Goal: Task Accomplishment & Management: Use online tool/utility

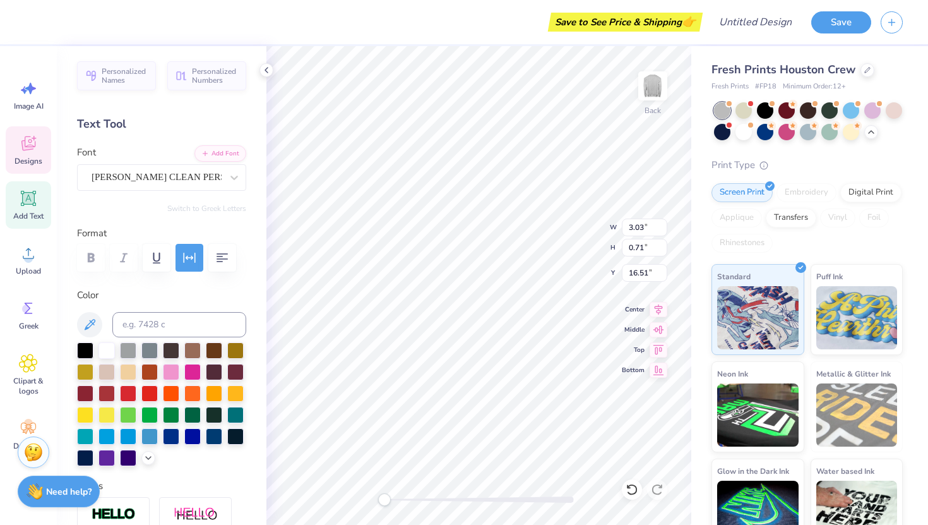
scroll to position [259, 0]
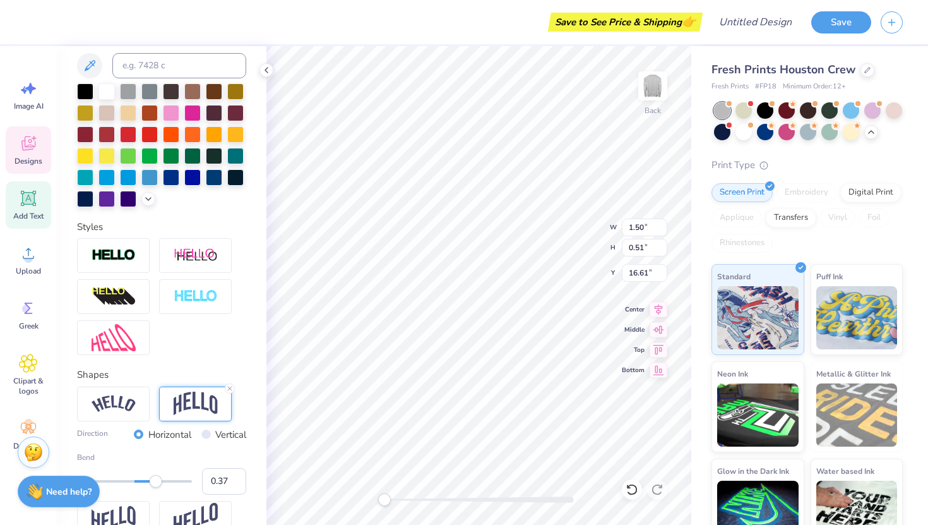
type textarea "R"
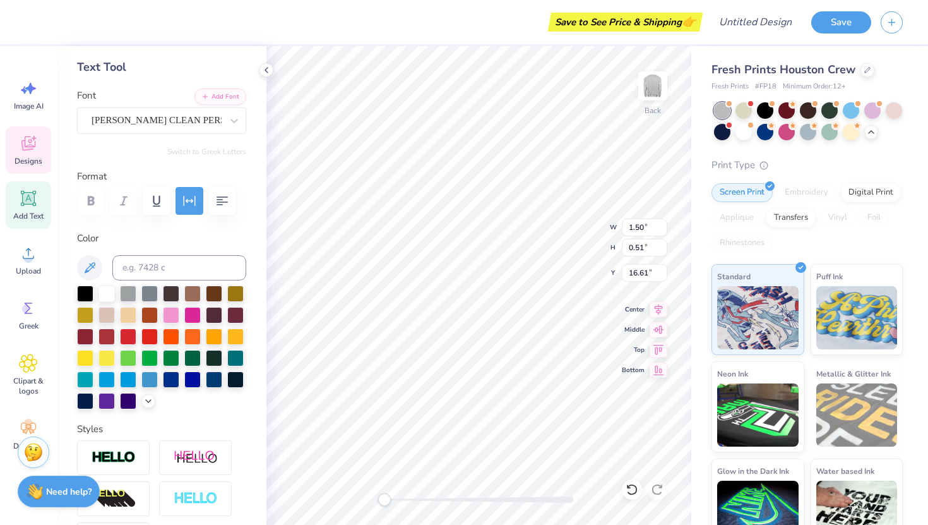
scroll to position [0, 0]
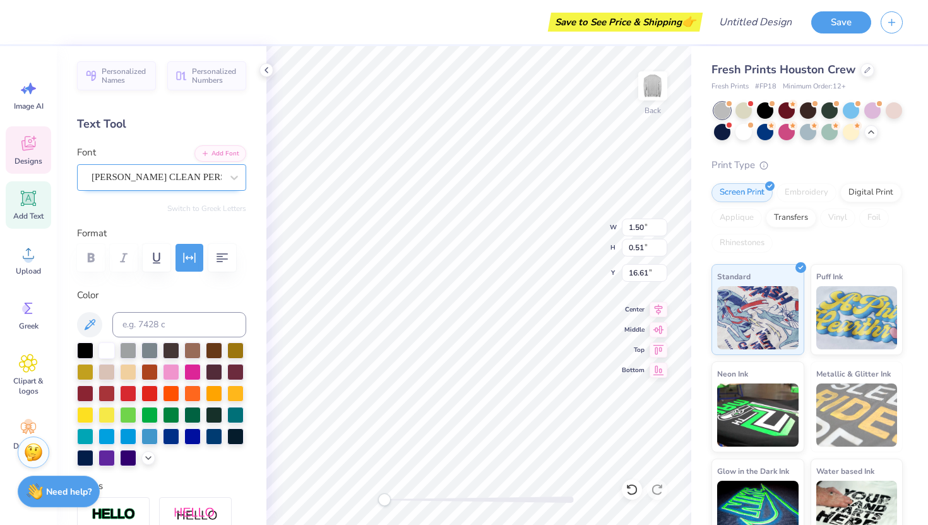
click at [198, 183] on div "[PERSON_NAME] CLEAN PERSONAL USE" at bounding box center [156, 177] width 133 height 20
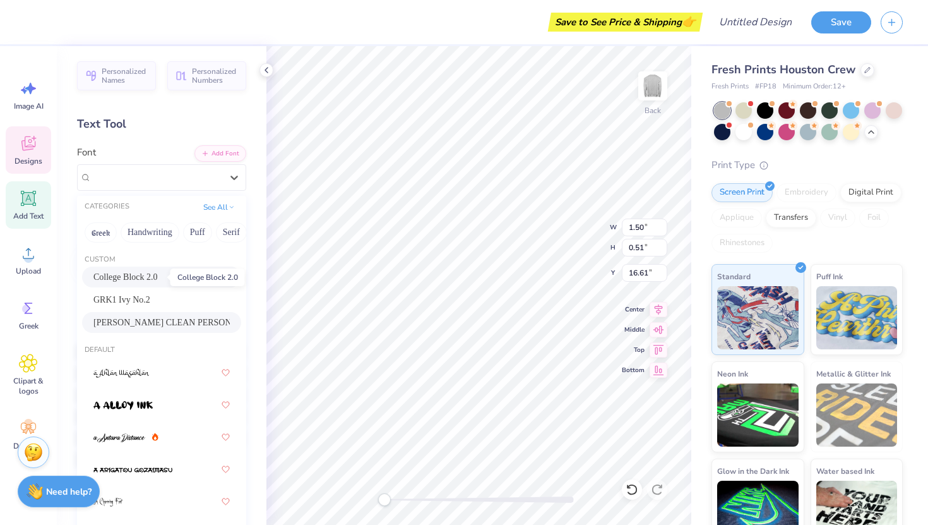
click at [158, 277] on span "College Block 2.0" at bounding box center [125, 276] width 64 height 13
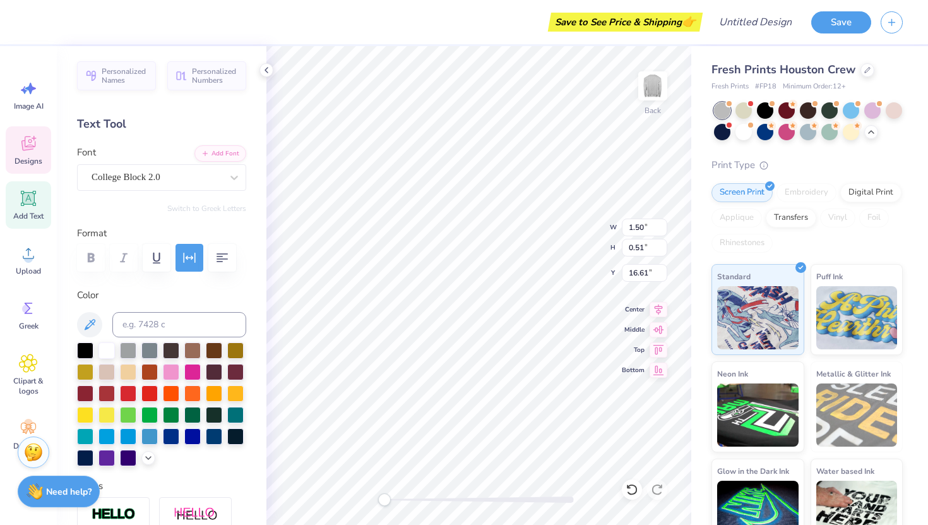
scroll to position [1, 1]
type textarea "Retro Live"
type input "7.58"
type input "1.09"
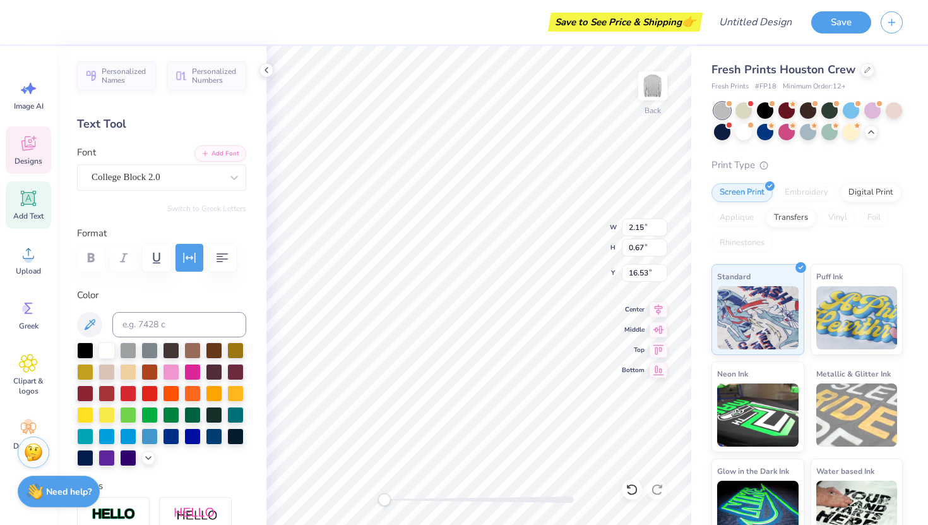
type input "15.77"
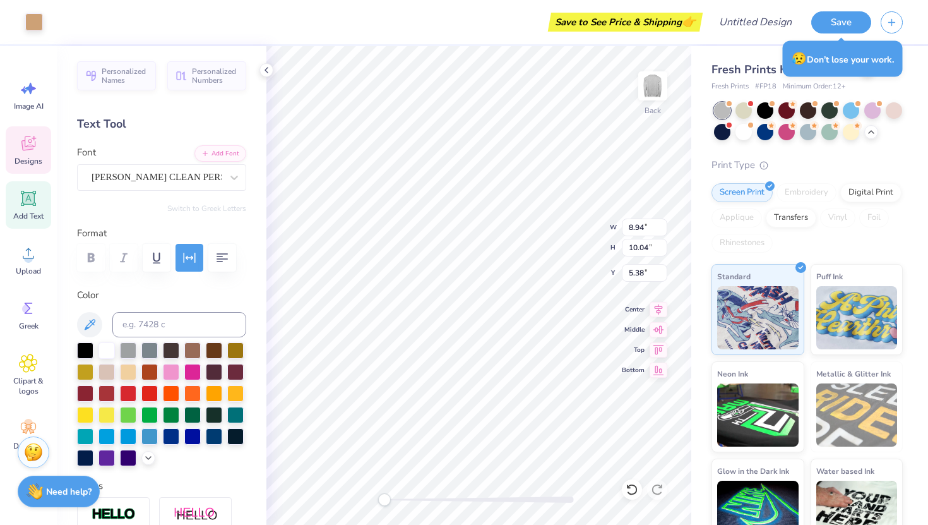
type input "10.00"
type input "10.39"
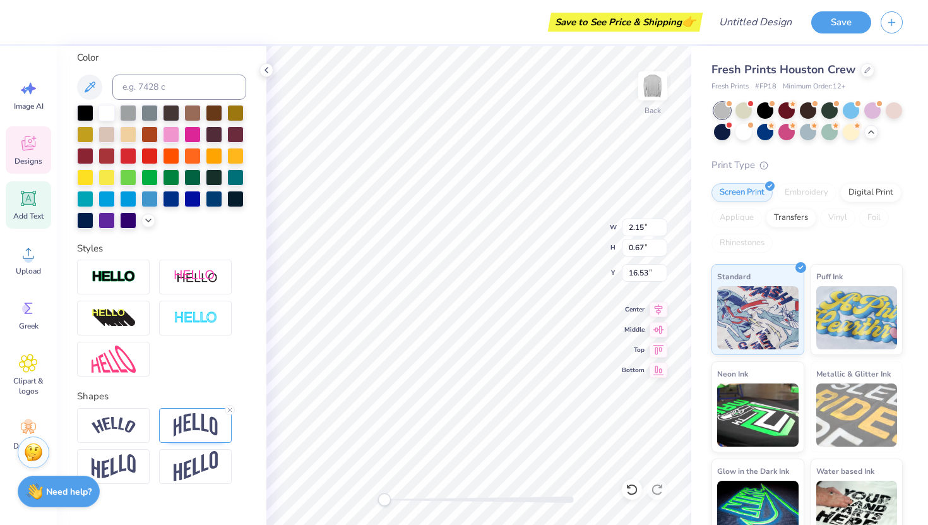
scroll to position [244, 0]
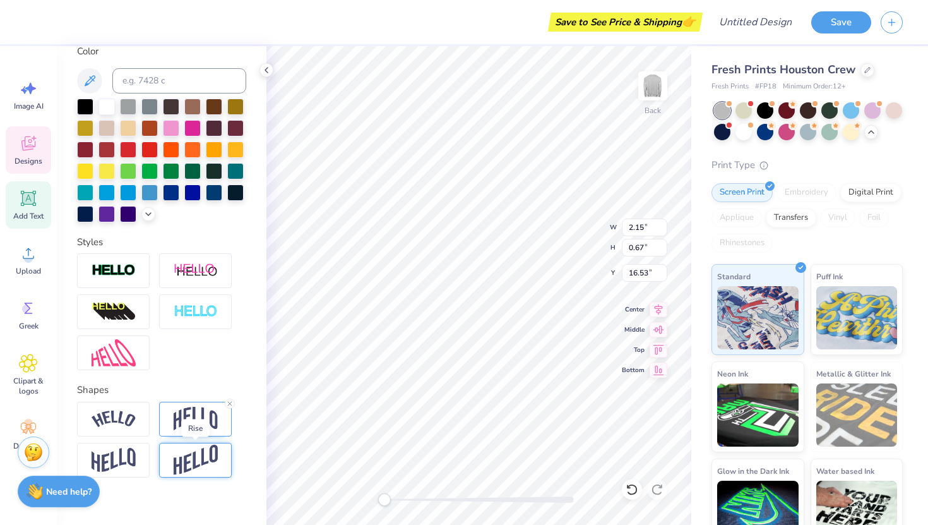
click at [190, 466] on img at bounding box center [196, 459] width 44 height 31
type input "0.85"
type input "0.82"
type input "10.43"
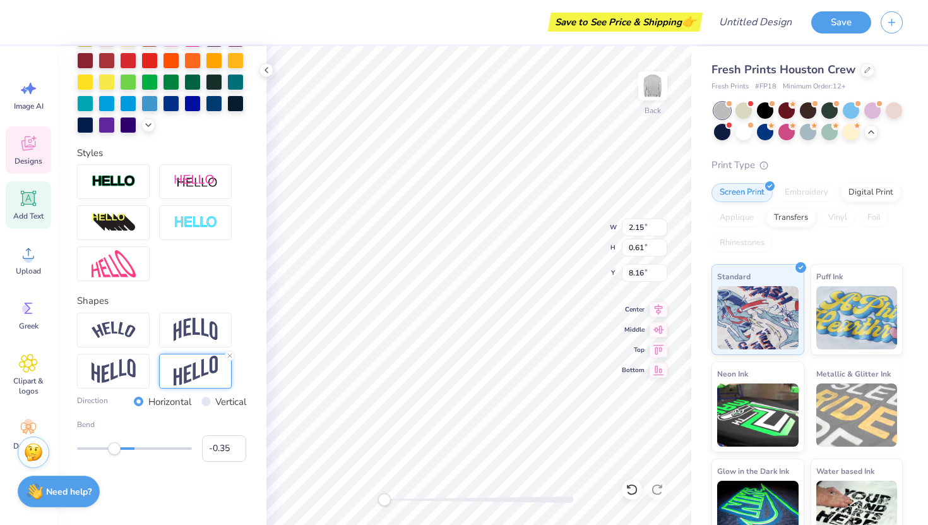
type input "-0.30"
drag, startPoint x: 157, startPoint y: 447, endPoint x: 121, endPoint y: 449, distance: 35.4
click at [121, 448] on div "Accessibility label" at bounding box center [114, 448] width 13 height 13
type input "-0.12"
click at [128, 449] on div "Accessibility label" at bounding box center [127, 448] width 13 height 13
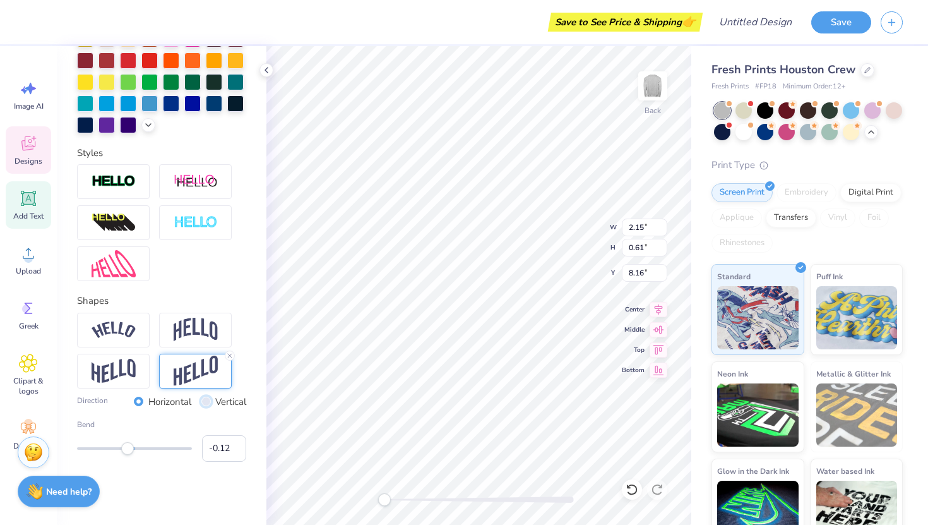
click at [203, 405] on input "Vertical" at bounding box center [205, 400] width 9 height 9
radio input "true"
click at [140, 403] on input "Horizontal" at bounding box center [138, 400] width 9 height 9
radio input "true"
type input "-0.02"
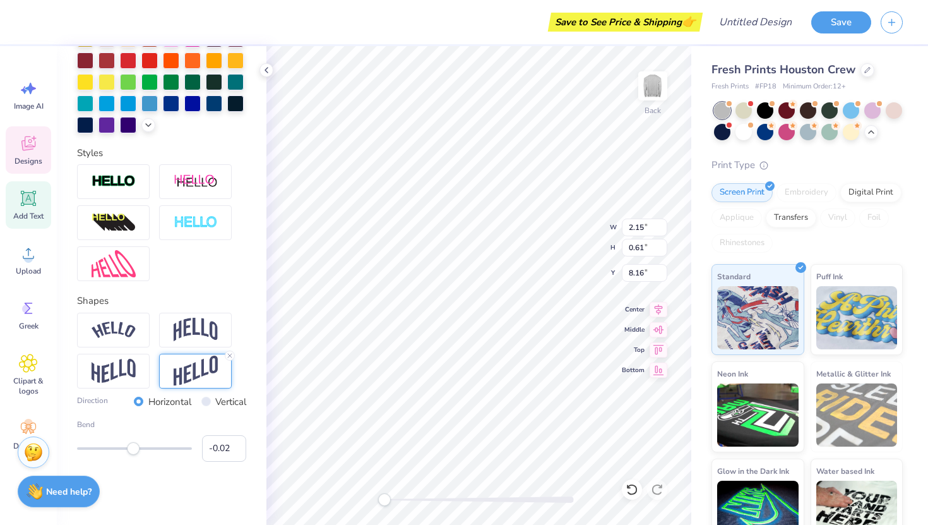
click at [133, 448] on div "Accessibility label" at bounding box center [133, 448] width 13 height 13
type input "0.26"
drag, startPoint x: 137, startPoint y: 447, endPoint x: 150, endPoint y: 449, distance: 12.9
click at [150, 449] on div "Accessibility label" at bounding box center [149, 448] width 13 height 13
type input "0.03"
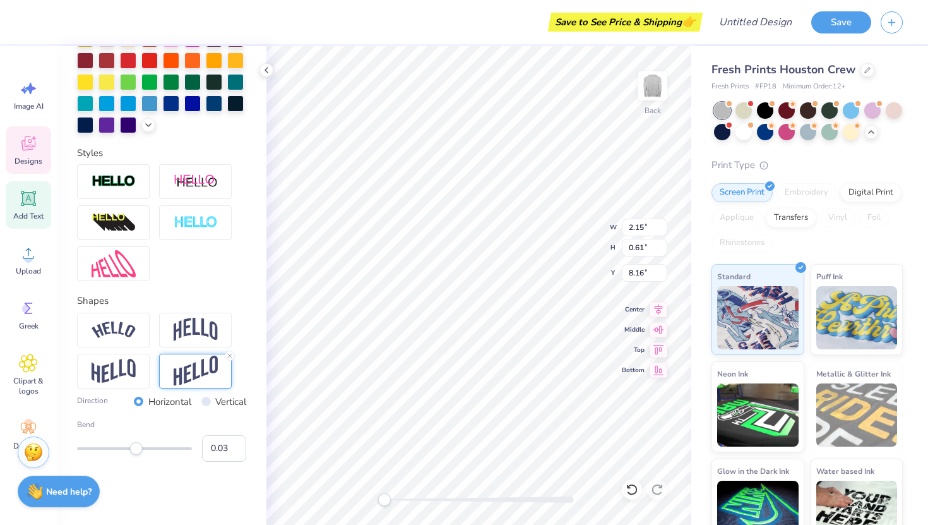
drag, startPoint x: 150, startPoint y: 449, endPoint x: 137, endPoint y: 448, distance: 12.7
click at [136, 448] on div "Accessibility label" at bounding box center [136, 448] width 13 height 13
type input "0.10"
click at [140, 450] on div "Accessibility label" at bounding box center [139, 448] width 13 height 13
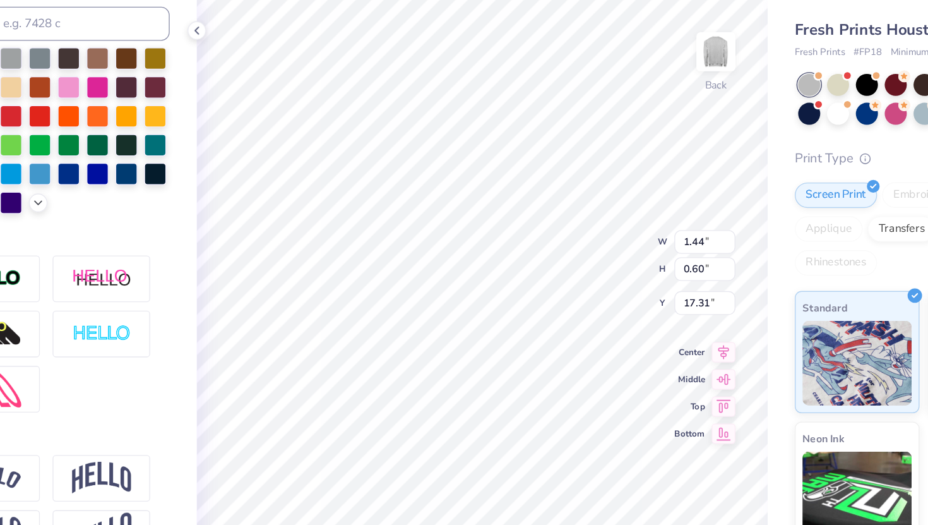
scroll to position [259, 0]
type input "0.85"
type input "0.82"
type input "16.45"
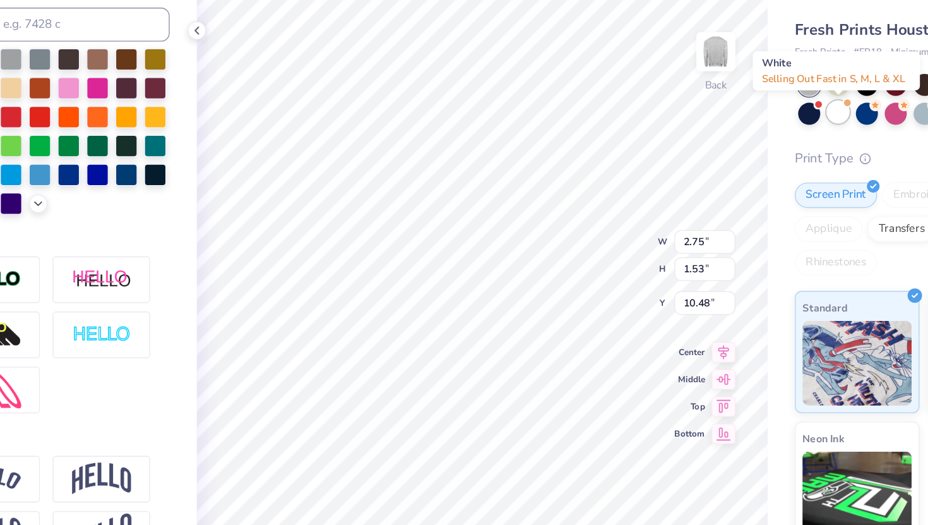
click at [744, 133] on div at bounding box center [743, 130] width 16 height 16
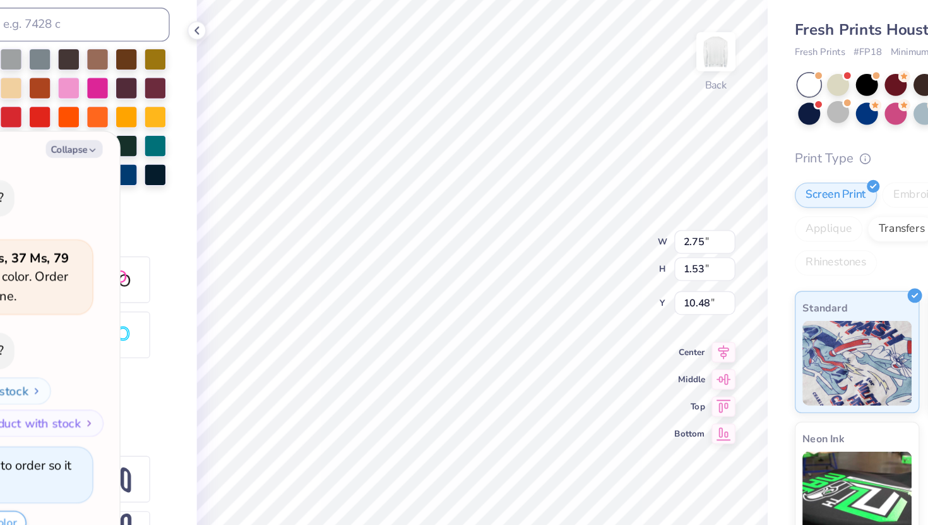
scroll to position [2074, 0]
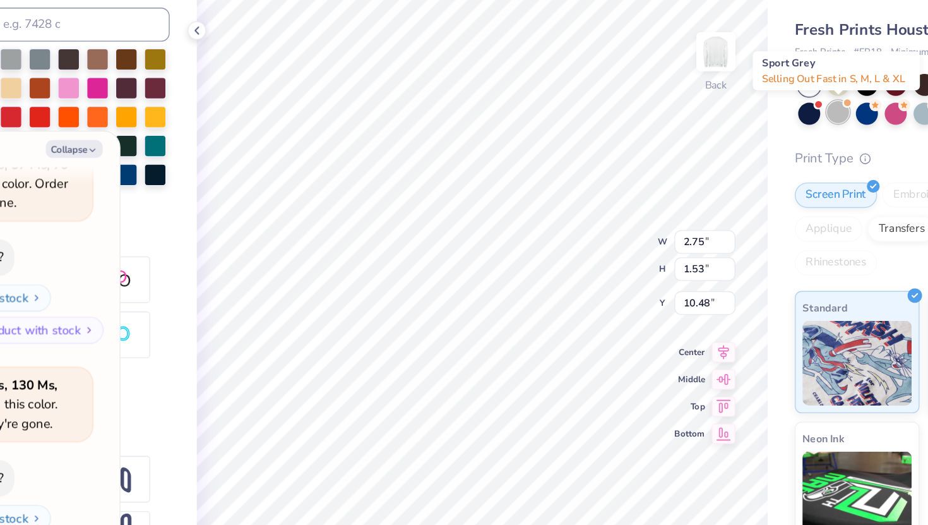
click at [745, 128] on div at bounding box center [743, 130] width 16 height 16
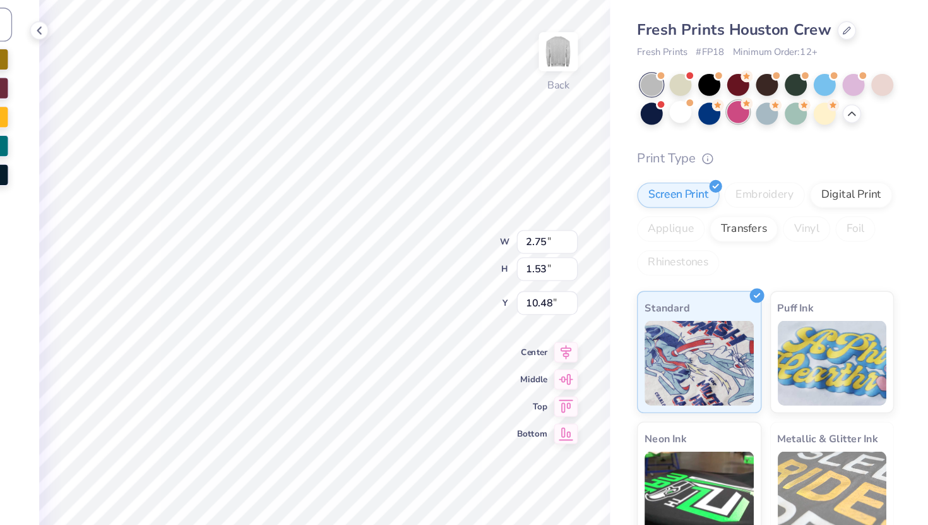
scroll to position [0, 0]
click at [759, 133] on div at bounding box center [765, 130] width 16 height 16
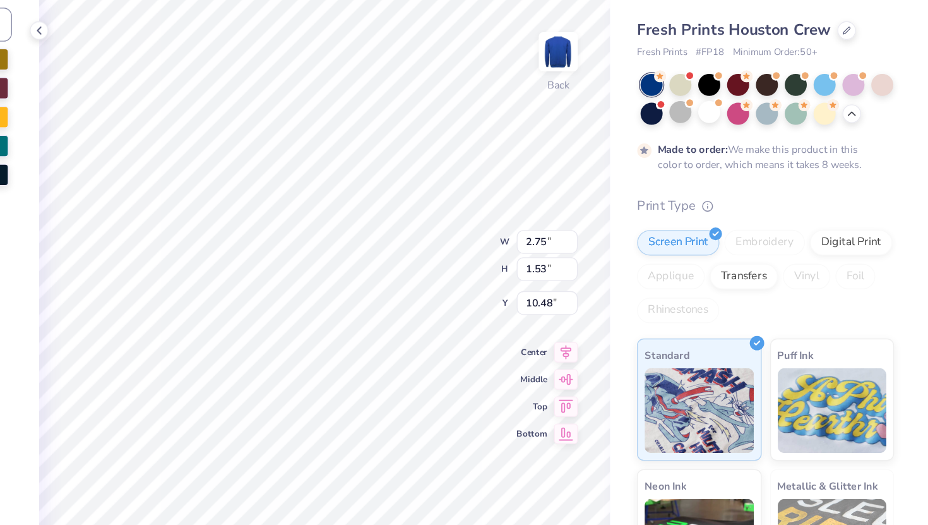
scroll to position [2343, 0]
click at [742, 126] on div at bounding box center [743, 130] width 16 height 16
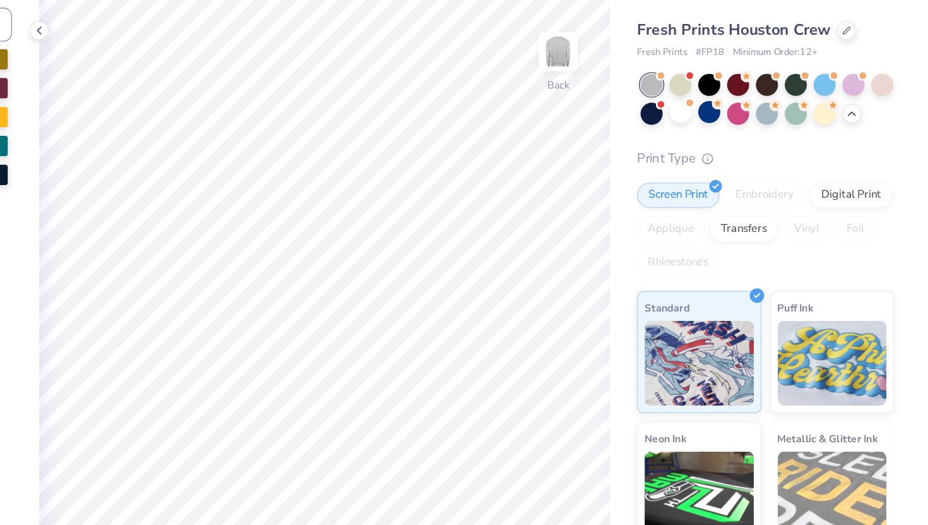
scroll to position [0, 0]
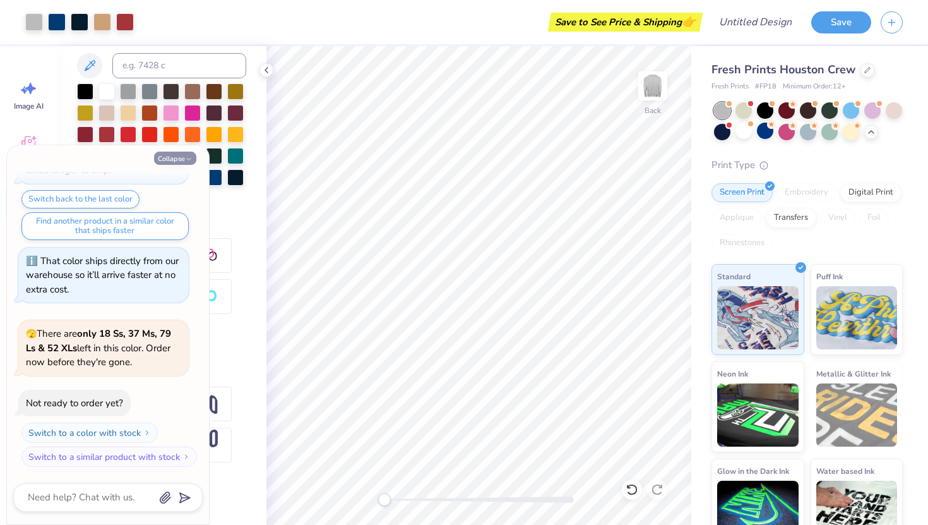
click at [175, 151] on div "Collapse How can we help you? 🫣 There are only 18 Ss, 37 Ms, 79 Ls & 52 XLs lef…" at bounding box center [108, 334] width 202 height 379
click at [179, 154] on button "Collapse" at bounding box center [175, 158] width 42 height 13
type textarea "x"
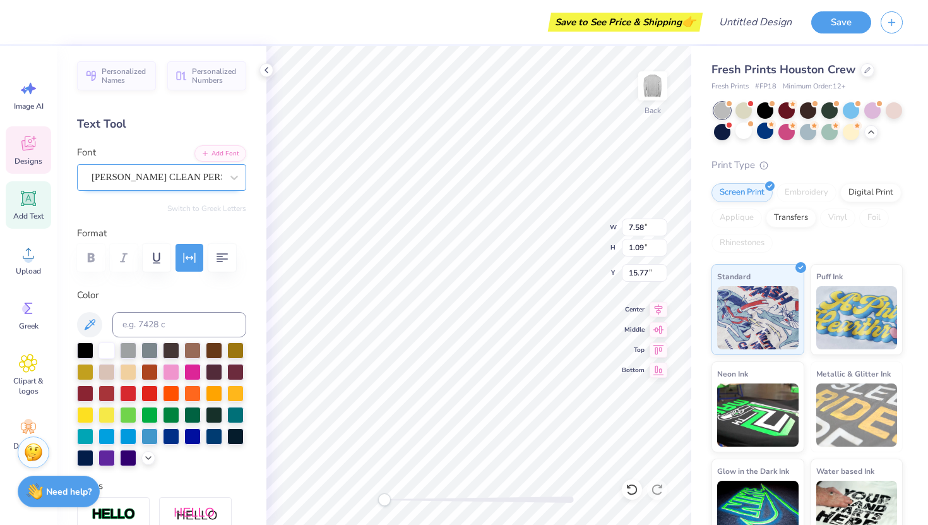
click at [133, 179] on div "[PERSON_NAME] CLEAN PERSONAL USE" at bounding box center [156, 177] width 133 height 20
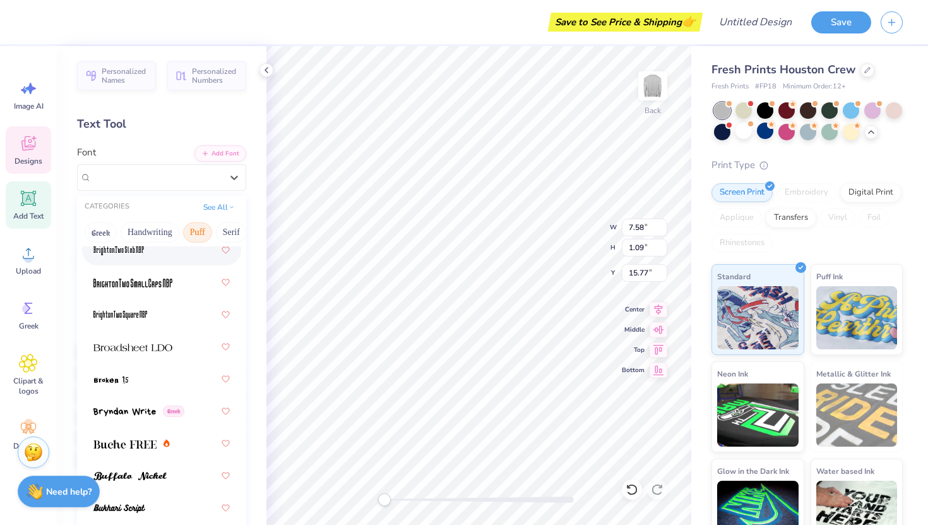
click at [198, 237] on button "Puff" at bounding box center [197, 232] width 29 height 20
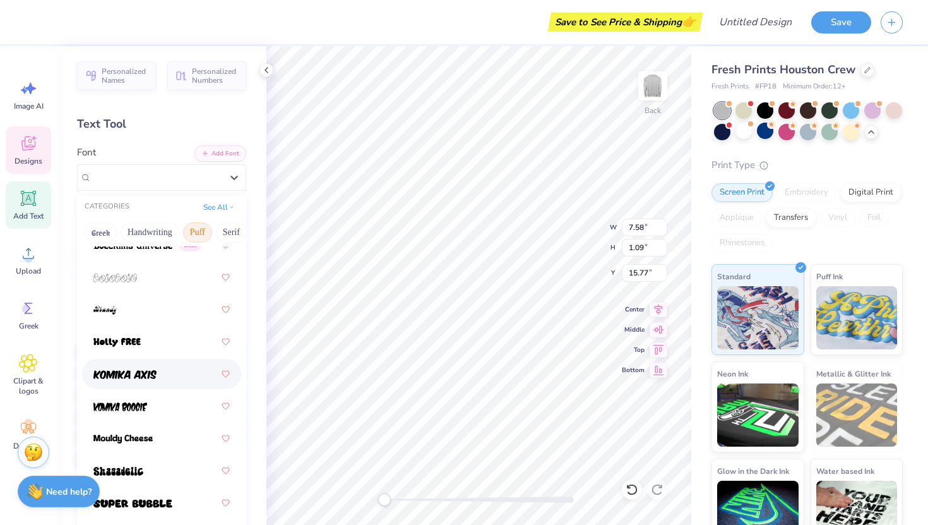
click at [169, 379] on div at bounding box center [161, 373] width 136 height 23
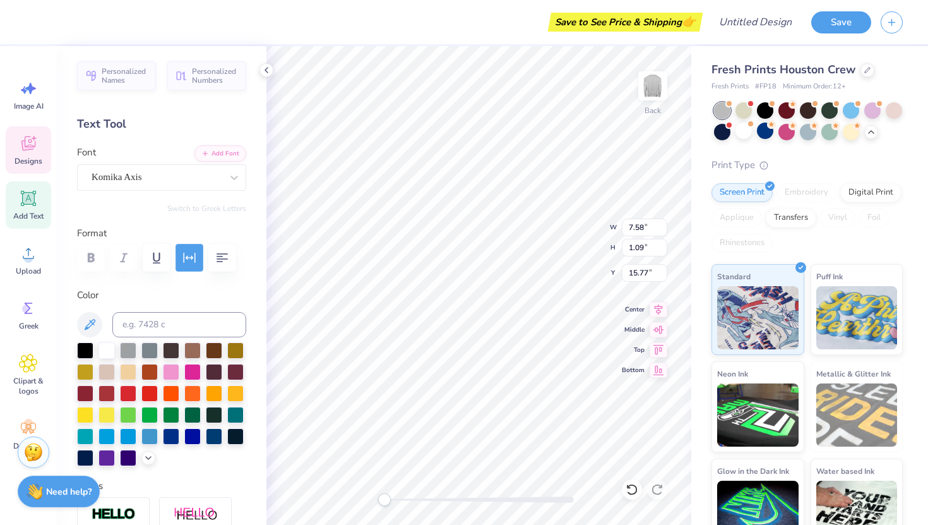
click at [185, 259] on icon "button" at bounding box center [189, 257] width 15 height 15
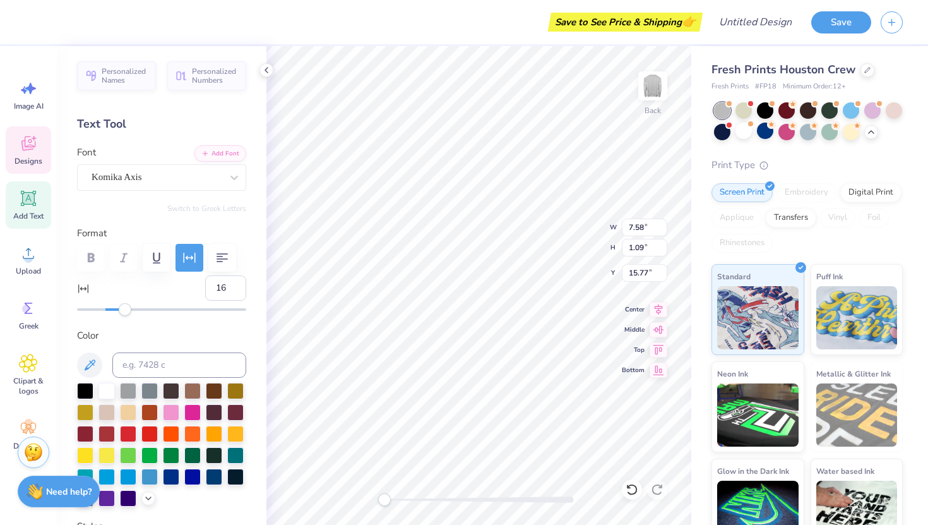
type input "17"
drag, startPoint x: 110, startPoint y: 308, endPoint x: 129, endPoint y: 309, distance: 19.0
click at [129, 309] on div "Accessibility label" at bounding box center [129, 309] width 13 height 13
click at [173, 341] on label "Color" at bounding box center [161, 335] width 169 height 15
type input "6"
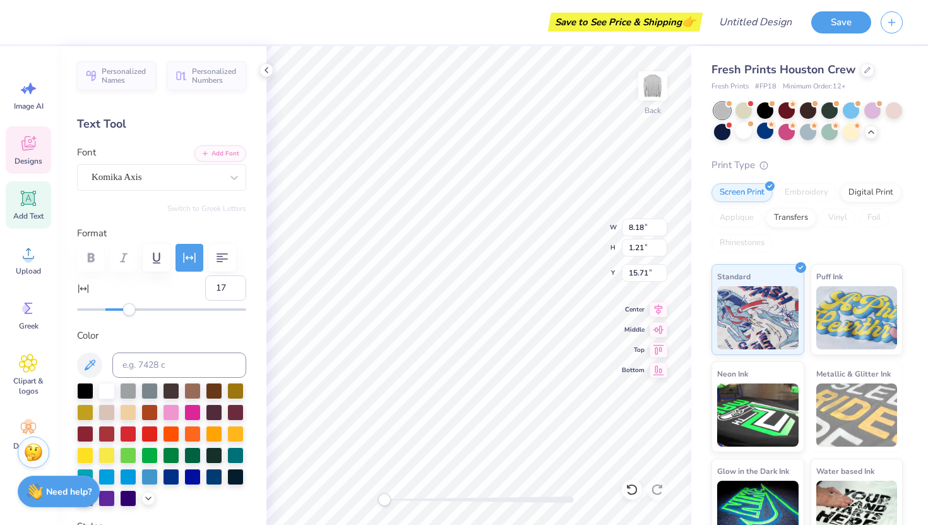
type input "7.58"
type input "1.09"
type input "15.77"
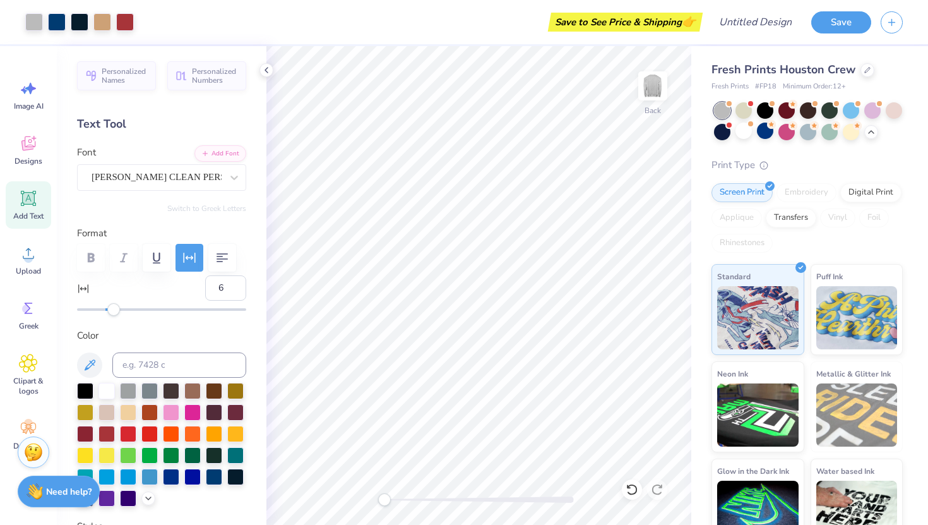
type input "17"
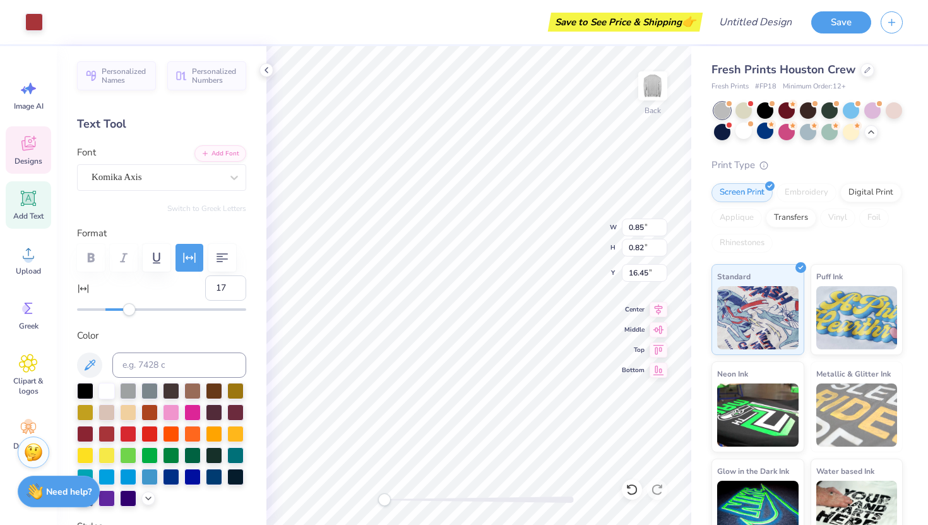
type input "8.18"
type input "1.21"
type input "15.77"
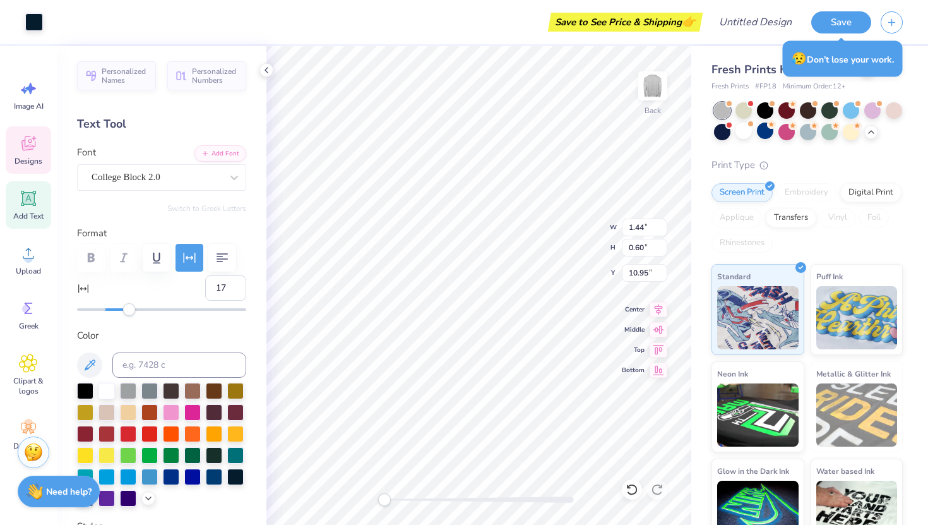
type input "6"
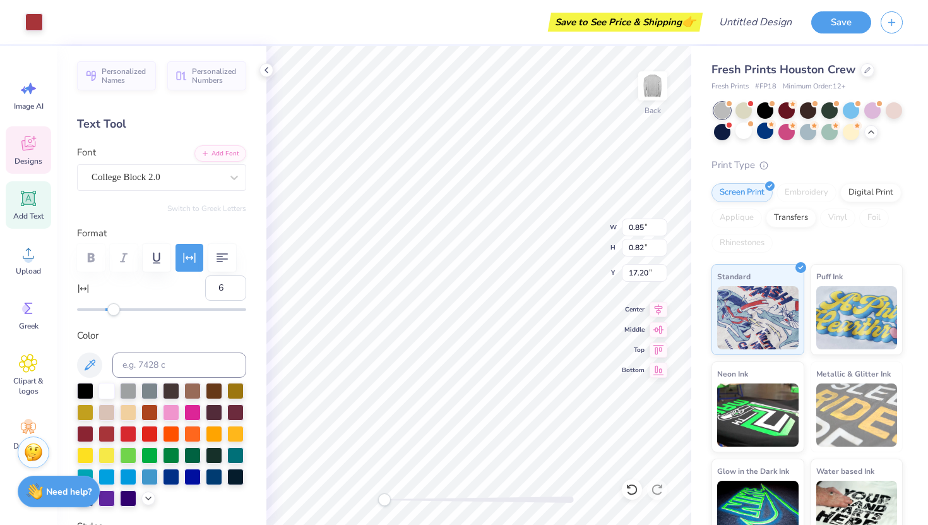
type input "1.44"
type input "0.60"
type input "17.61"
click at [179, 182] on div "College Block 2.0" at bounding box center [156, 177] width 133 height 20
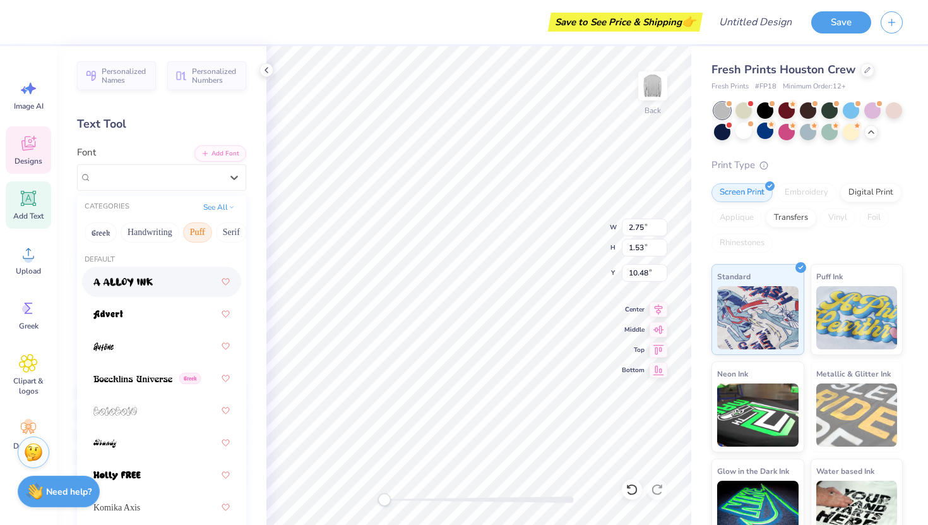
click at [110, 140] on div "Personalized Names Personalized Numbers Text Tool Add Font Font option a Alloy …" at bounding box center [162, 285] width 210 height 479
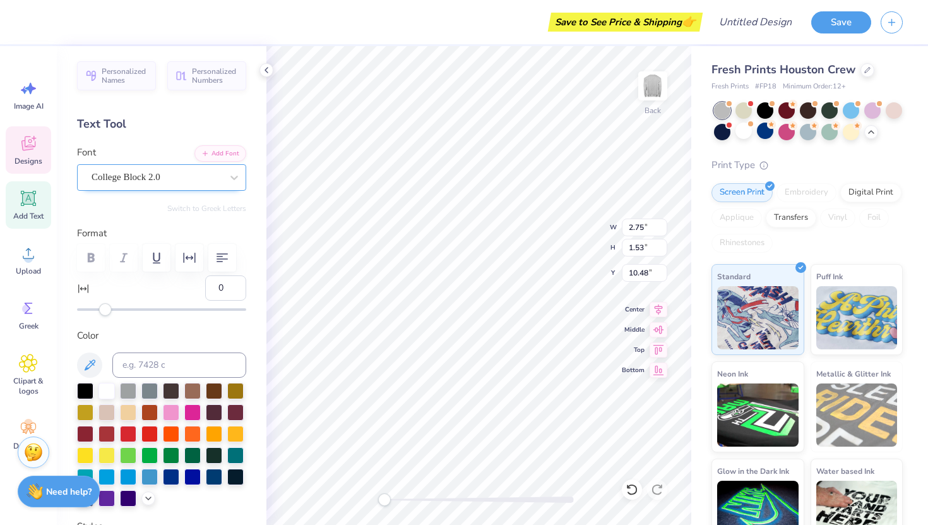
click at [139, 179] on div "College Block 2.0" at bounding box center [156, 177] width 133 height 20
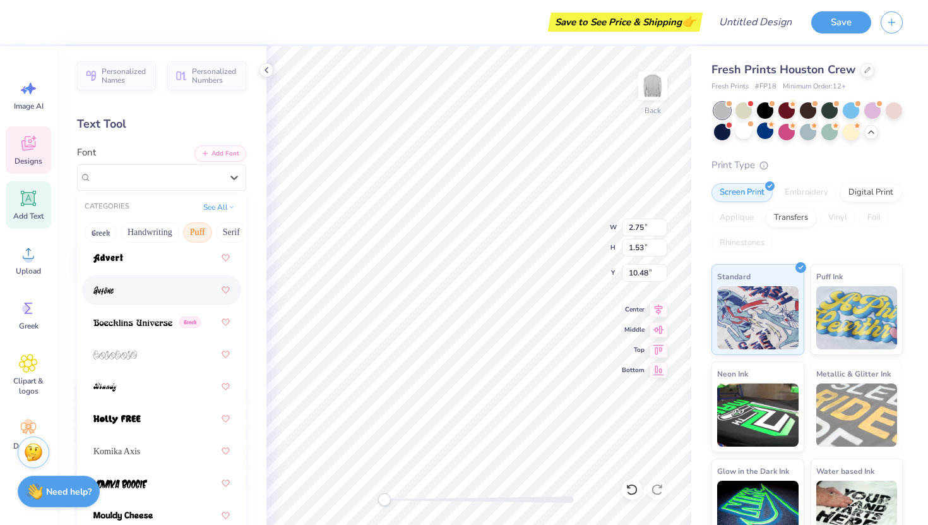
scroll to position [86, 0]
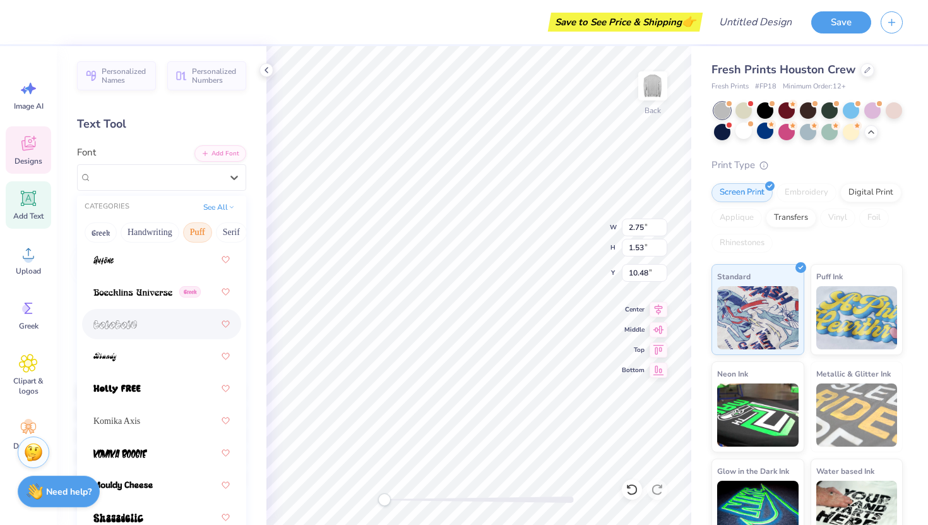
type input "17"
type input "8.18"
type input "1.19"
type input "15.77"
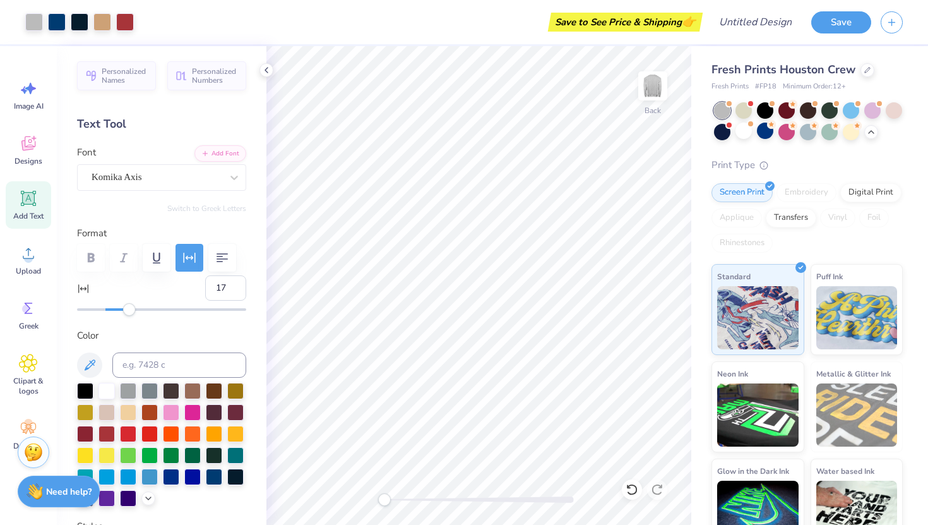
type input "0"
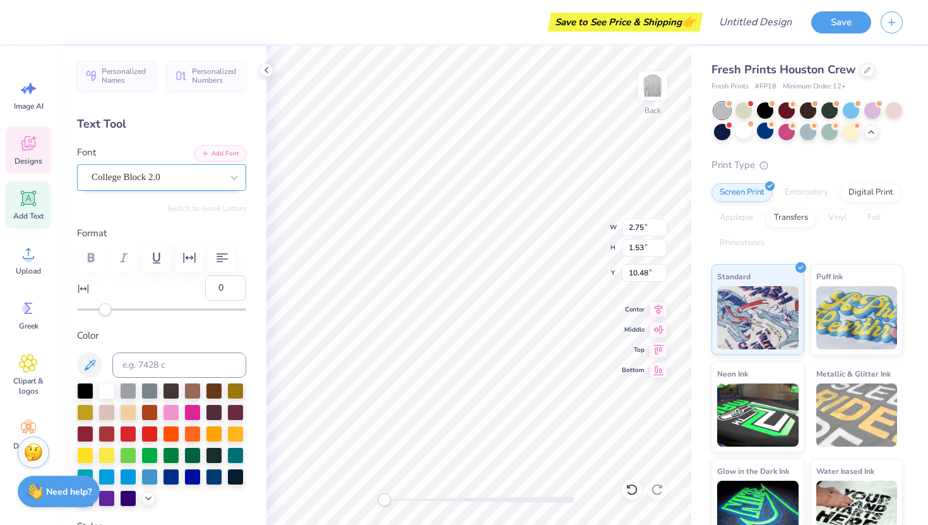
click at [199, 176] on div "College Block 2.0" at bounding box center [156, 177] width 133 height 20
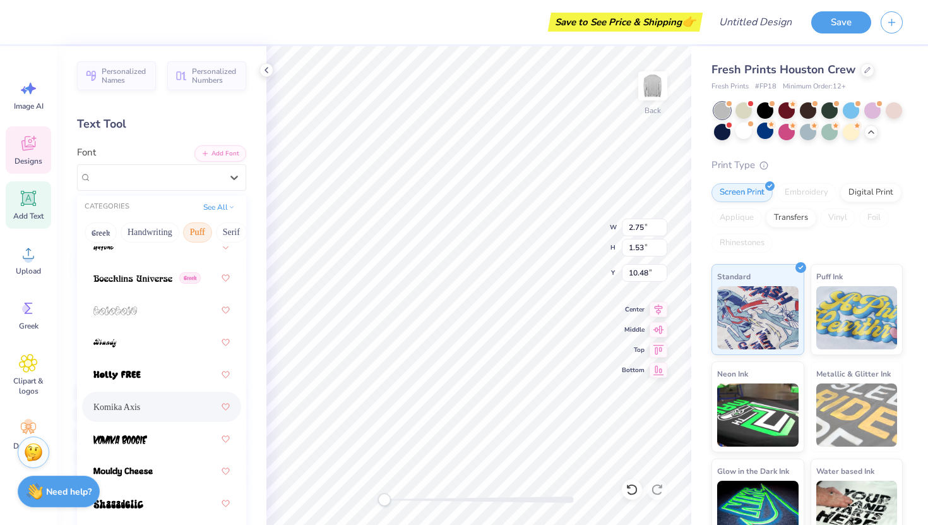
scroll to position [133, 0]
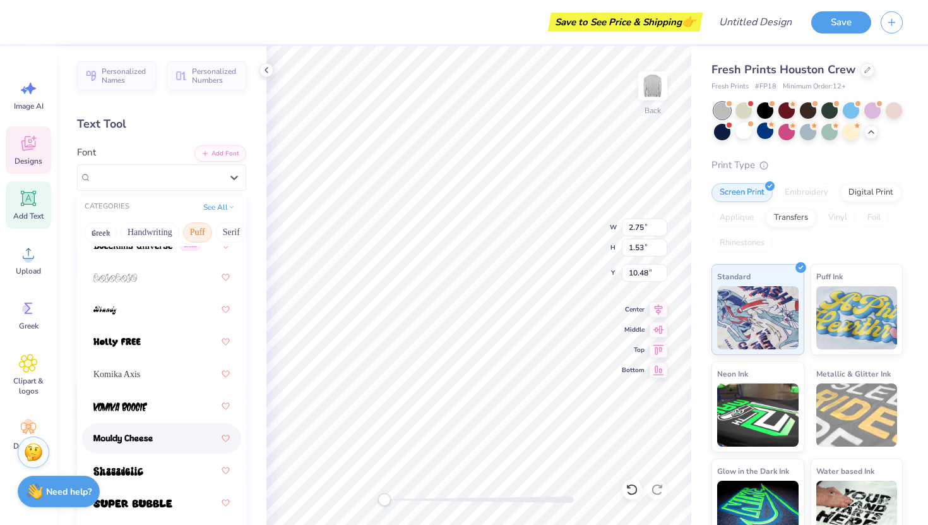
click at [157, 440] on div at bounding box center [161, 438] width 136 height 23
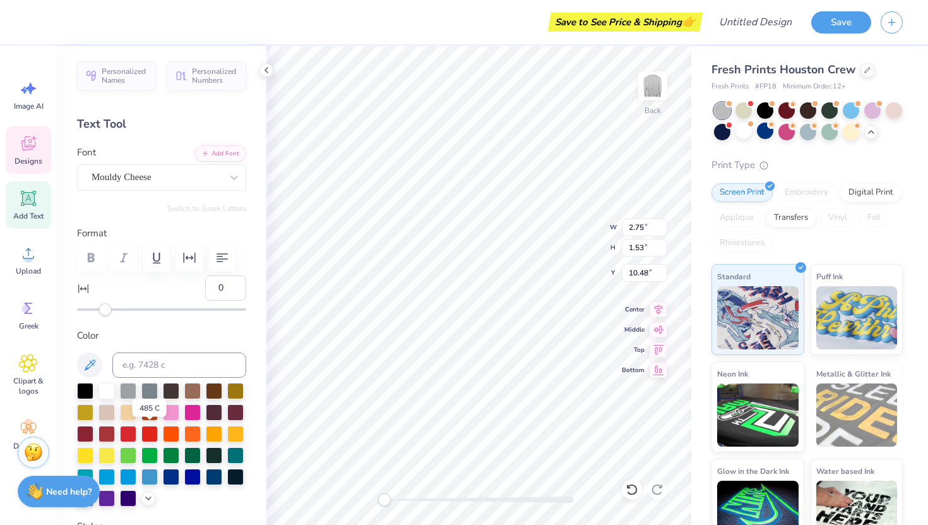
type textarea "SDT"
type input "8.18"
type input "1.19"
type input "15.77"
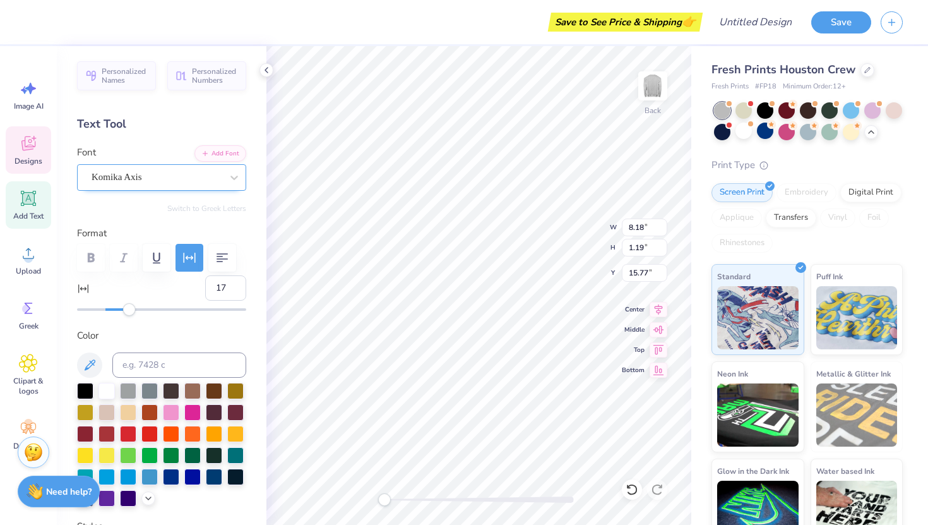
click at [192, 171] on div "Komika Axis" at bounding box center [156, 177] width 133 height 20
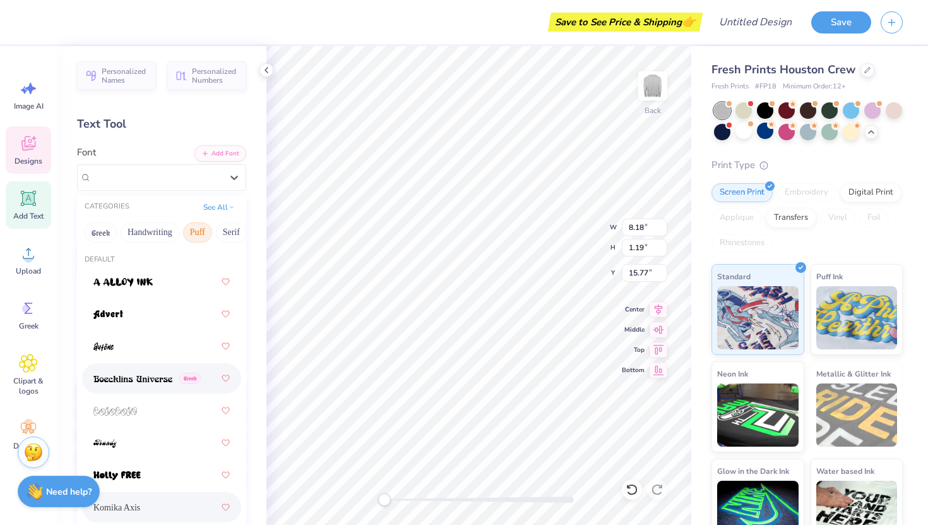
scroll to position [133, 0]
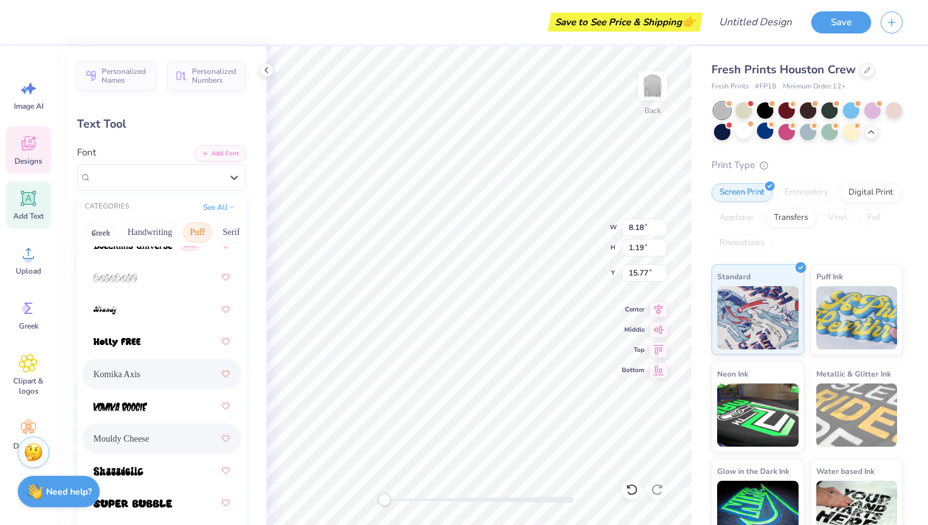
click at [157, 428] on div "Mouldy Cheese" at bounding box center [161, 438] width 136 height 23
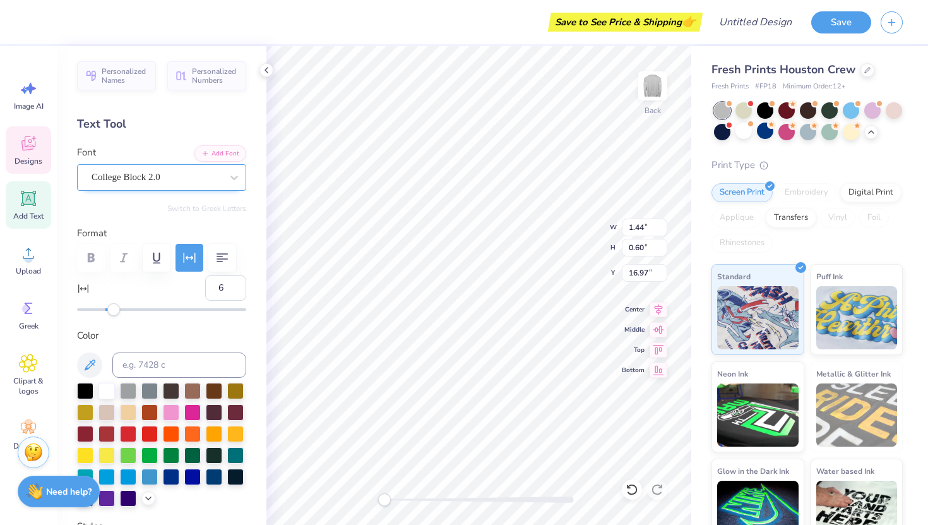
click at [116, 175] on div "College Block 2.0" at bounding box center [156, 177] width 133 height 20
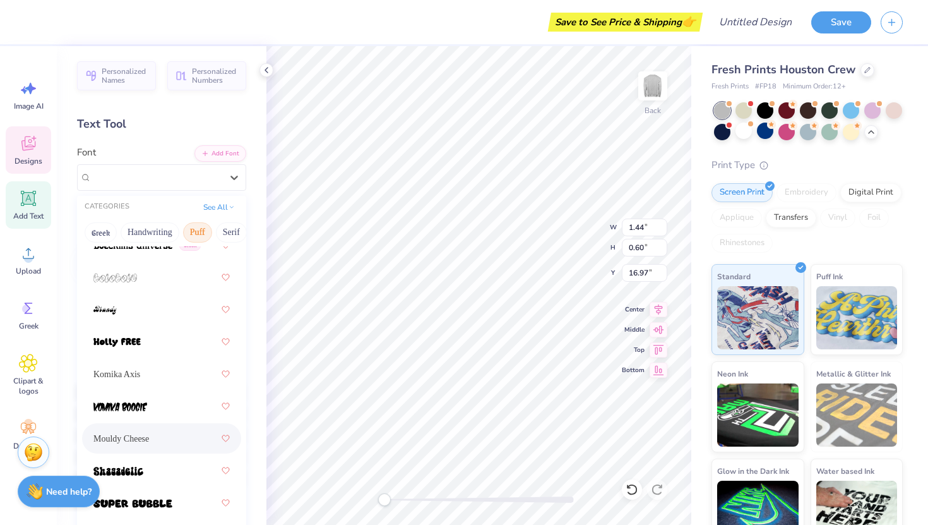
click at [138, 437] on span "Mouldy Cheese" at bounding box center [121, 438] width 56 height 13
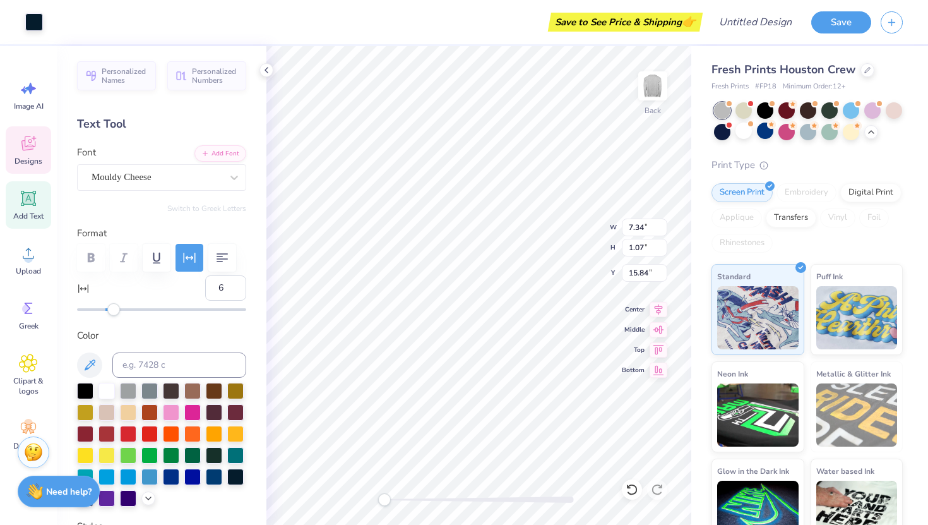
type input "17"
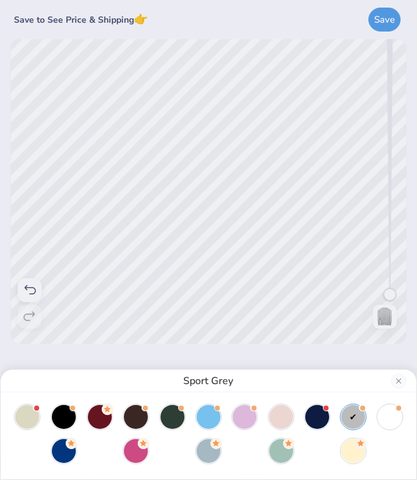
drag, startPoint x: 223, startPoint y: 237, endPoint x: 213, endPoint y: 241, distance: 10.2
click at [213, 241] on div "Sport Grey" at bounding box center [208, 240] width 417 height 480
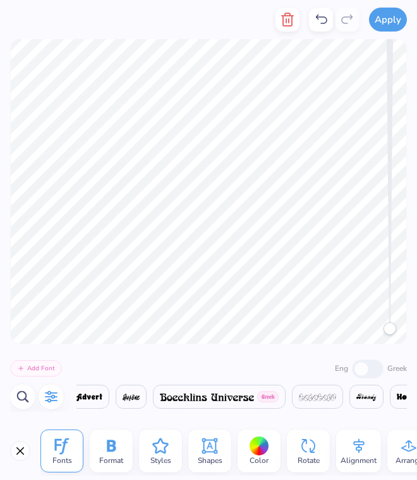
scroll to position [0, 0]
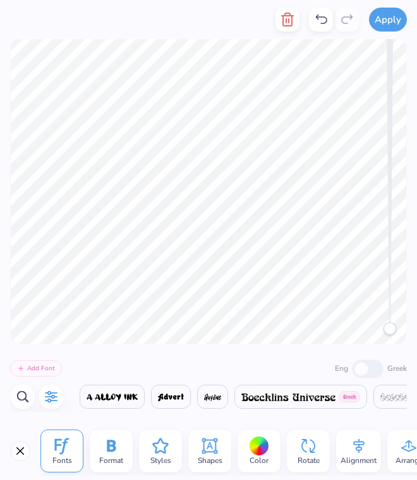
click at [72, 439] on div "Fonts" at bounding box center [61, 451] width 43 height 43
click at [51, 407] on button "button" at bounding box center [51, 396] width 25 height 25
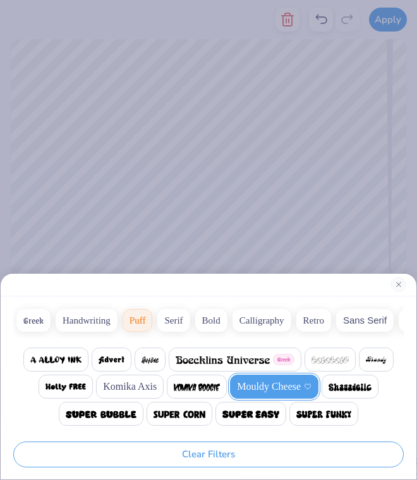
click at [52, 403] on div "Greek Handwriting Puff Serif Bold Calligraphy Retro Sans Serif Minimal Fantasy …" at bounding box center [208, 240] width 417 height 480
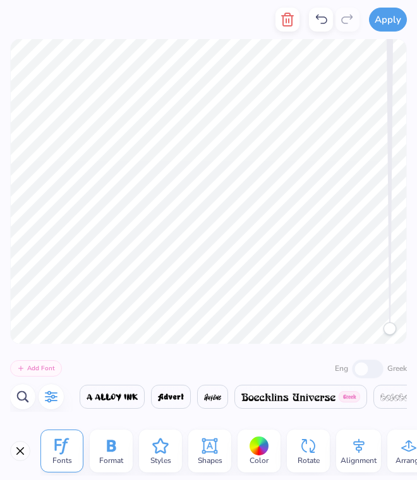
click at [39, 384] on button "button" at bounding box center [51, 396] width 25 height 25
click at [61, 469] on div "Fonts" at bounding box center [61, 451] width 43 height 43
click at [26, 458] on button "Close" at bounding box center [20, 451] width 20 height 20
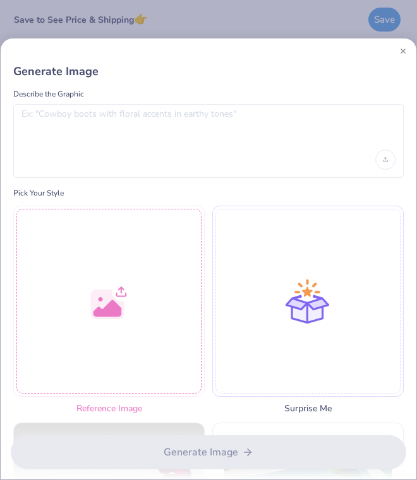
click at [114, 22] on div "Generate Image Describe the Graphic Pick Your Style Reference Image Surprise Me…" at bounding box center [208, 240] width 417 height 480
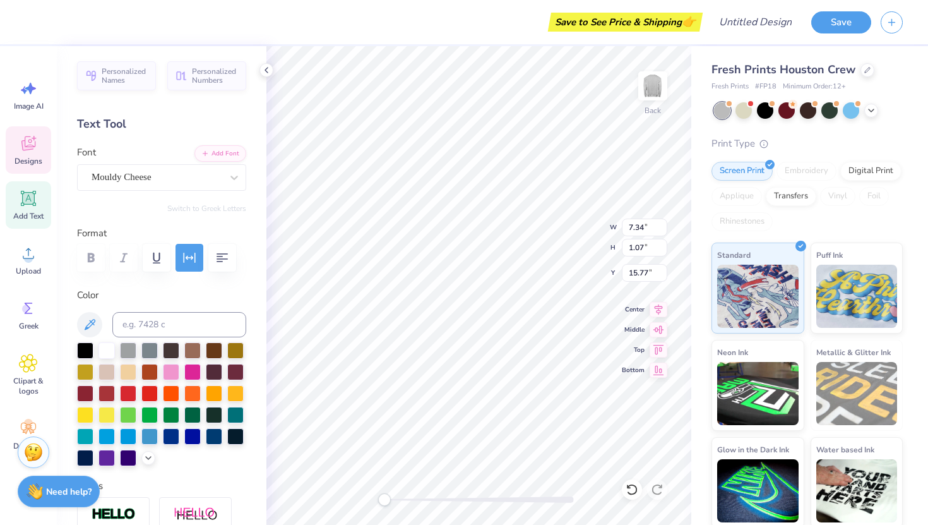
scroll to position [0, 2]
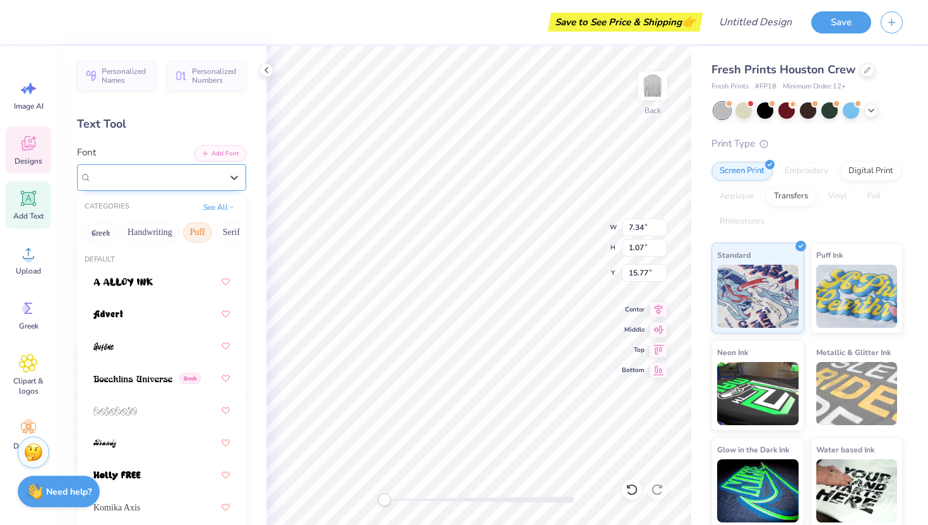
click at [199, 181] on div "Mouldy Cheese" at bounding box center [156, 177] width 133 height 20
click at [157, 226] on button "Handwriting" at bounding box center [150, 232] width 59 height 20
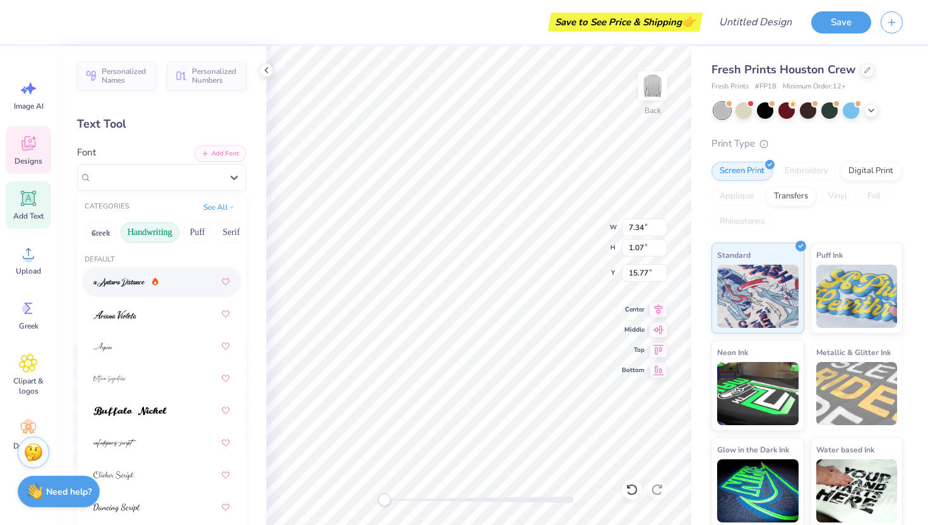
click at [137, 291] on div at bounding box center [161, 281] width 136 height 23
click at [186, 175] on div "a Antara Distance" at bounding box center [156, 177] width 133 height 20
click at [164, 347] on div at bounding box center [161, 346] width 136 height 23
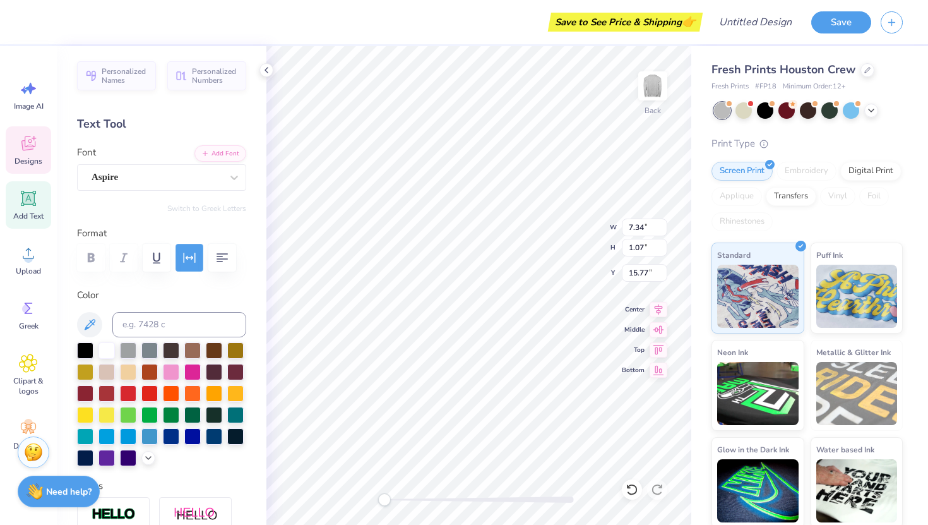
click at [191, 254] on icon "button" at bounding box center [189, 257] width 15 height 15
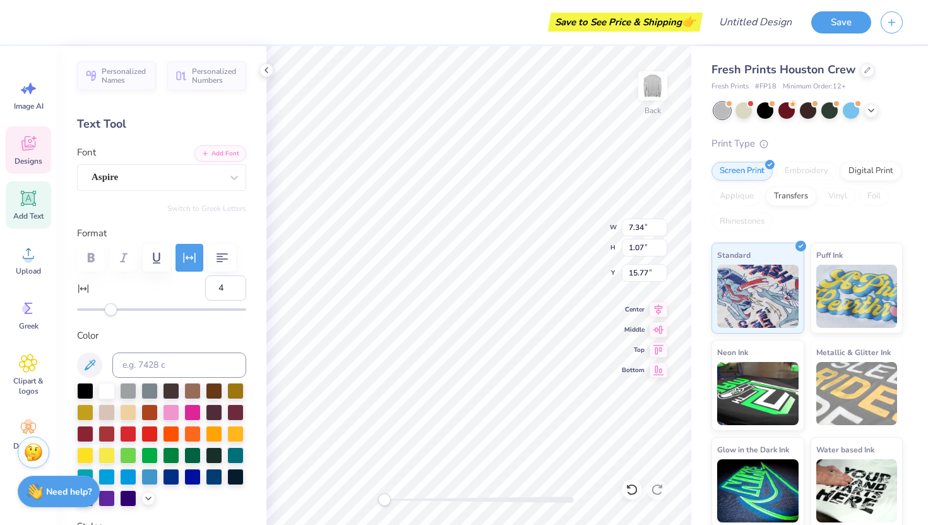
type input "3"
drag, startPoint x: 127, startPoint y: 309, endPoint x: 110, endPoint y: 309, distance: 16.4
click at [110, 309] on div "Accessibility label" at bounding box center [111, 309] width 13 height 13
click at [108, 388] on div at bounding box center [106, 389] width 16 height 16
click at [83, 393] on div at bounding box center [85, 389] width 16 height 16
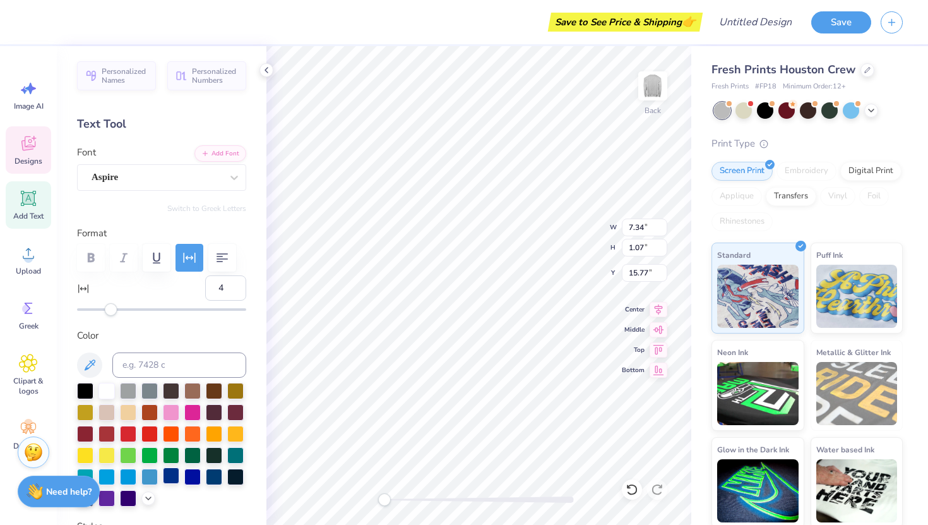
click at [170, 480] on div at bounding box center [171, 475] width 16 height 16
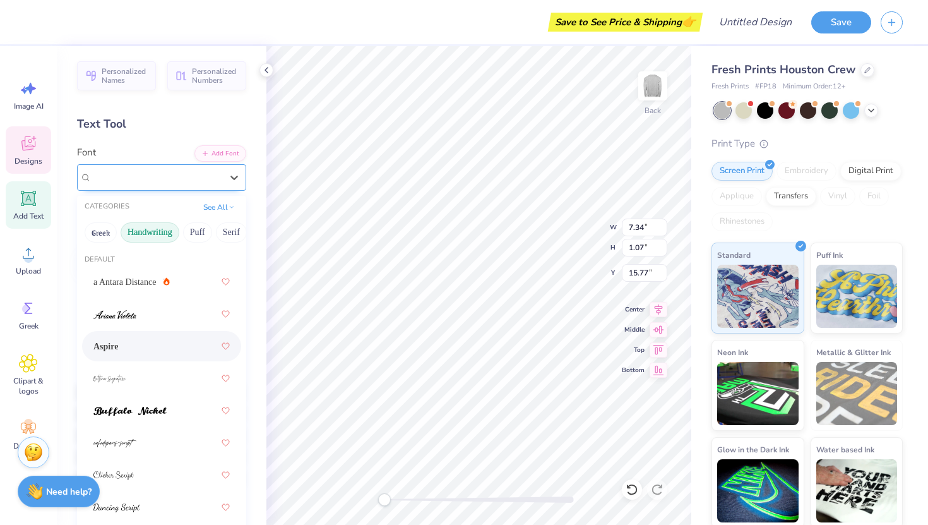
click at [165, 170] on div "Aspire" at bounding box center [156, 177] width 133 height 20
click at [201, 230] on button "Puff" at bounding box center [197, 232] width 29 height 20
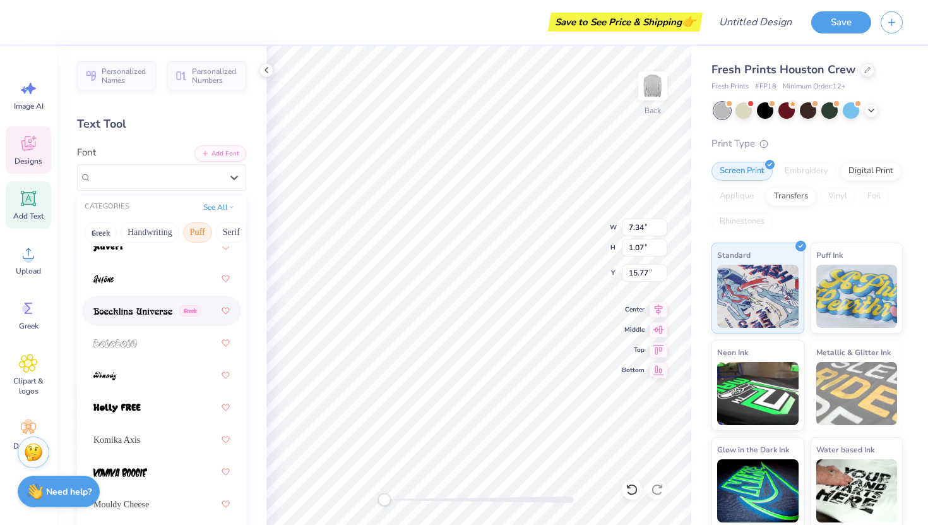
scroll to position [77, 0]
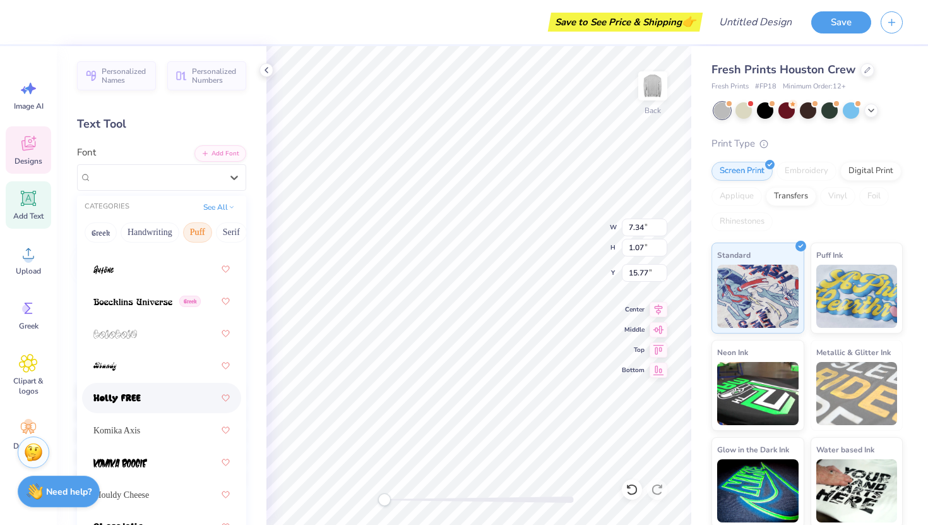
click at [156, 394] on div at bounding box center [161, 397] width 136 height 23
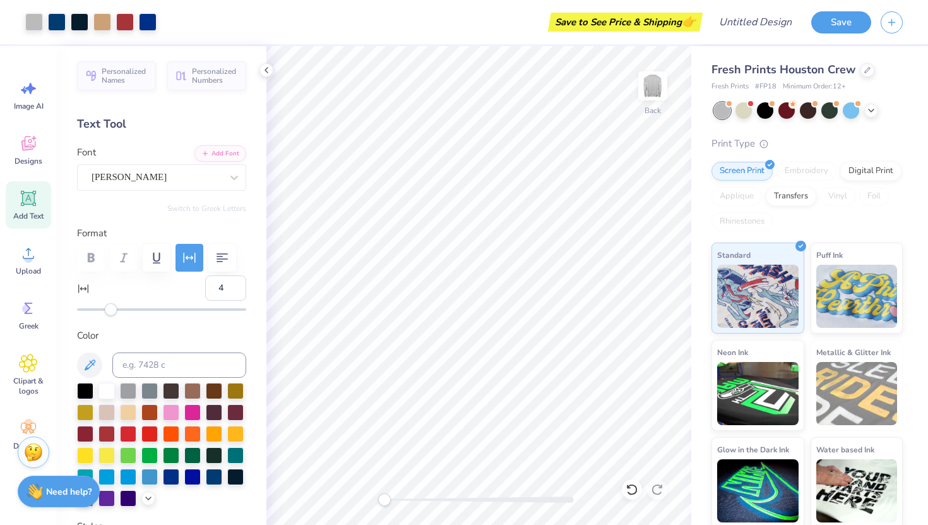
type input "6"
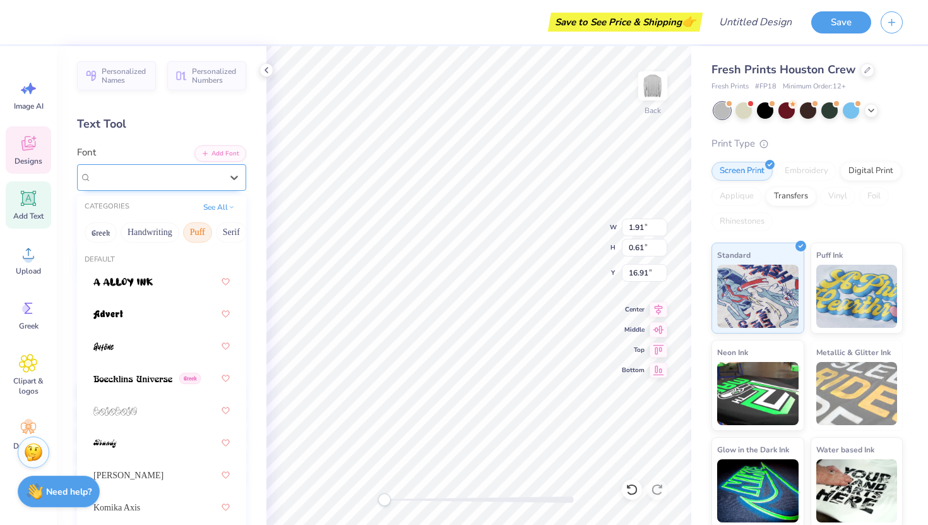
click at [124, 182] on div "Mouldy Cheese" at bounding box center [156, 177] width 133 height 20
click at [149, 228] on button "Serif" at bounding box center [154, 232] width 31 height 20
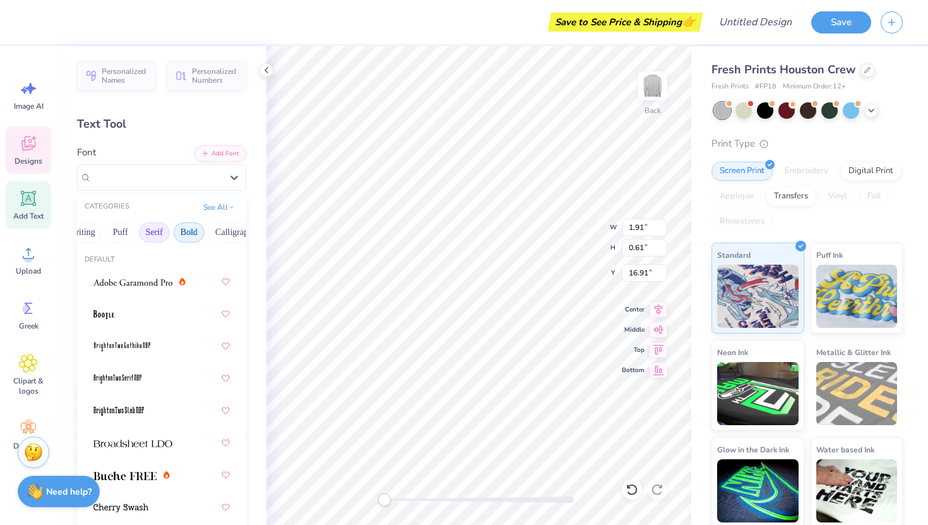
click at [189, 225] on button "Bold" at bounding box center [189, 232] width 31 height 20
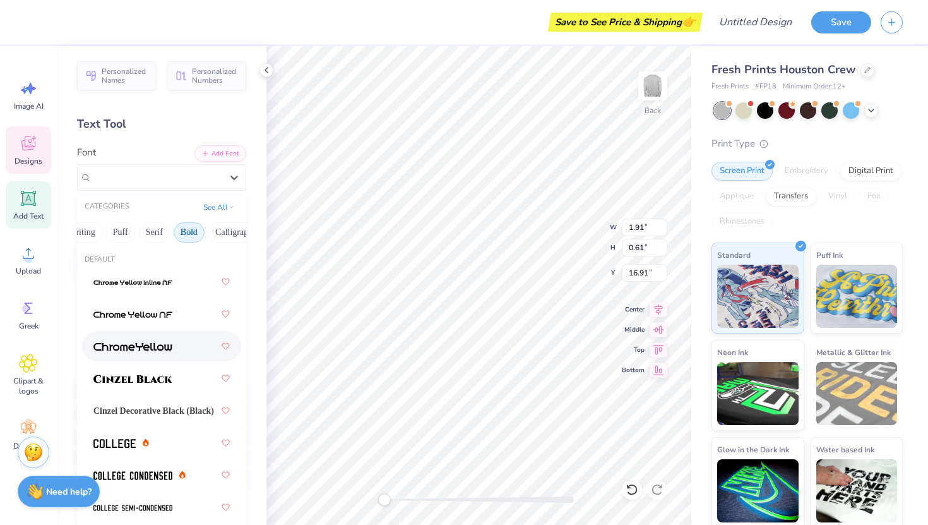
click at [153, 337] on div at bounding box center [161, 346] width 136 height 23
click at [155, 170] on div "ChromeYellow" at bounding box center [156, 177] width 133 height 20
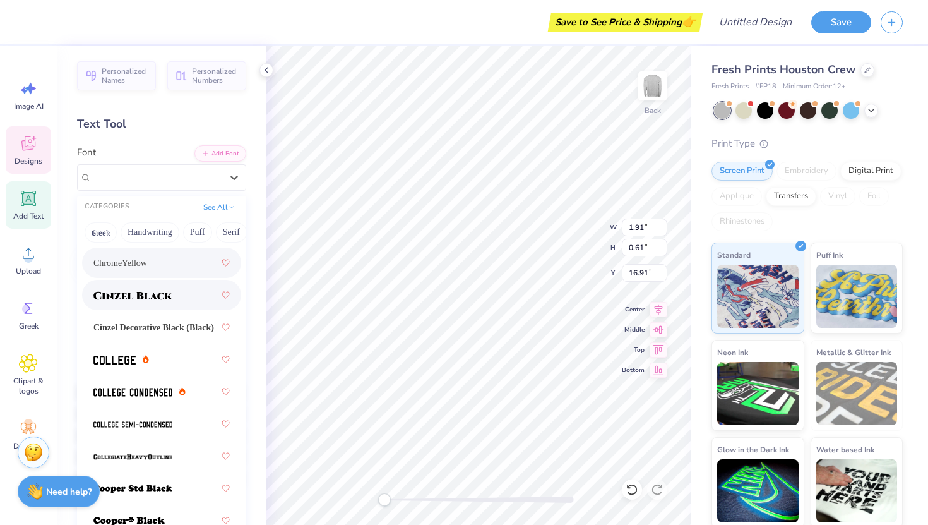
scroll to position [88, 0]
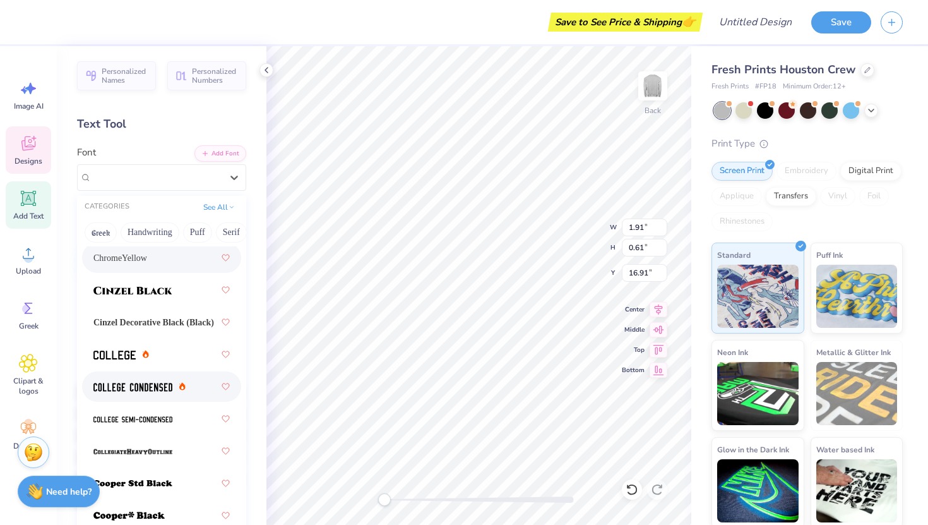
click at [175, 390] on div at bounding box center [139, 386] width 92 height 13
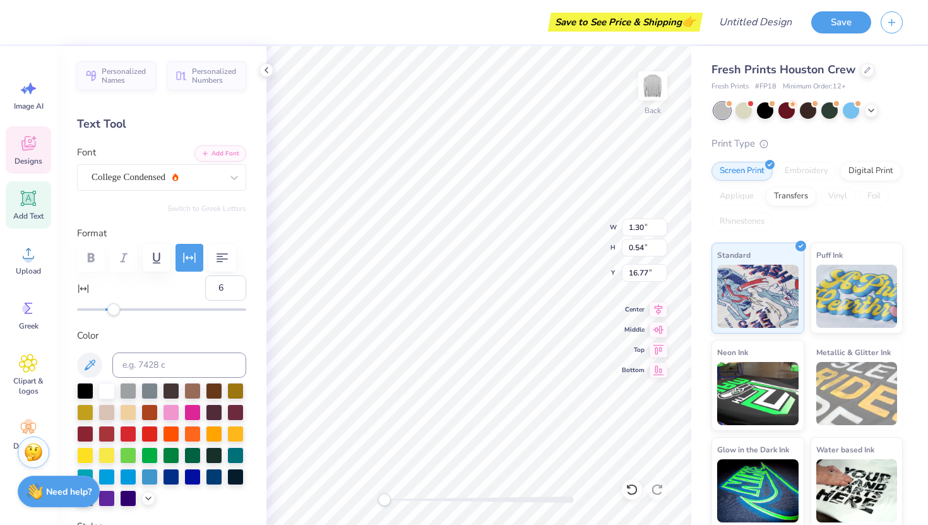
click at [757, 61] on div "Fresh Prints Houston Crew Fresh Prints # FP18 Minimum Order: 12 + Print Type Sc…" at bounding box center [809, 287] width 237 height 482
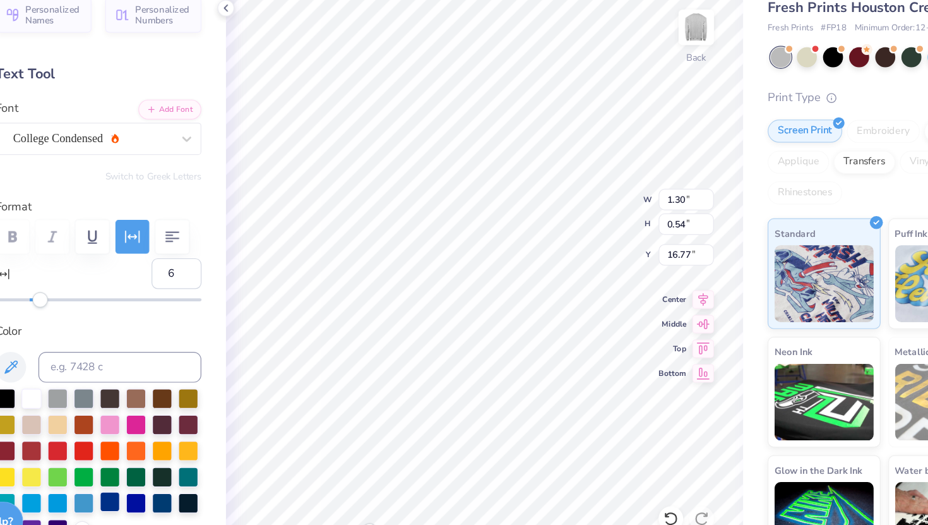
click at [173, 475] on div at bounding box center [171, 475] width 16 height 16
type input "6.40"
type input "0.96"
type input "15.77"
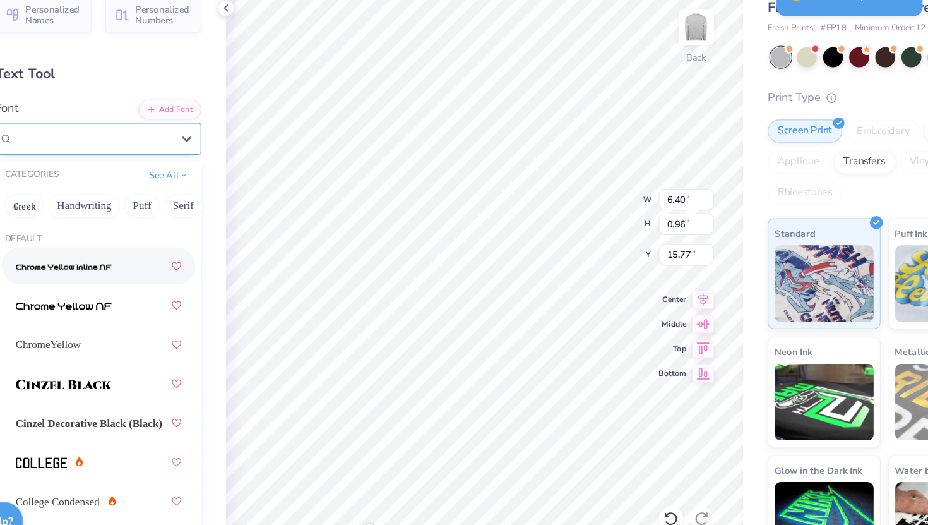
click at [122, 182] on div "[PERSON_NAME]" at bounding box center [156, 177] width 133 height 20
click at [189, 235] on button "Puff" at bounding box center [197, 232] width 29 height 20
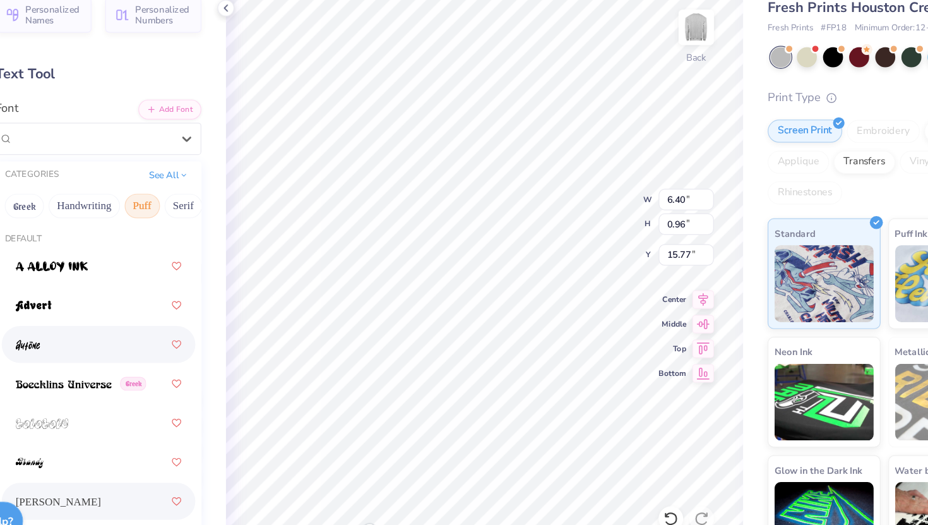
scroll to position [133, 0]
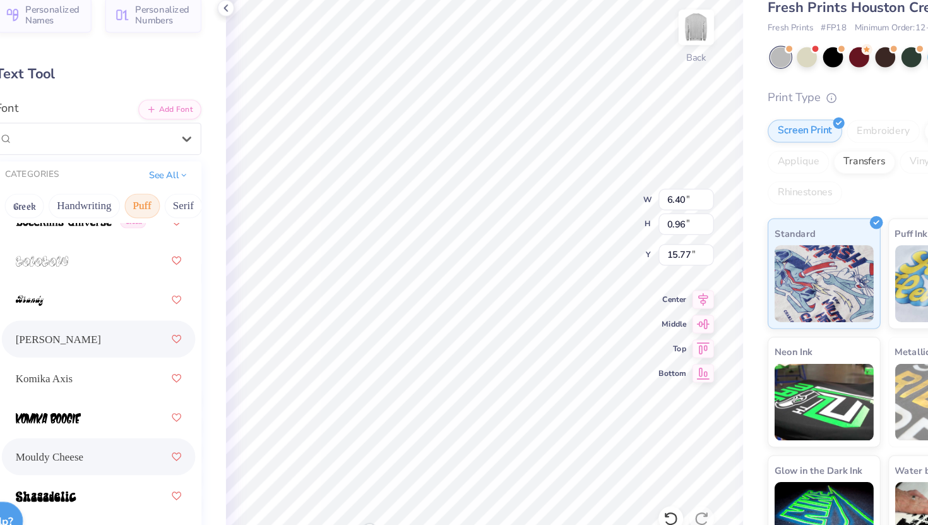
click at [141, 443] on span "Mouldy Cheese" at bounding box center [121, 438] width 56 height 13
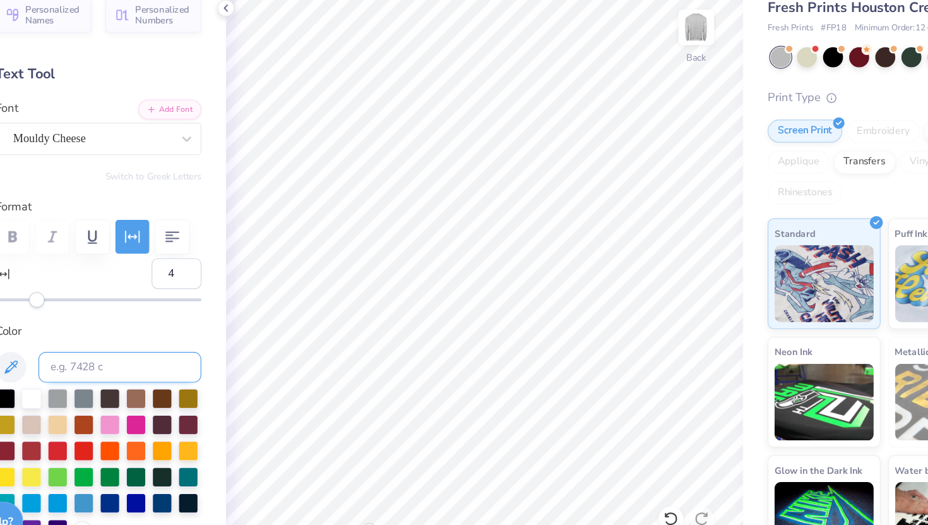
type input "6"
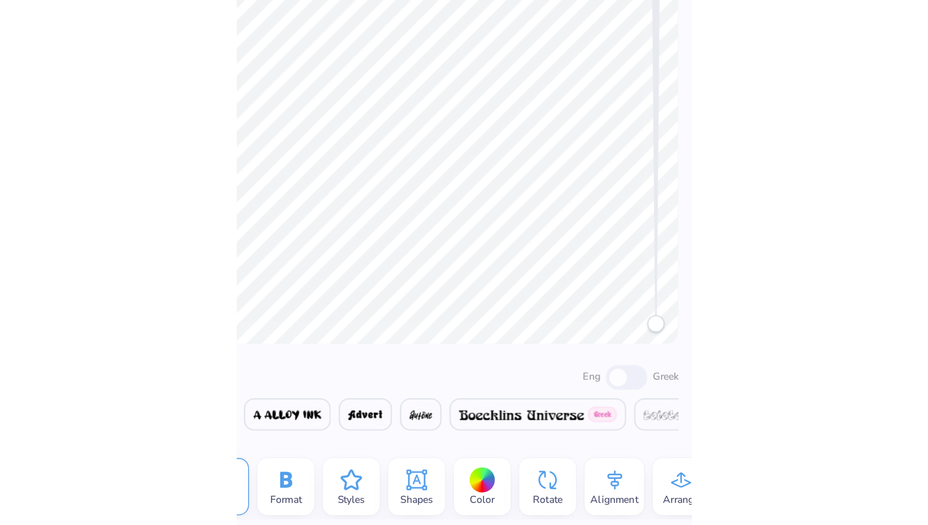
scroll to position [0, 0]
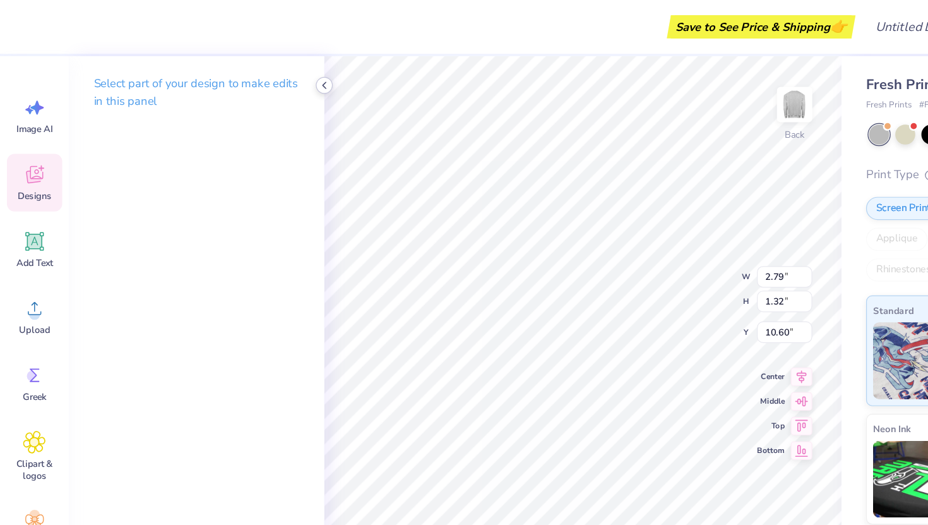
click at [265, 70] on icon at bounding box center [266, 70] width 10 height 10
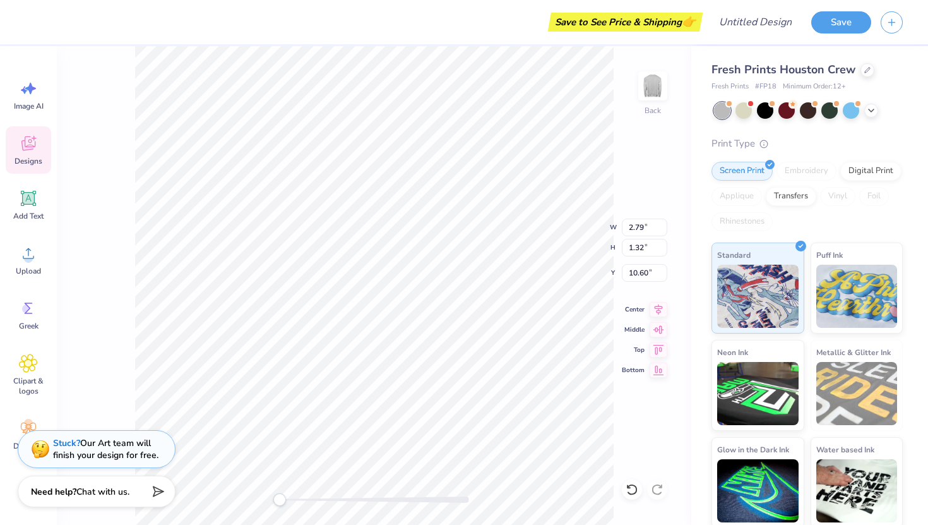
type input "6.66"
type input "1.04"
type input "15.74"
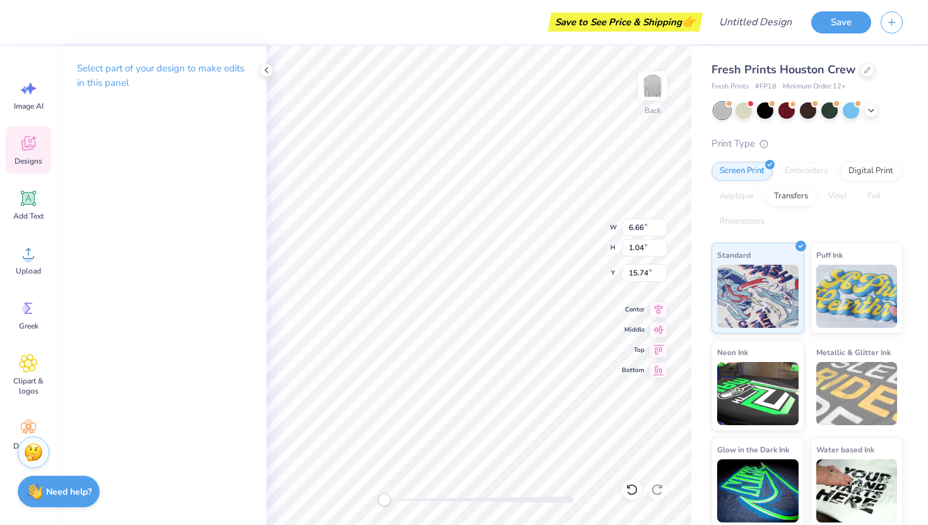
click at [183, 70] on p "Select part of your design to make edits in this panel" at bounding box center [161, 75] width 169 height 29
click at [30, 152] on icon at bounding box center [28, 143] width 19 height 19
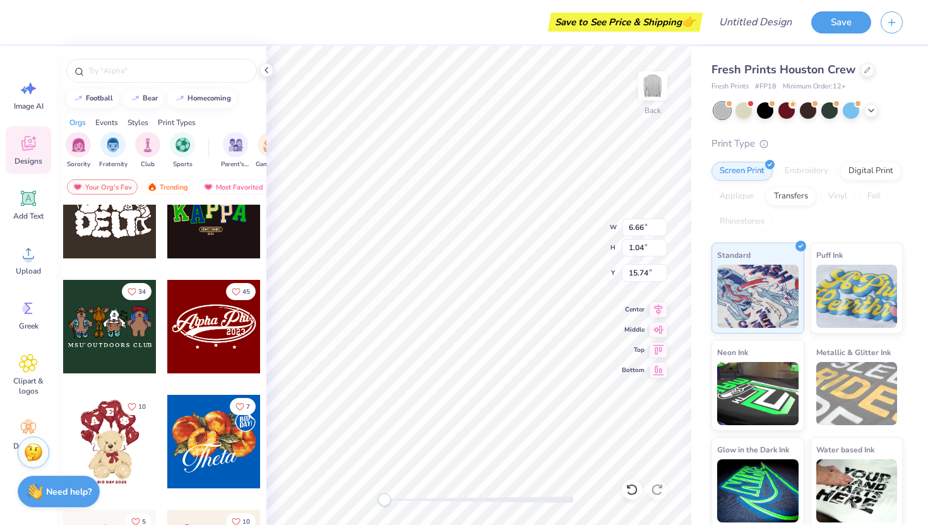
scroll to position [271, 0]
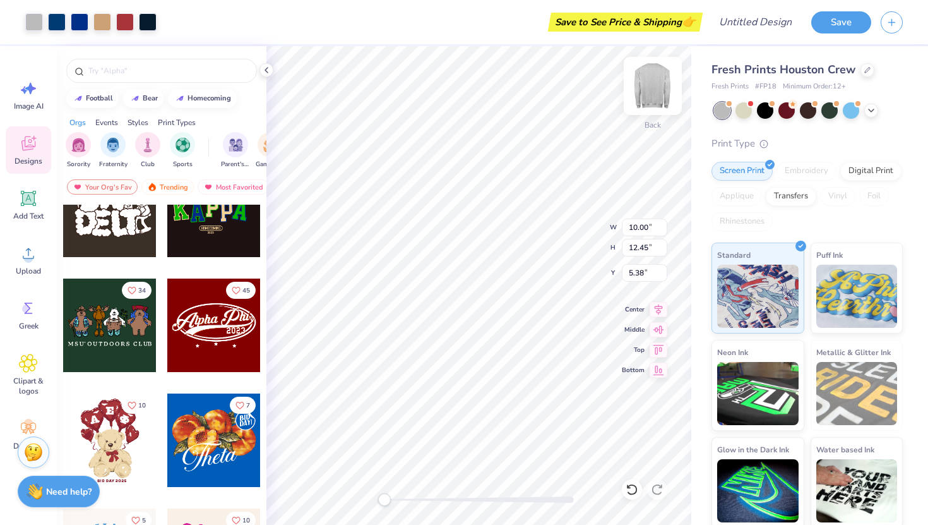
click at [661, 90] on img at bounding box center [653, 86] width 51 height 51
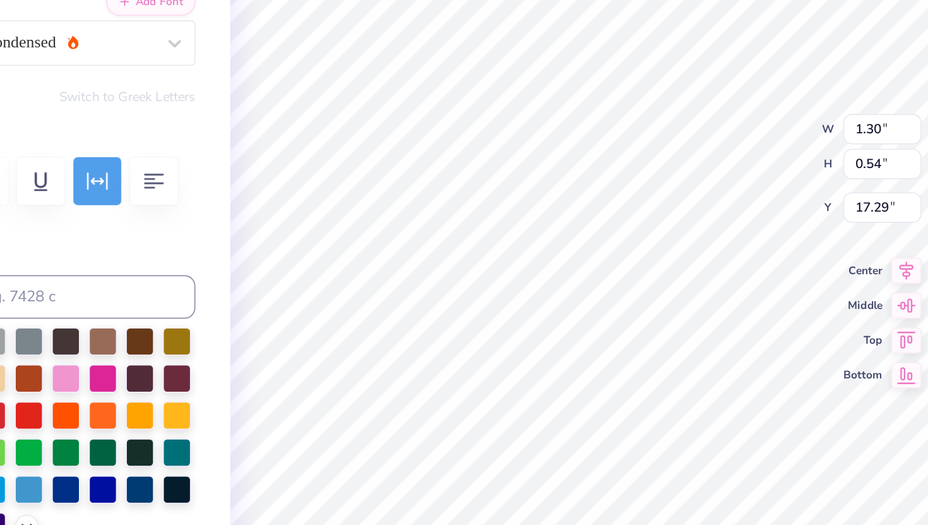
scroll to position [0, 0]
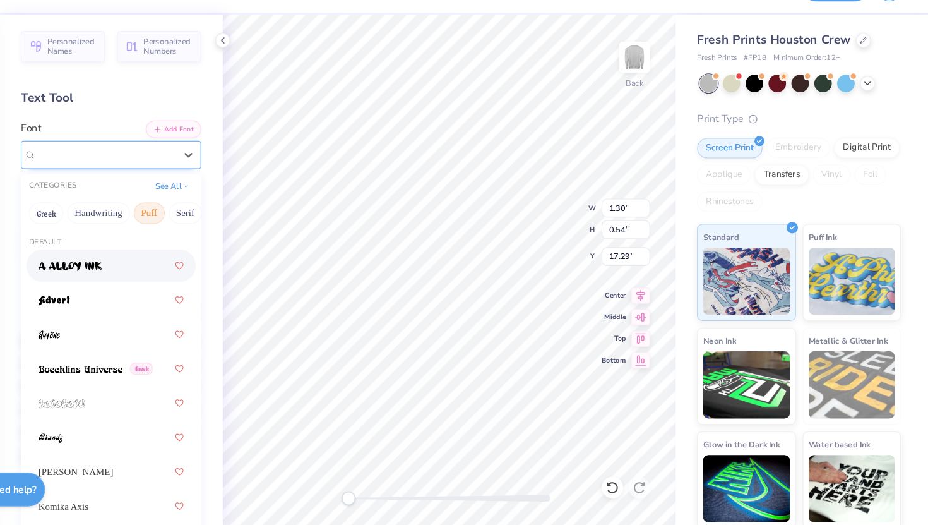
click at [145, 170] on div "College Condensed" at bounding box center [156, 177] width 133 height 20
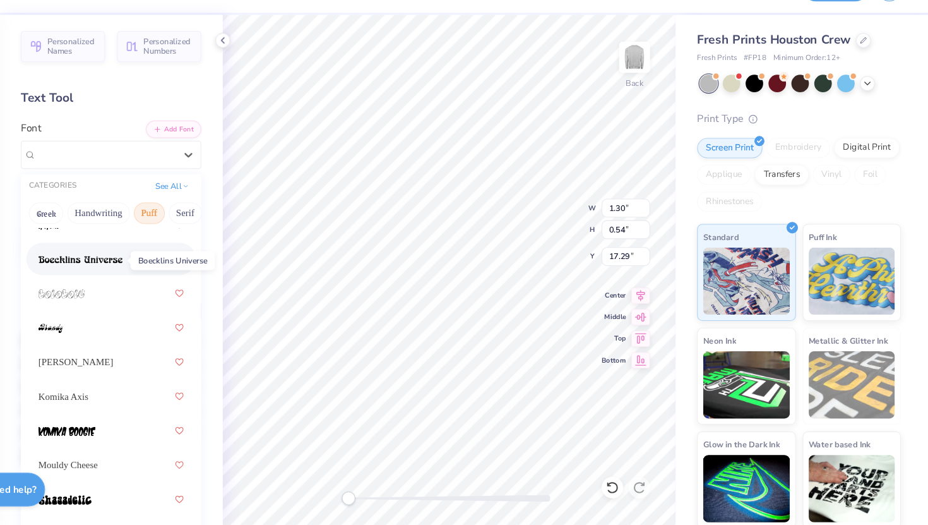
scroll to position [102, 0]
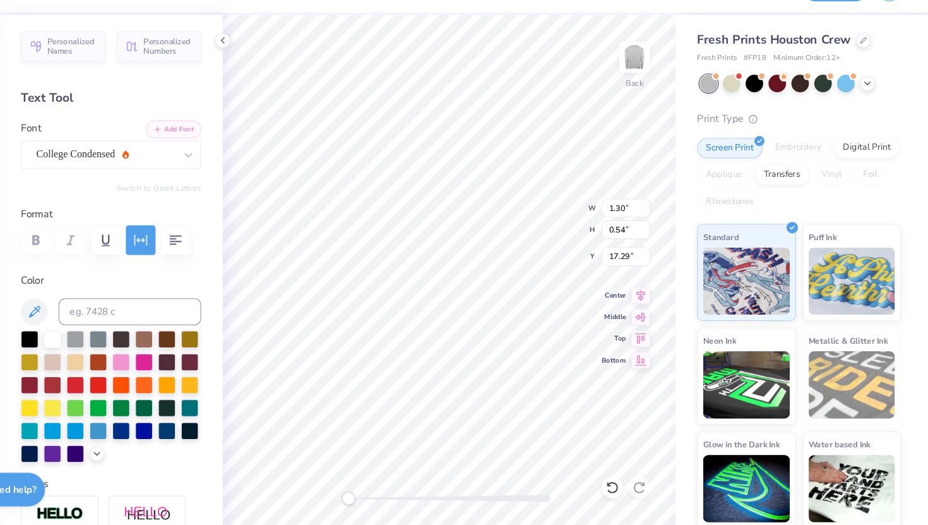
type input "2.79"
type input "1.32"
type input "10.59"
type input "6.66"
type input "1.04"
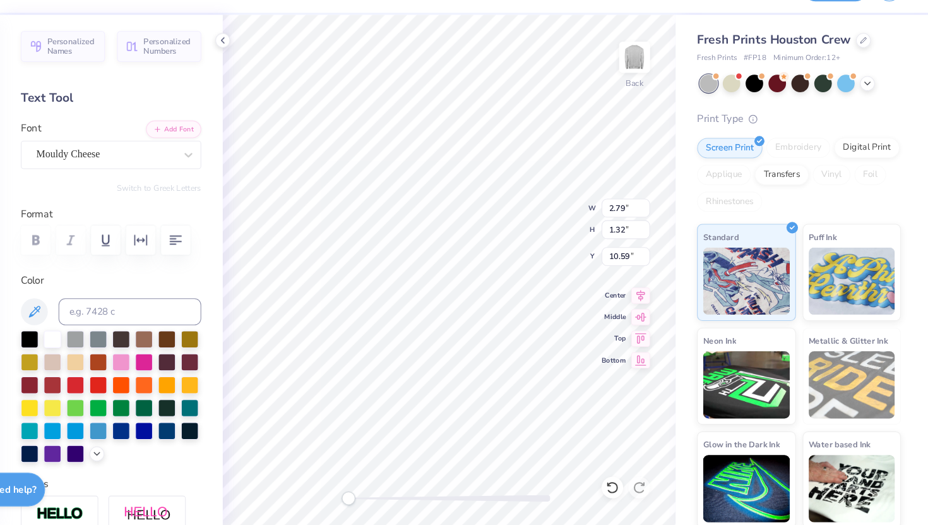
type input "15.74"
click at [174, 166] on div "College Condensed" at bounding box center [161, 177] width 169 height 27
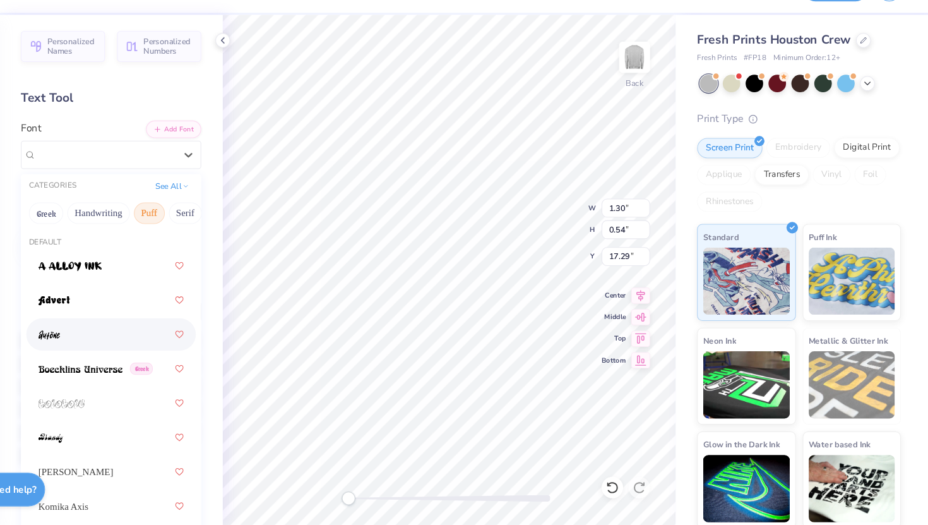
scroll to position [133, 0]
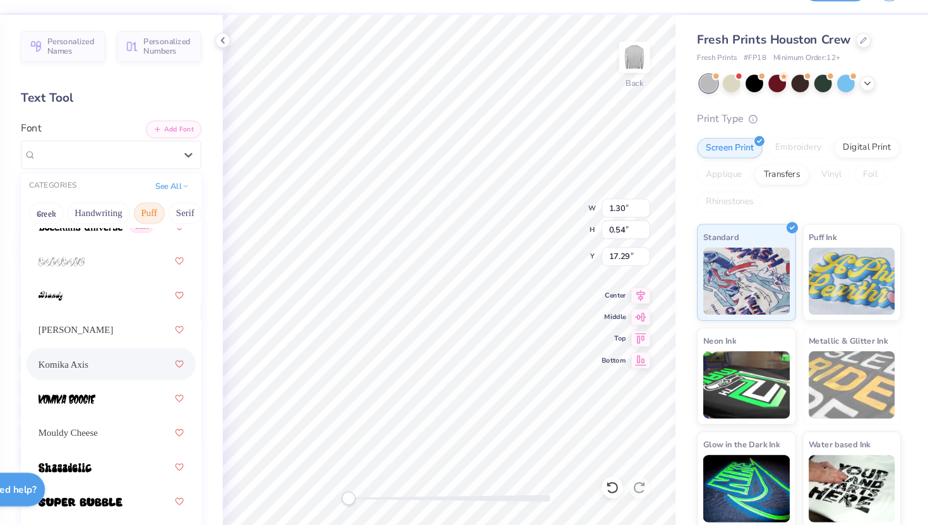
click at [162, 377] on div "Komika Axis" at bounding box center [161, 373] width 136 height 23
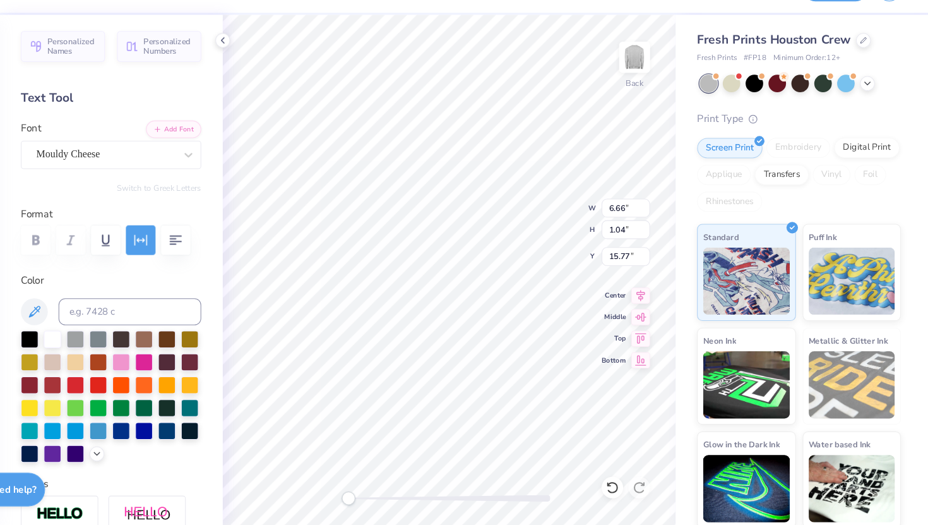
type input "6.66"
type input "1.04"
type input "15.77"
click at [174, 175] on div "Mouldy Cheese" at bounding box center [156, 177] width 133 height 20
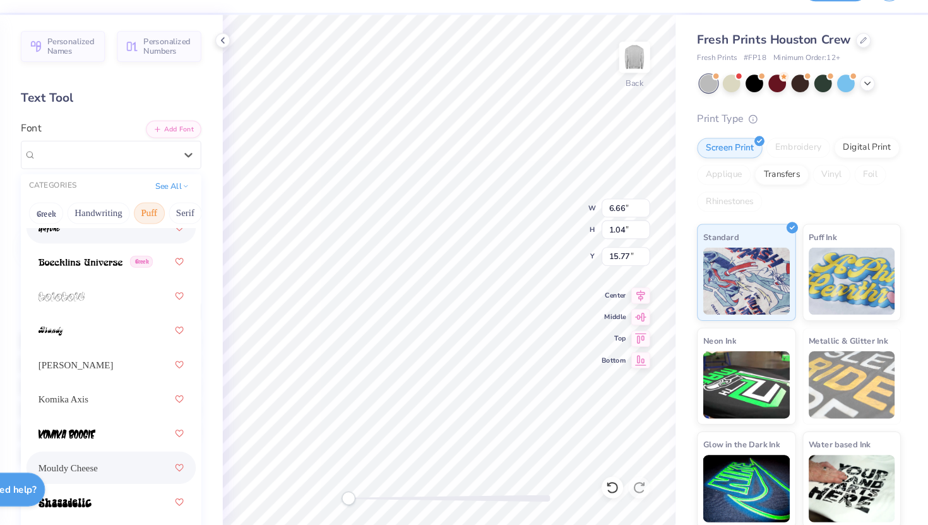
scroll to position [102, 0]
click at [182, 405] on div "Komika Axis" at bounding box center [161, 405] width 136 height 23
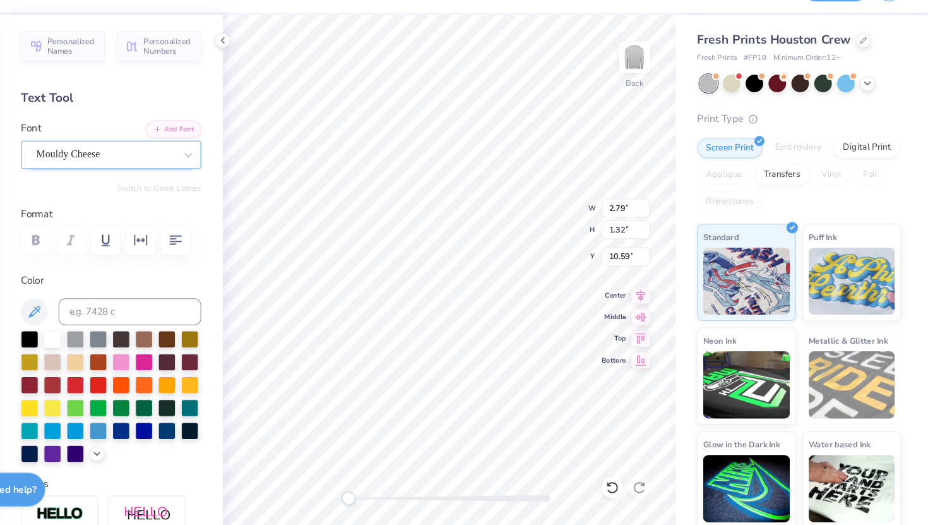
click at [208, 177] on div "Mouldy Cheese" at bounding box center [156, 177] width 133 height 20
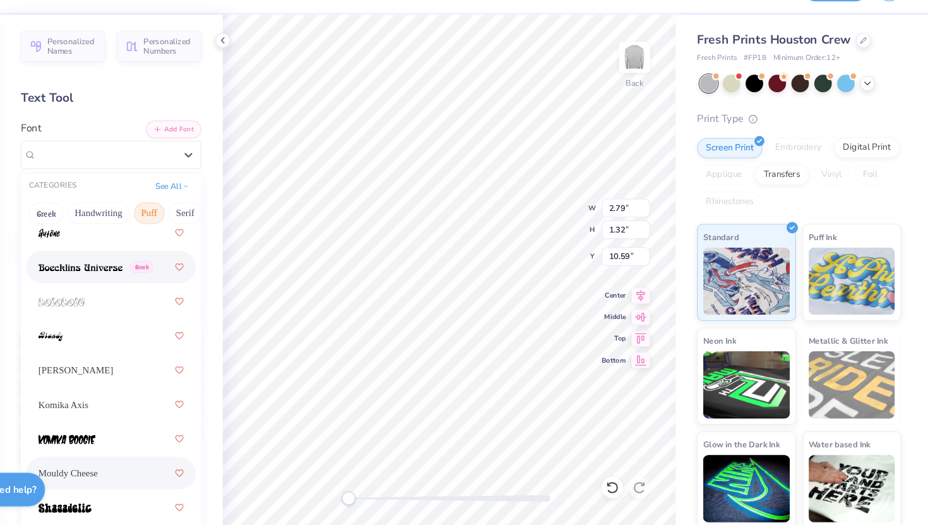
scroll to position [98, 0]
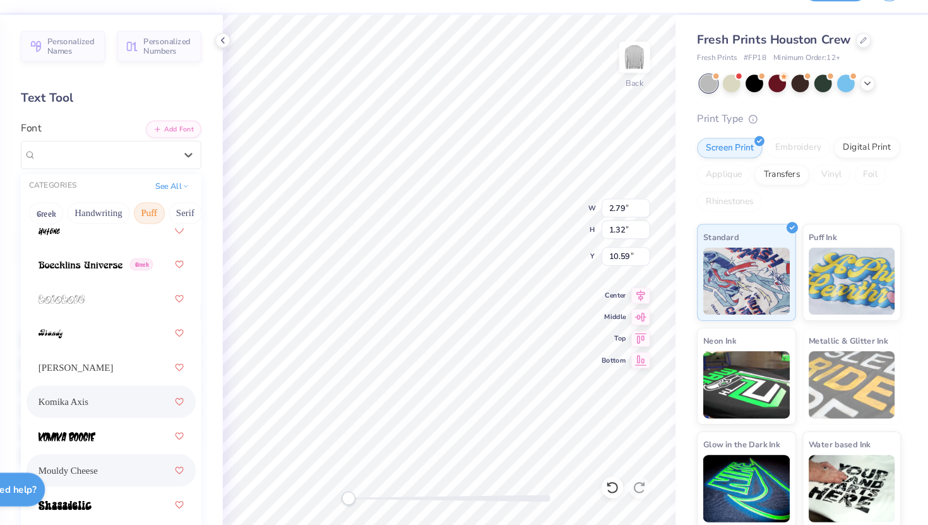
click at [172, 405] on div "Komika Axis" at bounding box center [161, 409] width 136 height 23
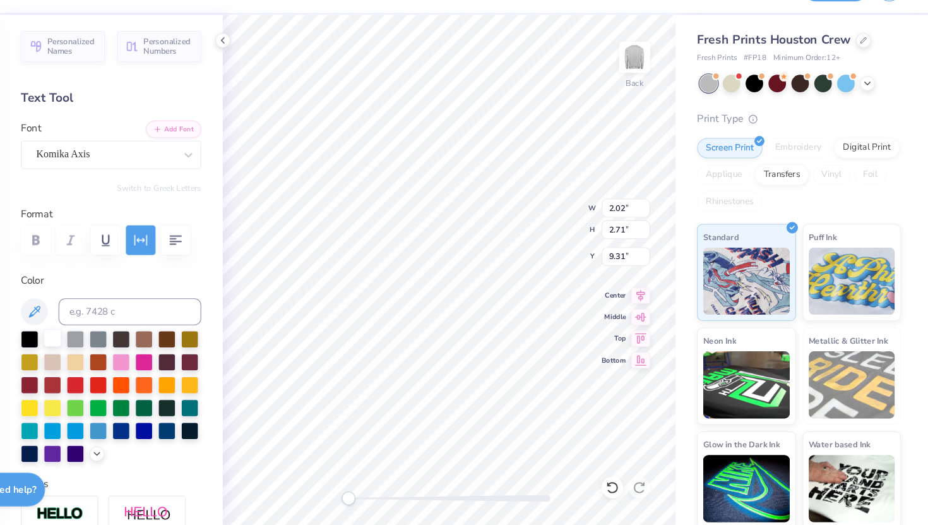
click at [106, 353] on div at bounding box center [106, 349] width 16 height 16
click at [163, 437] on div at bounding box center [171, 435] width 16 height 16
type input "1.80"
type input "0.35"
type input "10.23"
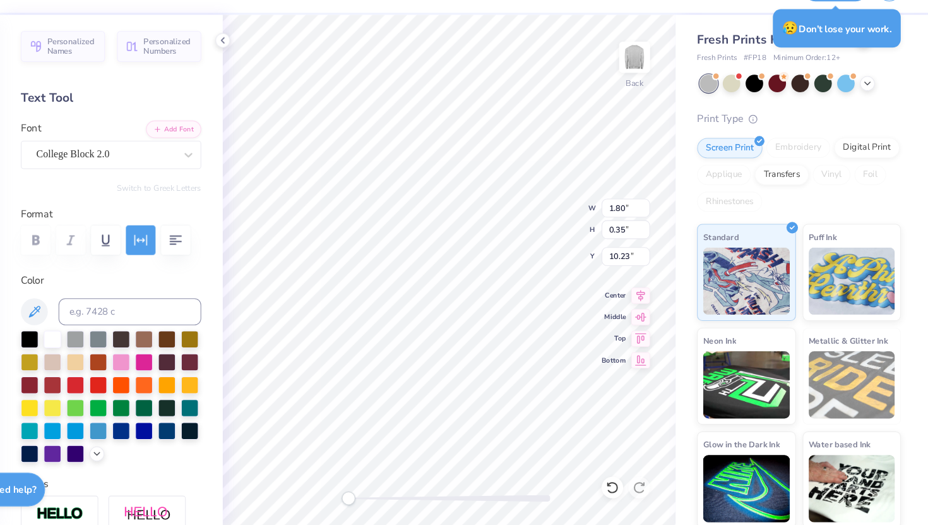
scroll to position [0, 2]
click at [104, 348] on div at bounding box center [106, 349] width 16 height 16
type input "3.62"
type input "1.55"
type input "10.47"
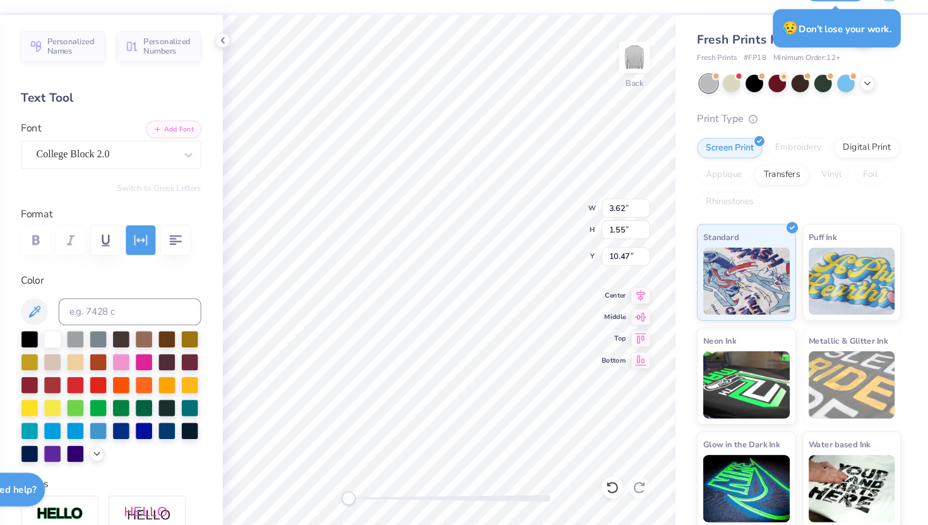
type input "1.80"
type input "0.35"
type input "10.23"
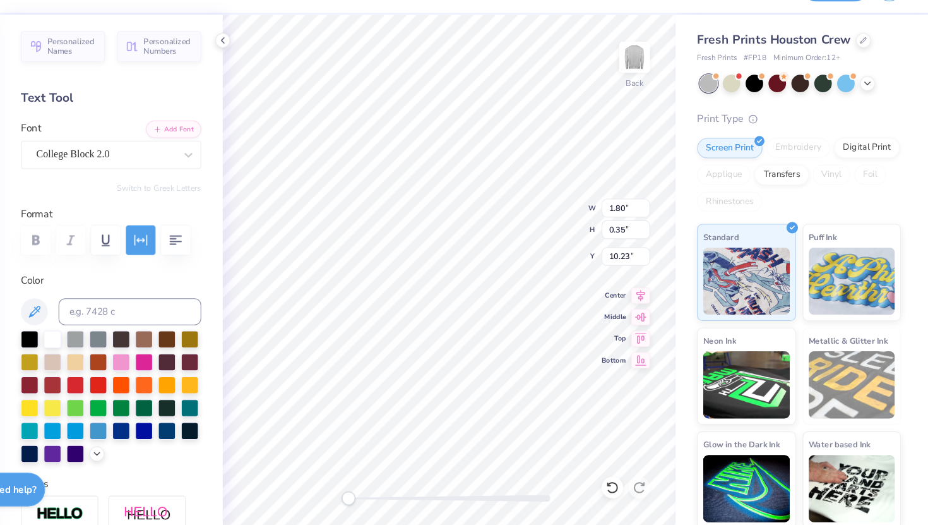
type textarea "Live"
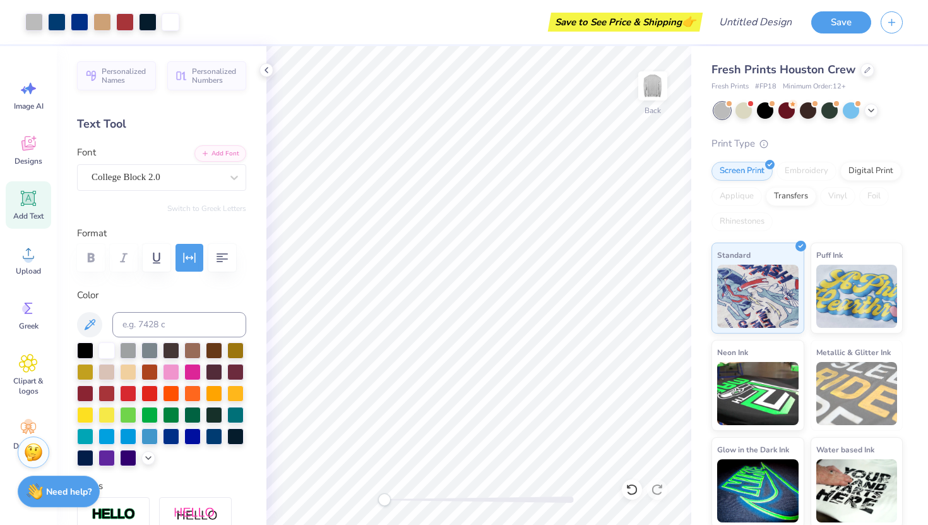
click at [37, 191] on icon at bounding box center [28, 198] width 19 height 19
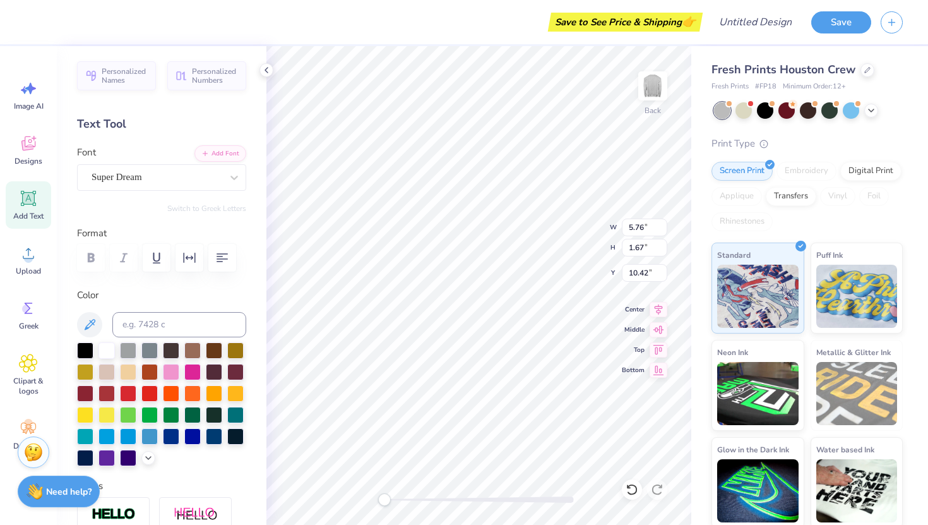
type textarea "Retro"
click at [107, 354] on div at bounding box center [106, 349] width 16 height 16
type input "3.62"
type input "1.55"
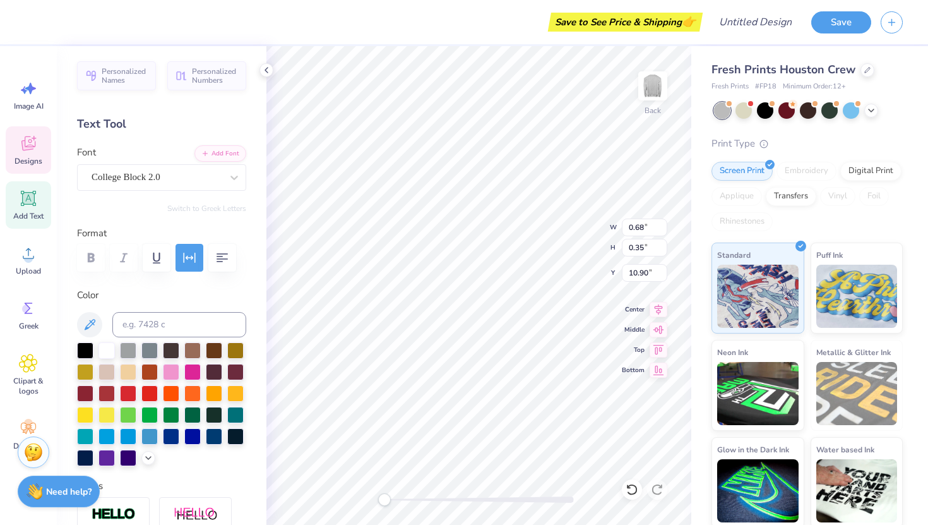
type input "10.47"
click at [107, 345] on div at bounding box center [106, 349] width 16 height 16
click at [148, 347] on div at bounding box center [149, 349] width 16 height 16
click at [133, 343] on div at bounding box center [128, 349] width 16 height 16
click at [97, 325] on icon at bounding box center [89, 324] width 15 height 15
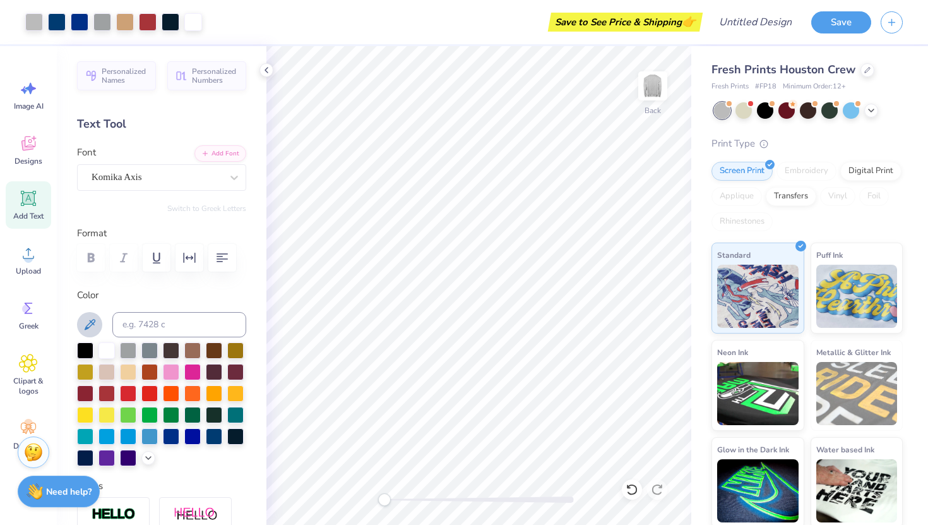
click at [95, 324] on icon at bounding box center [89, 324] width 15 height 15
click at [95, 318] on icon at bounding box center [89, 324] width 15 height 15
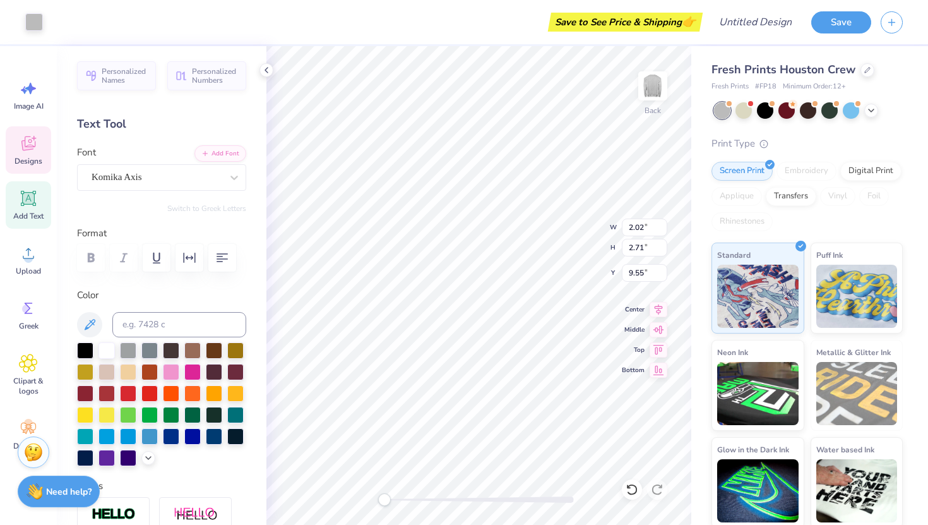
type input "0.68"
type input "0.35"
type input "11.08"
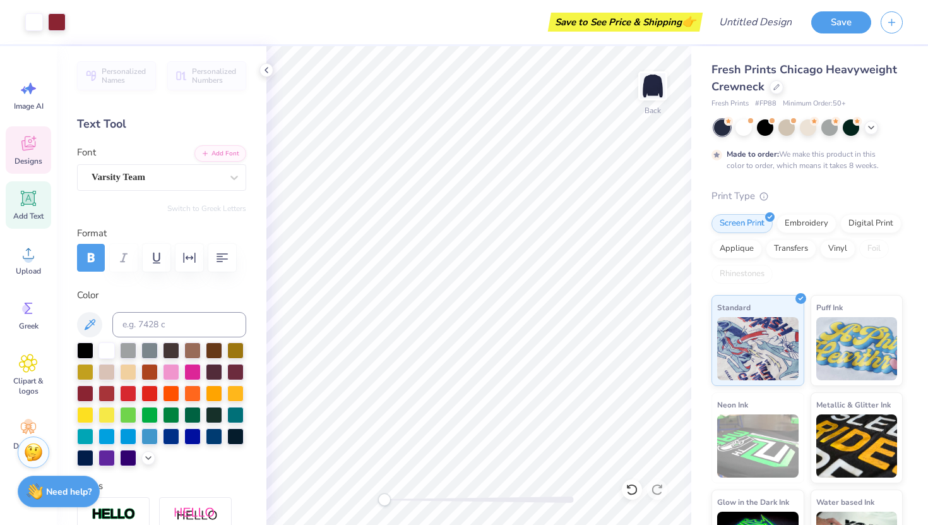
click at [28, 160] on span "Designs" at bounding box center [29, 161] width 28 height 10
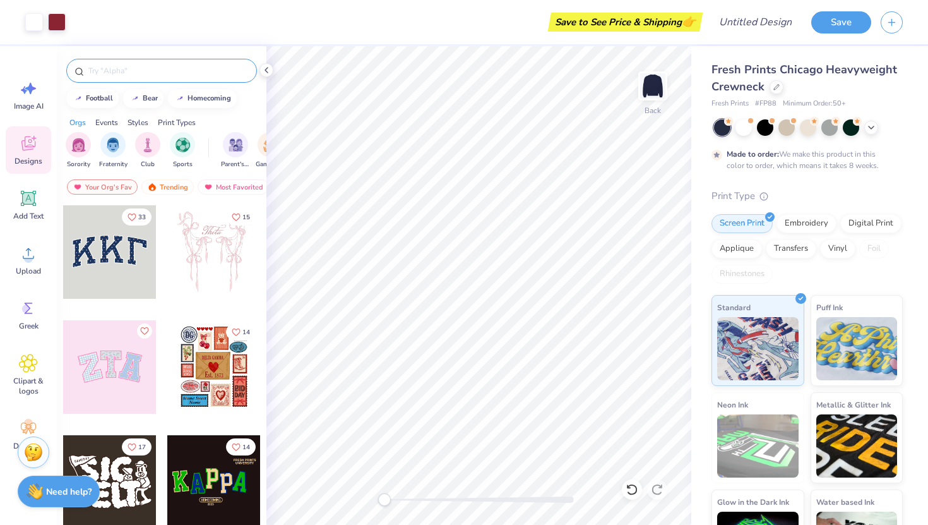
click at [176, 69] on input "text" at bounding box center [168, 70] width 162 height 13
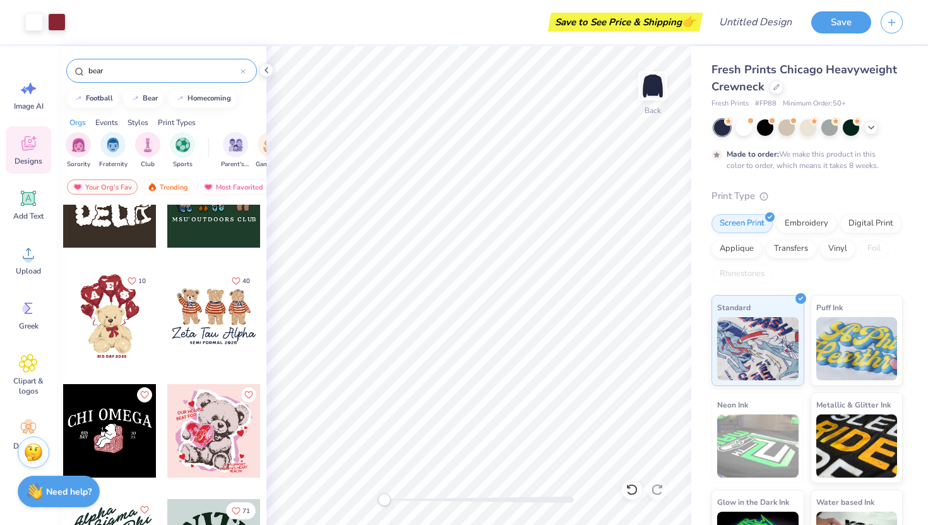
scroll to position [78, 0]
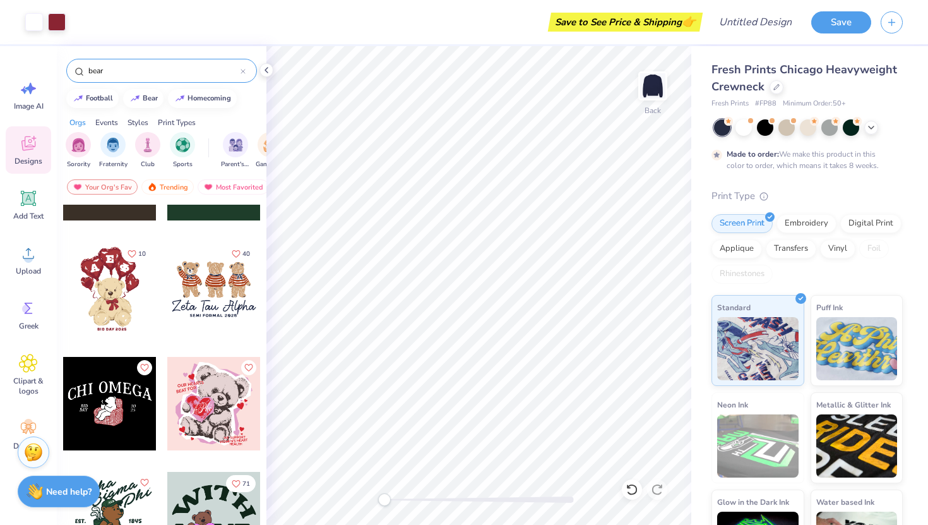
type input "bear"
click at [123, 301] on div at bounding box center [109, 288] width 93 height 93
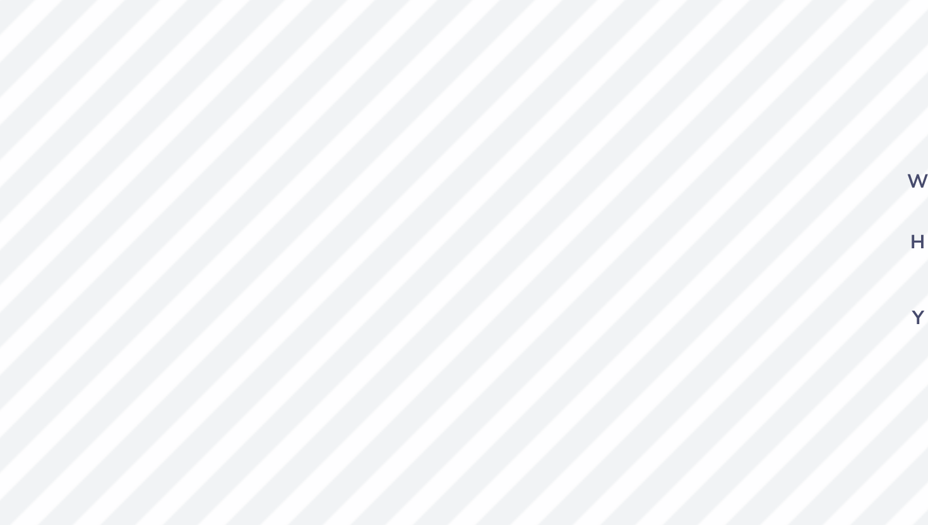
type input "1.66"
type input "1.97"
type input "4.19"
type input "2.95"
type input "3.32"
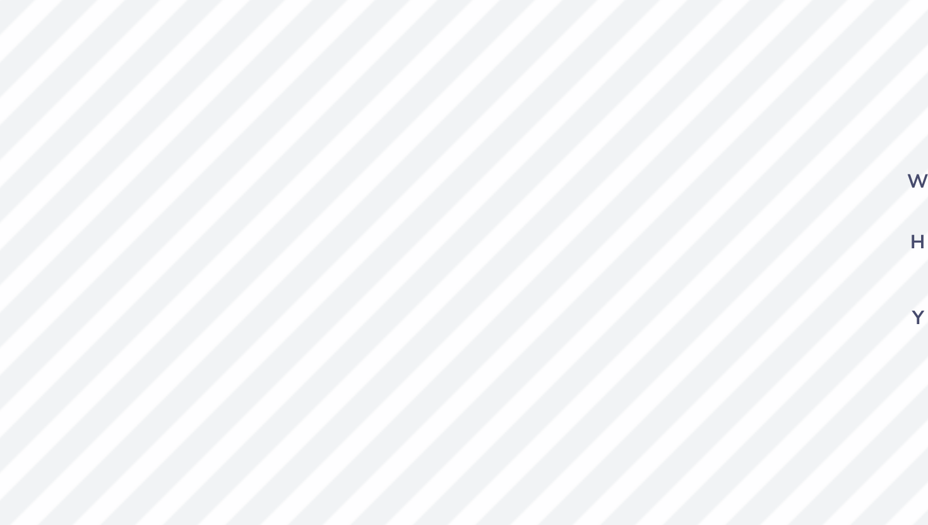
type input "6.45"
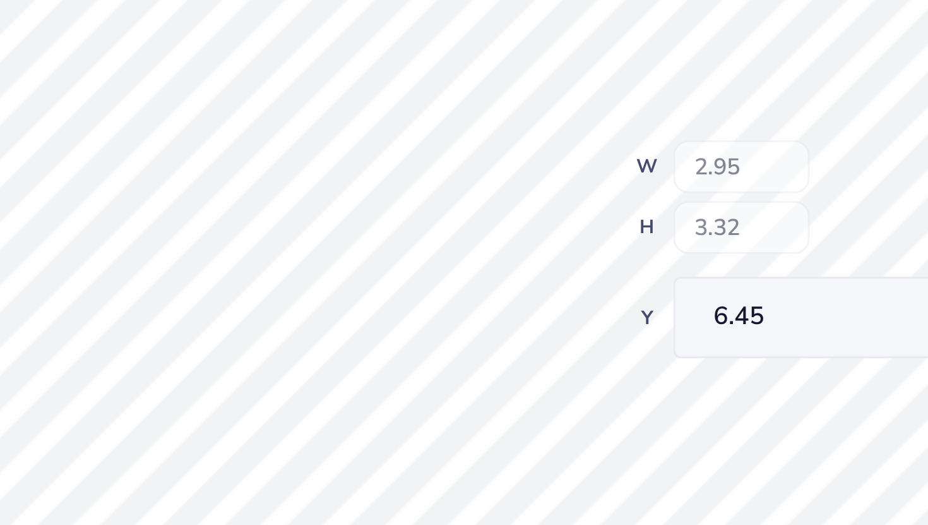
click at [555, 235] on div "Back W 2.95 H 3.32 Y 6.45 Center Middle Top Bottom" at bounding box center [478, 285] width 425 height 479
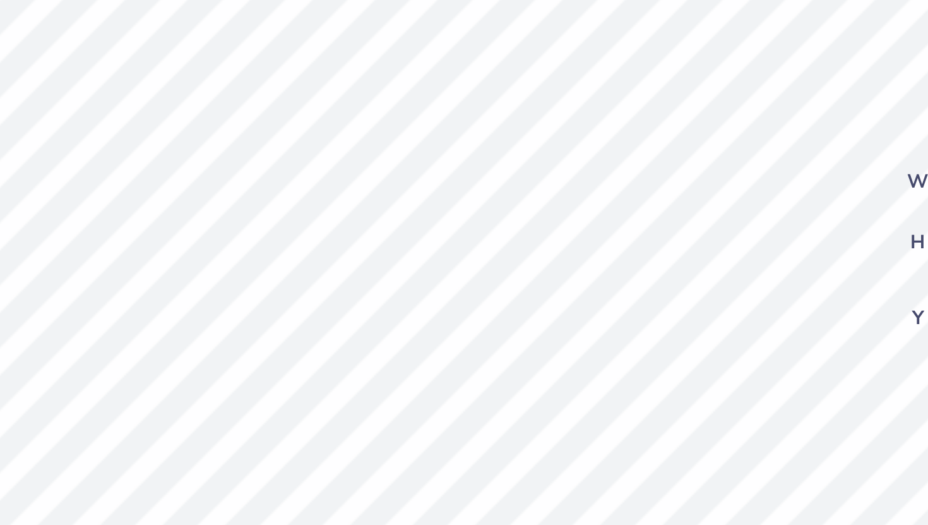
type input "5.51"
type input "7.98"
type input "0.91"
type input "0.98"
type input "6.95"
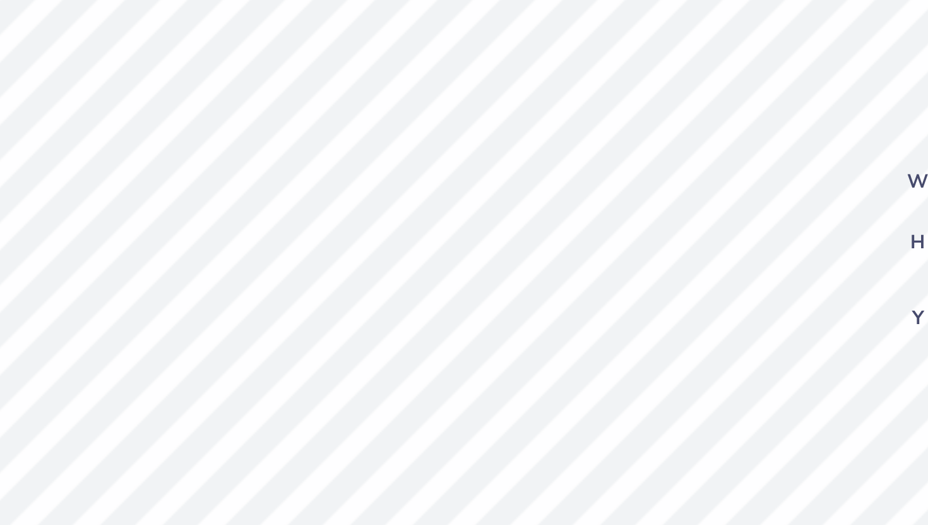
type input "2.34"
type input "2.96"
type input "9.76"
type textarea "SIG DELT"
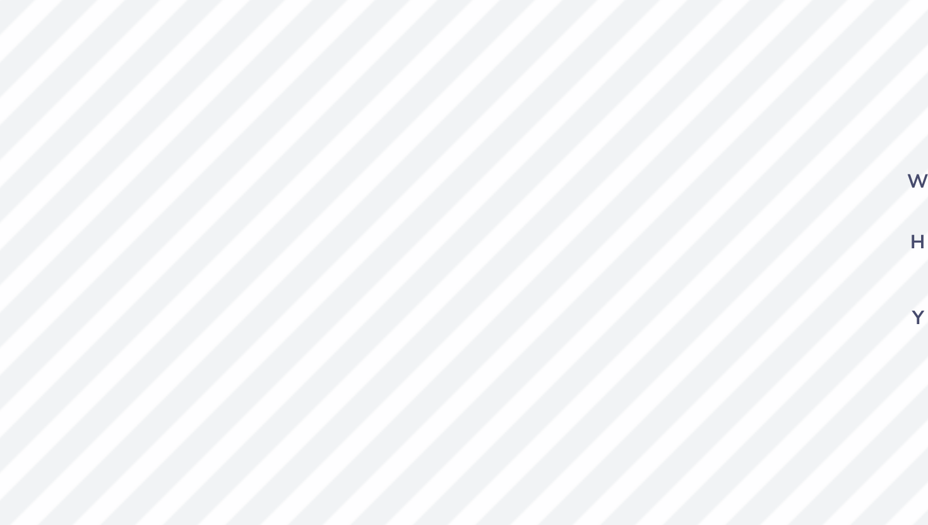
scroll to position [0, 1]
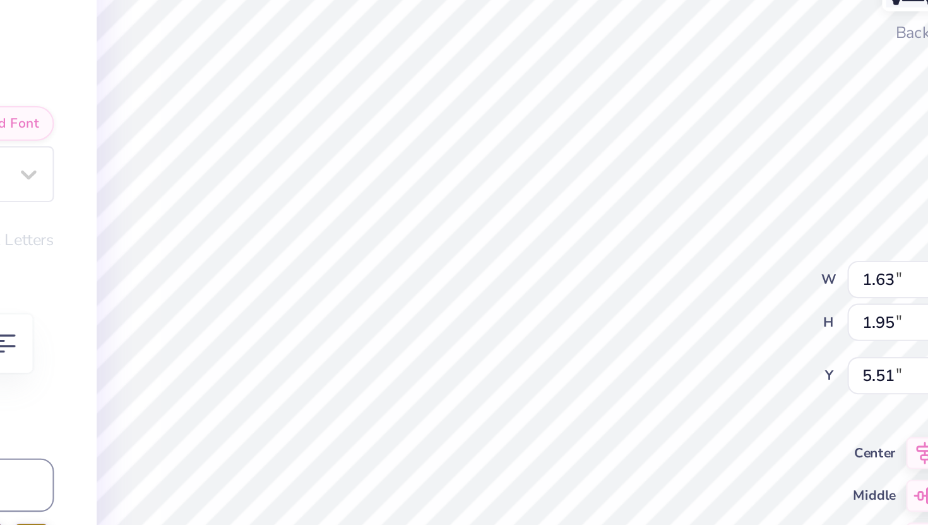
type input "1.40"
type input "1.81"
type input "5.63"
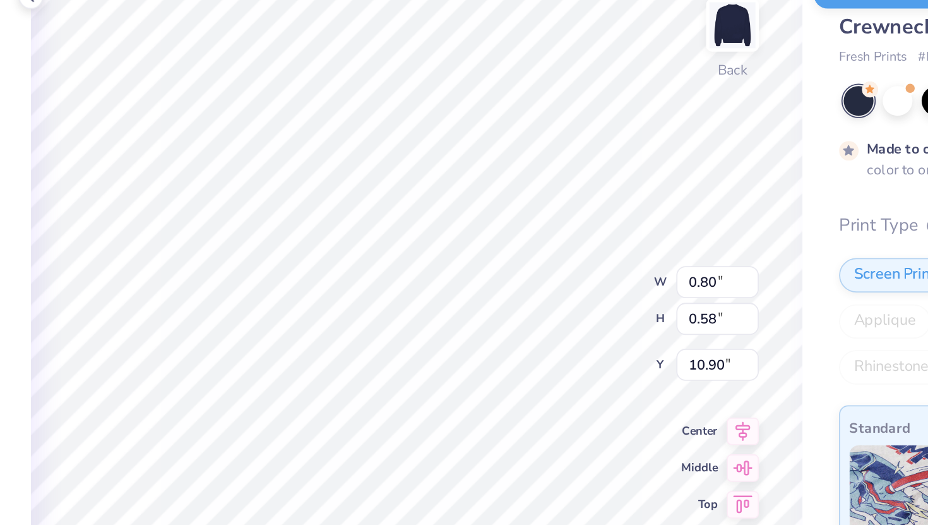
type textarea "25"
type input "11.11"
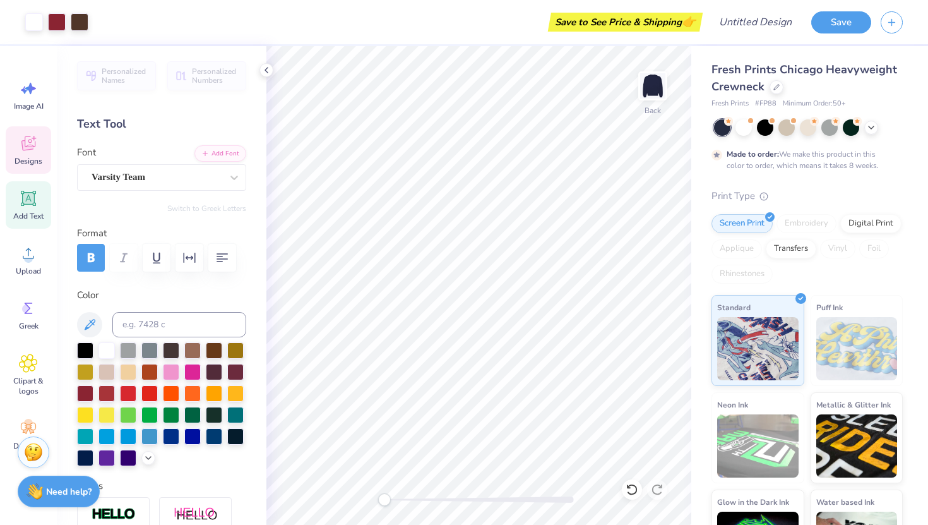
click at [36, 159] on span "Designs" at bounding box center [29, 161] width 28 height 10
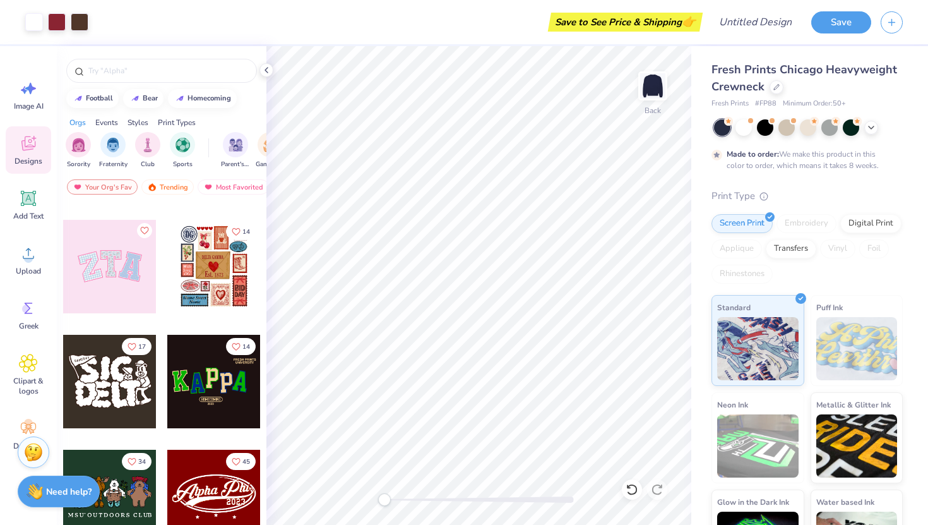
scroll to position [0, 0]
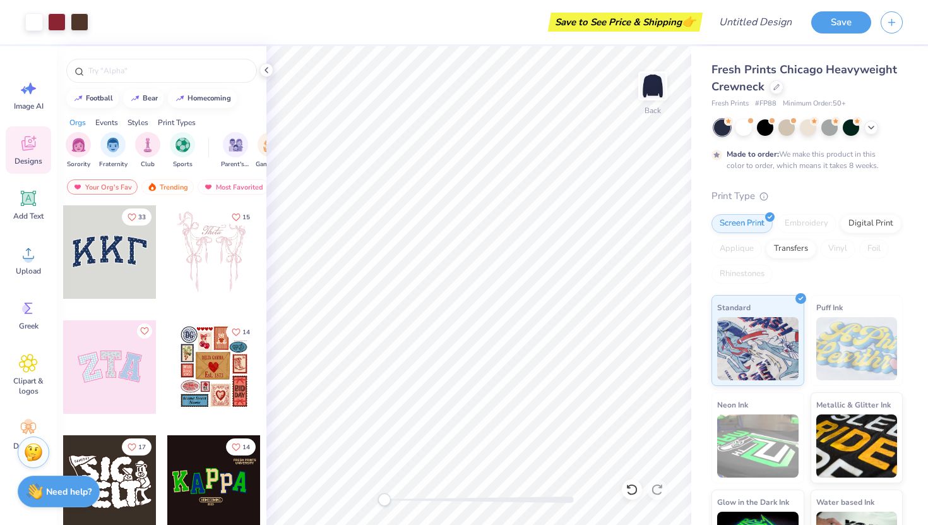
click at [412, 192] on div "Art colors Save to See Price & Shipping 👉 Design Title Save Image AI Designs Ad…" at bounding box center [464, 262] width 928 height 525
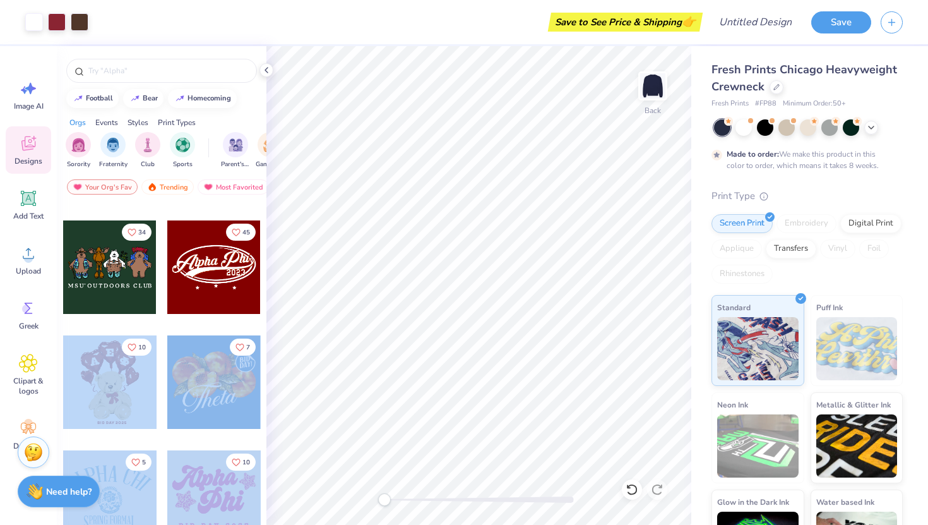
scroll to position [335, 0]
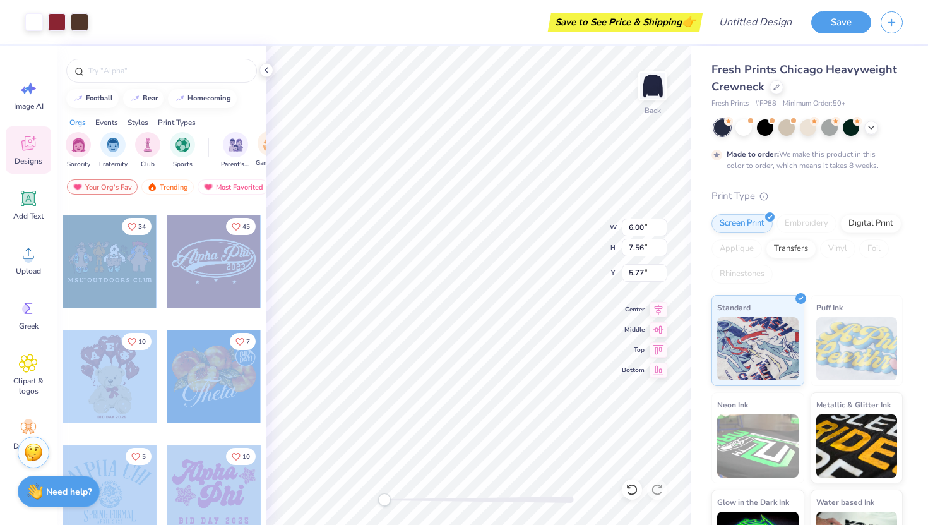
type input "10.88"
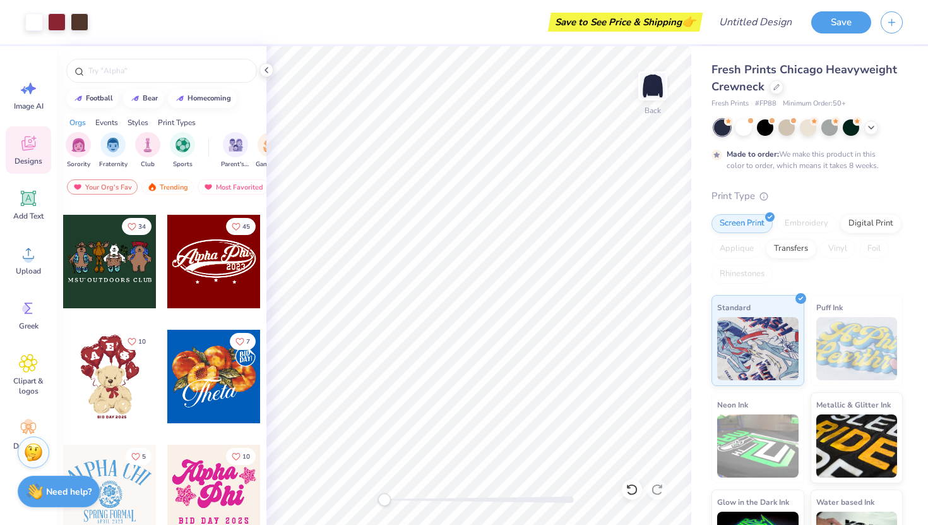
click at [230, 110] on div "football bear homecoming Orgs Events Styles Print Types Sorority Fraternity Clu…" at bounding box center [162, 308] width 210 height 525
click at [120, 391] on div at bounding box center [109, 376] width 93 height 93
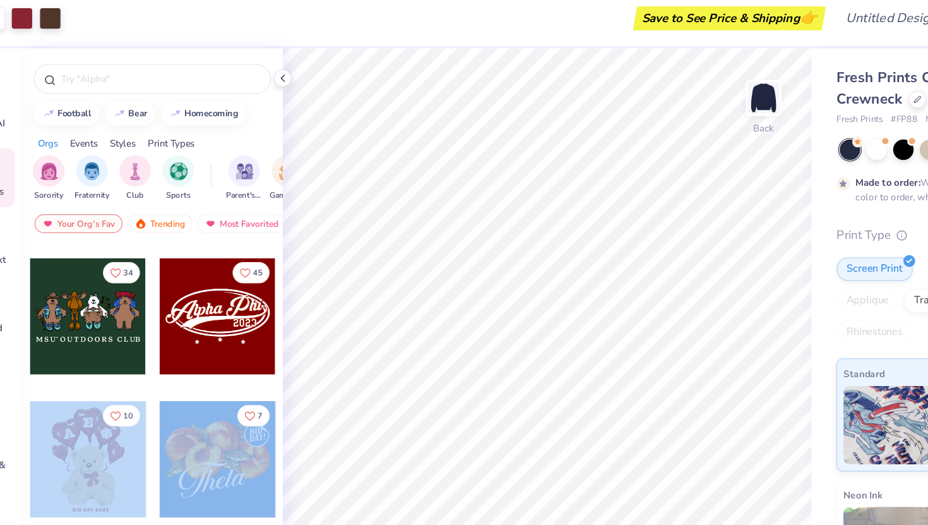
click at [523, 211] on div "Art colors Save to See Price & Shipping 👉 Design Title Save Image AI Designs Ad…" at bounding box center [464, 262] width 928 height 525
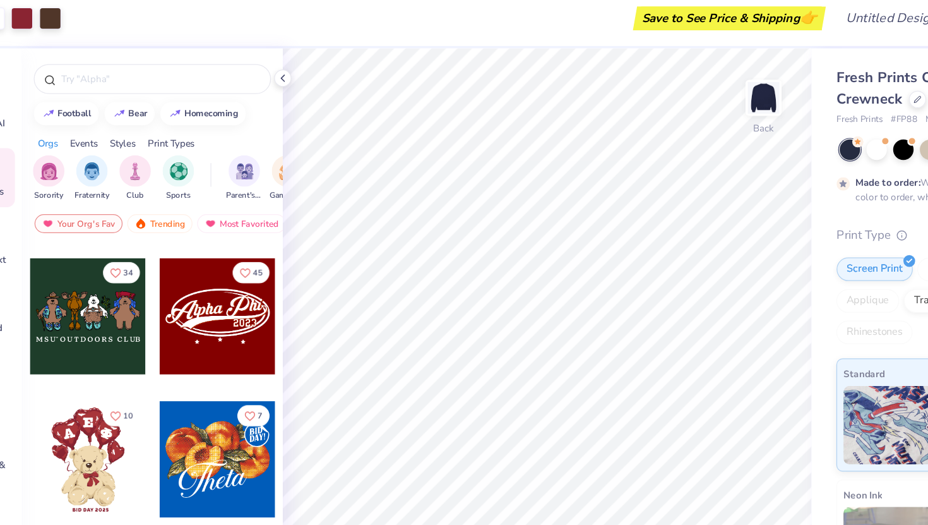
click at [107, 362] on div at bounding box center [109, 376] width 93 height 93
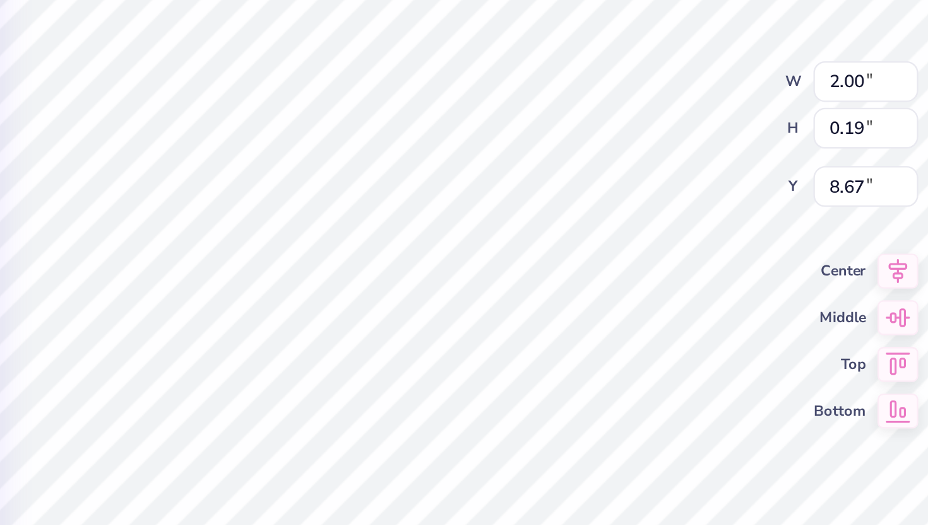
scroll to position [0, 0]
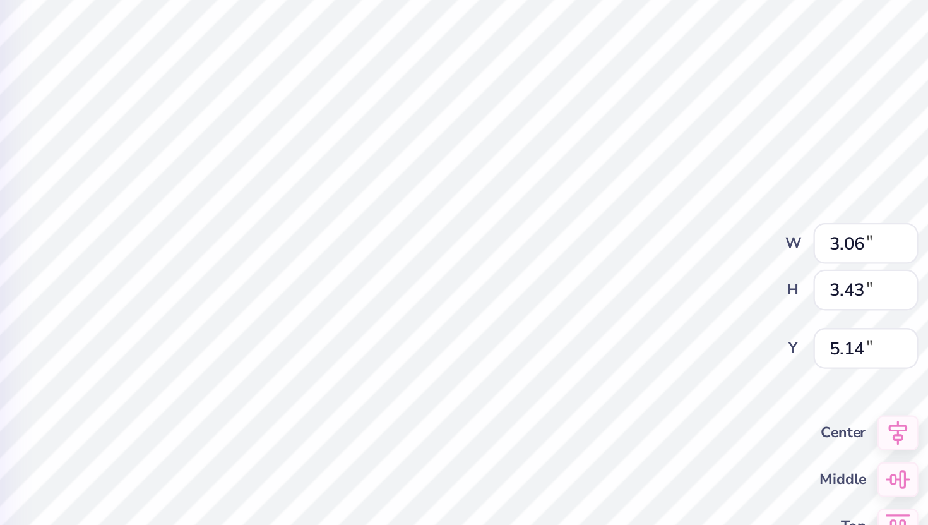
type input "5.12"
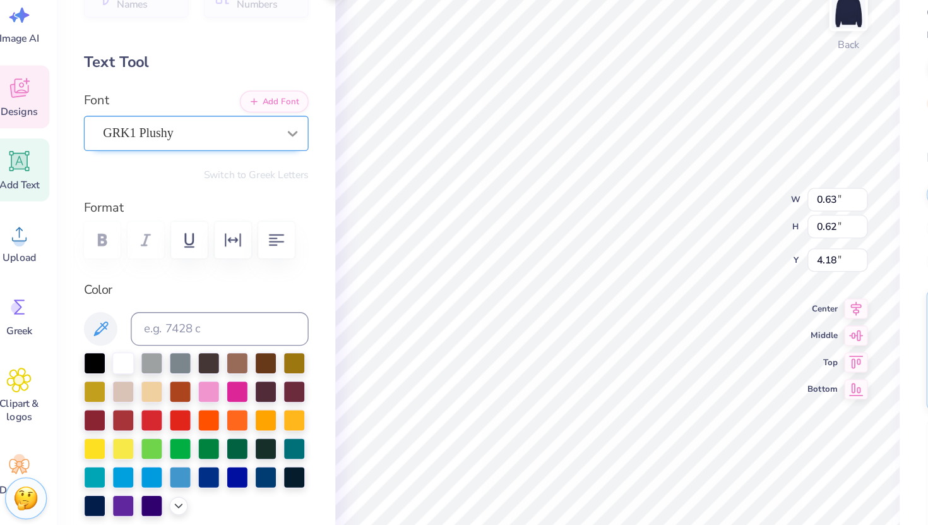
type textarea "e"
type textarea "E"
type input "0.65"
type input "0.66"
type input "3.00"
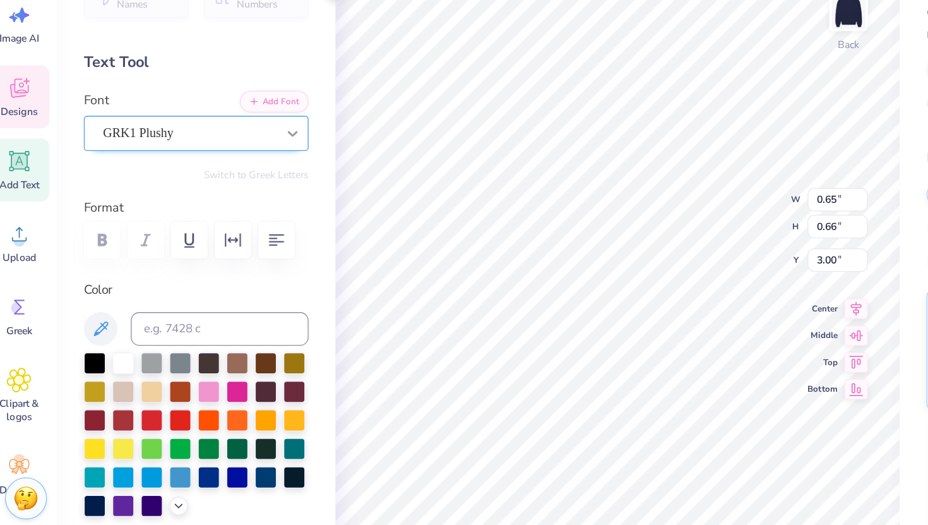
type textarea "E"
type textarea "s"
type textarea "sdt"
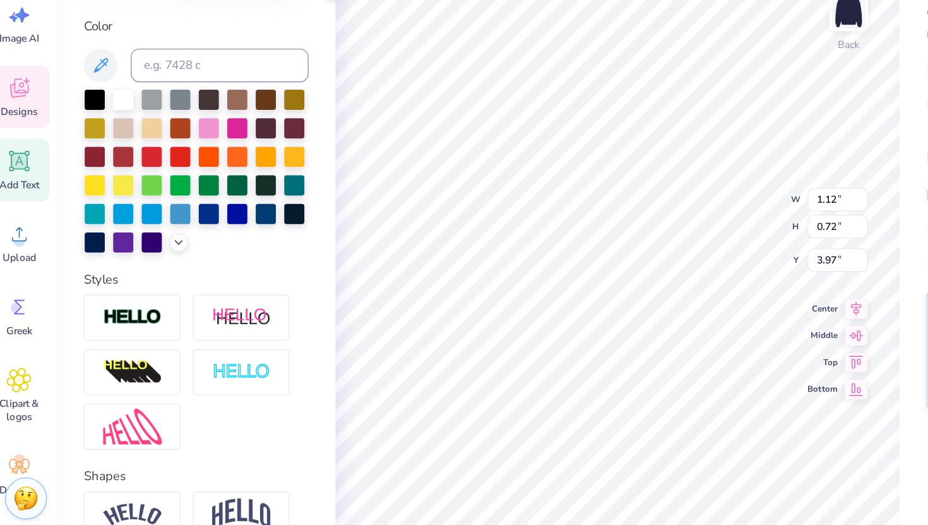
scroll to position [259, 0]
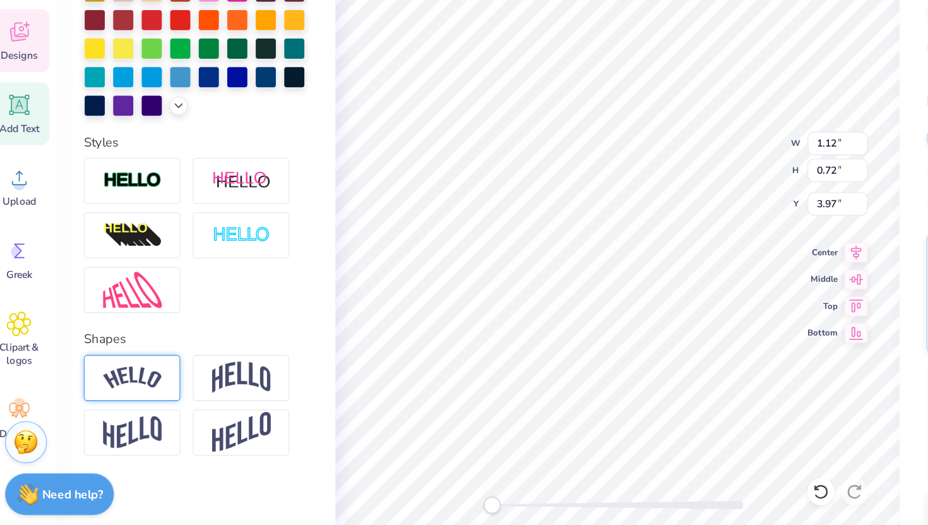
click at [131, 398] on img at bounding box center [114, 403] width 44 height 17
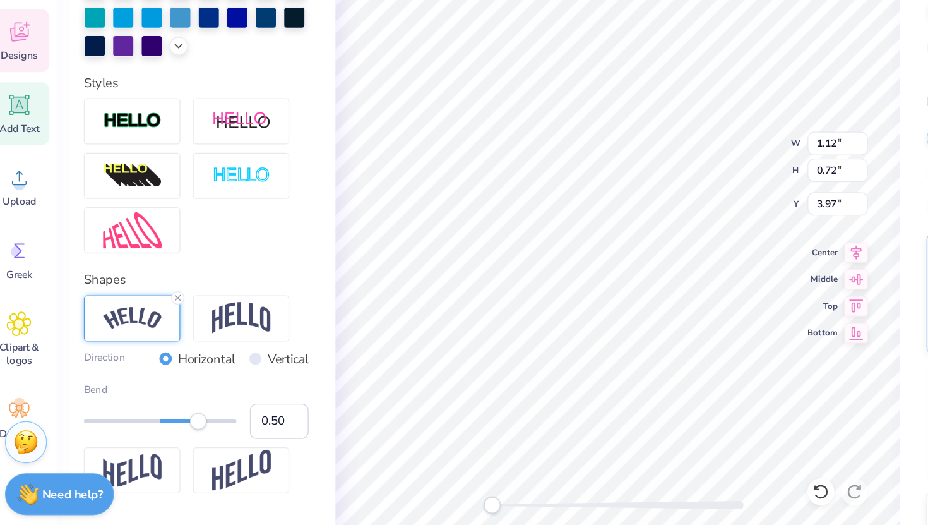
scroll to position [314, 0]
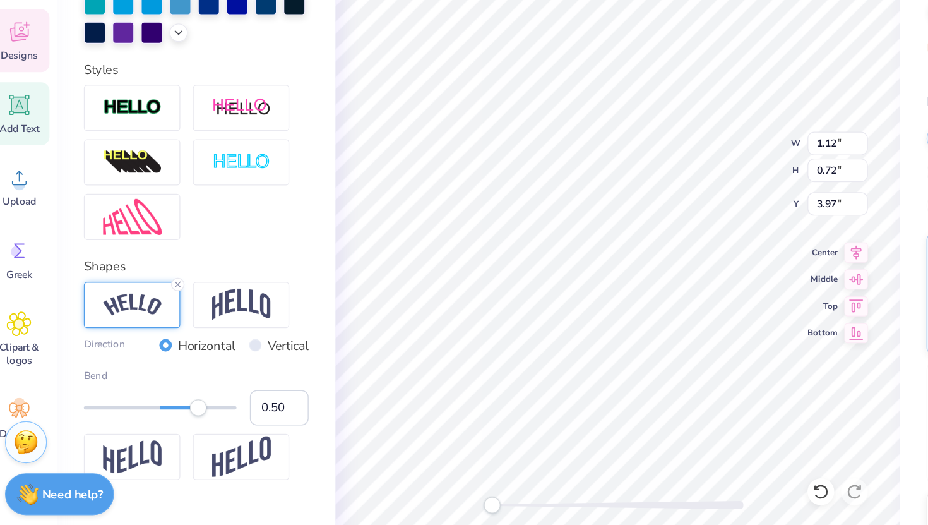
click at [97, 376] on label "Direction" at bounding box center [92, 379] width 31 height 15
click at [161, 433] on div "Bend 0.50" at bounding box center [161, 417] width 169 height 43
drag, startPoint x: 165, startPoint y: 429, endPoint x: 102, endPoint y: 426, distance: 62.5
click at [102, 426] on div "Accessibility label" at bounding box center [101, 426] width 13 height 13
type input "-0.56"
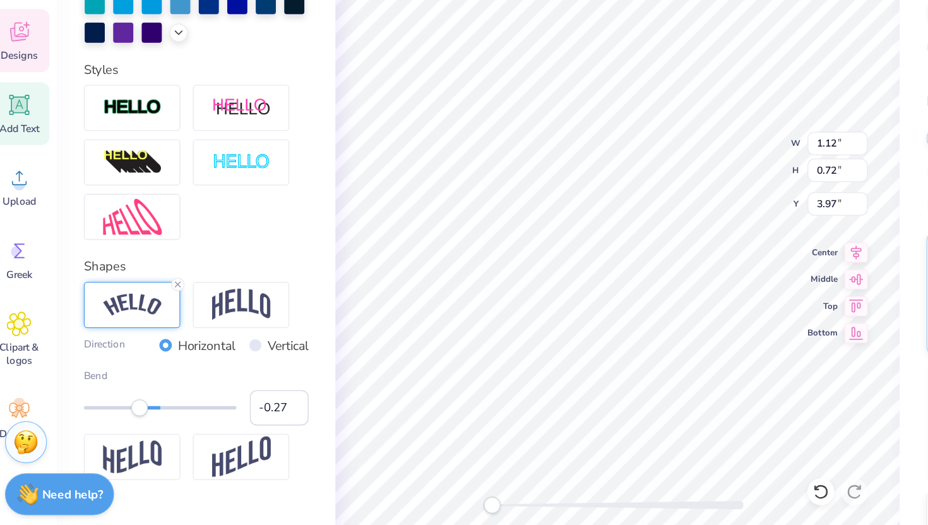
type input "-0.26"
drag, startPoint x: 106, startPoint y: 426, endPoint x: 119, endPoint y: 429, distance: 13.5
click at [119, 429] on div "Accessibility label" at bounding box center [119, 426] width 13 height 13
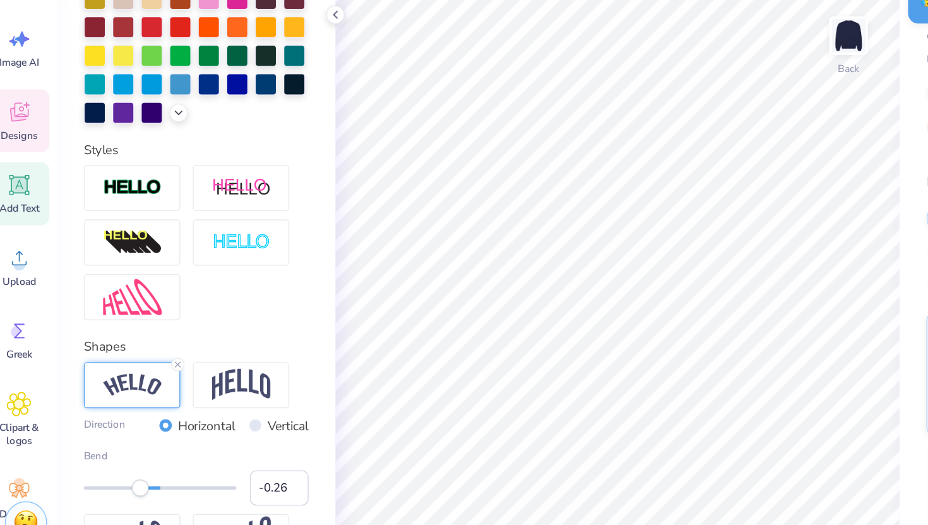
click at [28, 146] on icon at bounding box center [28, 143] width 14 height 15
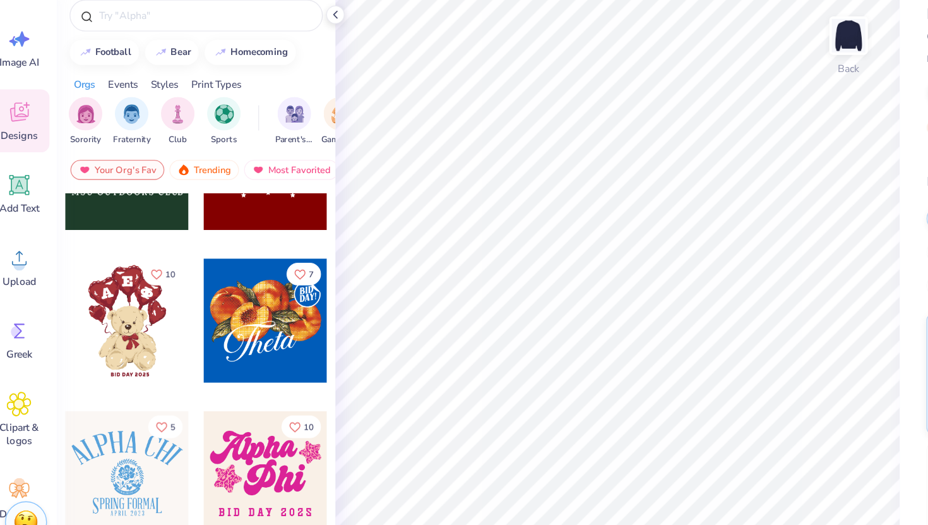
scroll to position [414, 0]
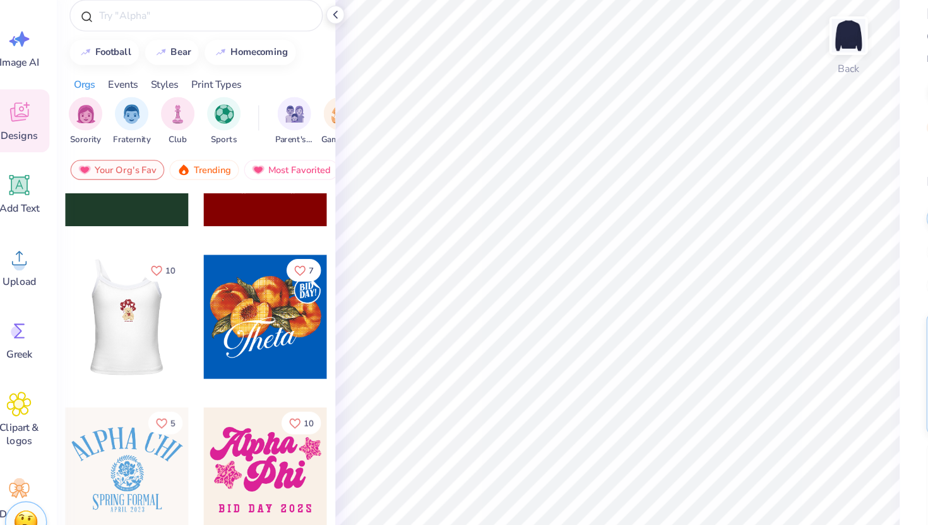
click at [63, 299] on div at bounding box center [16, 297] width 93 height 93
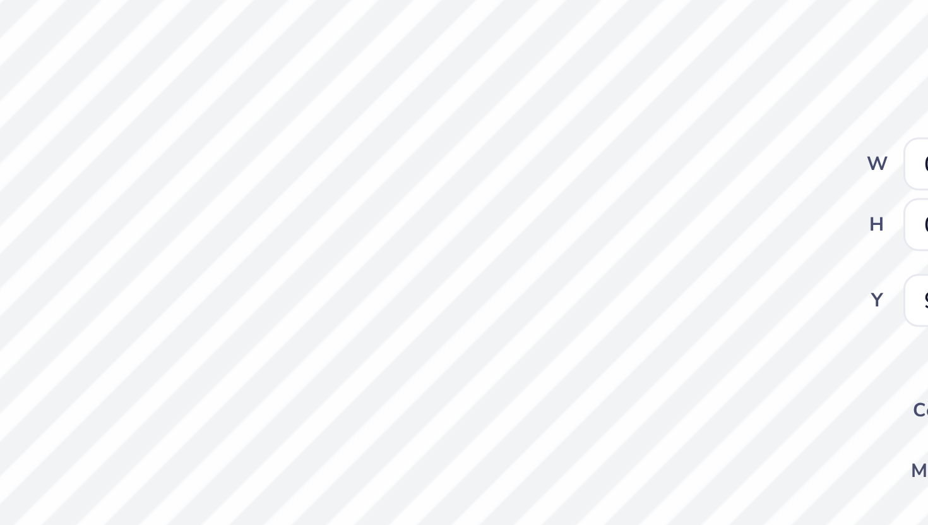
type input "0.92"
type input "0.86"
type input "9.73"
type input "2.12"
type input "2.67"
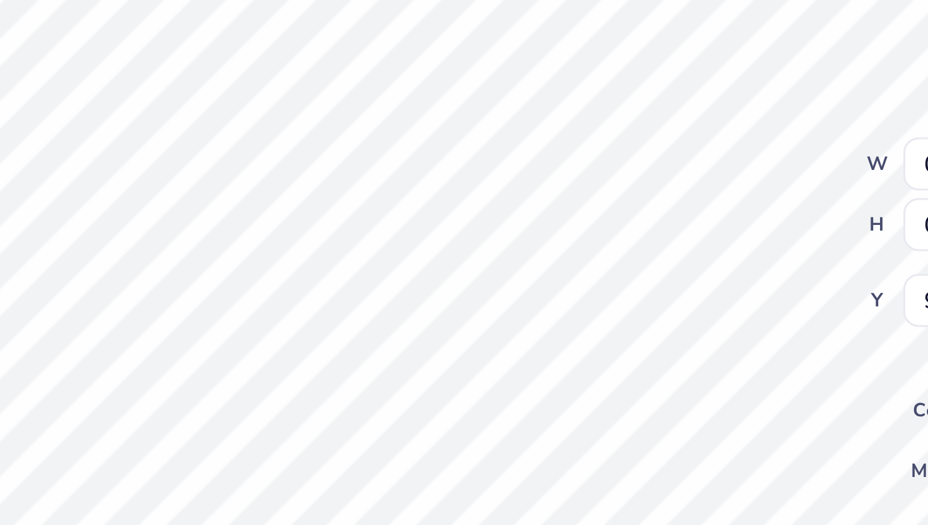
type input "7.98"
type input "6.70"
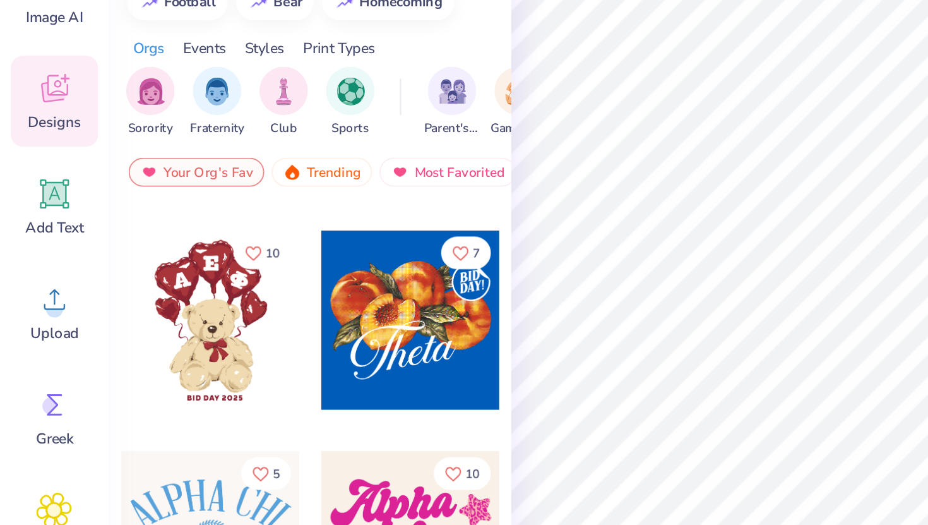
scroll to position [451, 0]
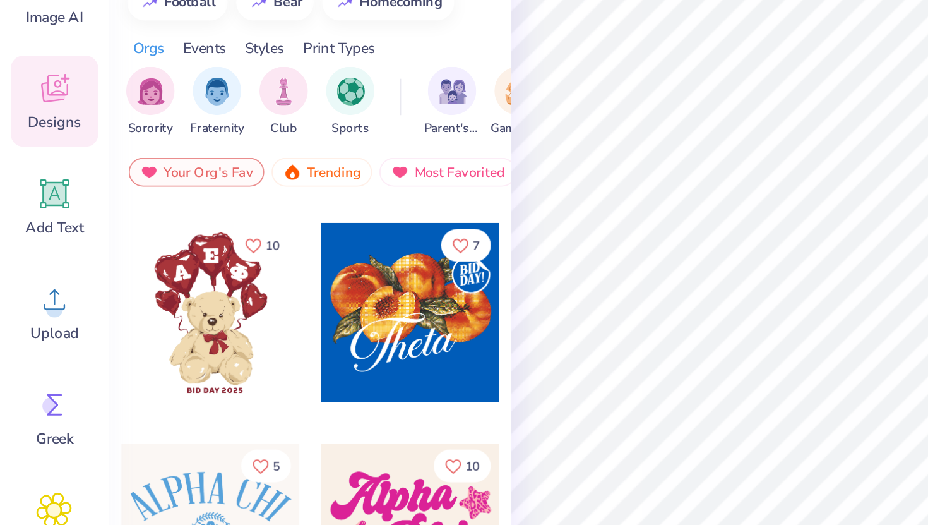
drag, startPoint x: 102, startPoint y: 271, endPoint x: 87, endPoint y: 284, distance: 20.1
click at [87, 284] on div at bounding box center [109, 259] width 93 height 93
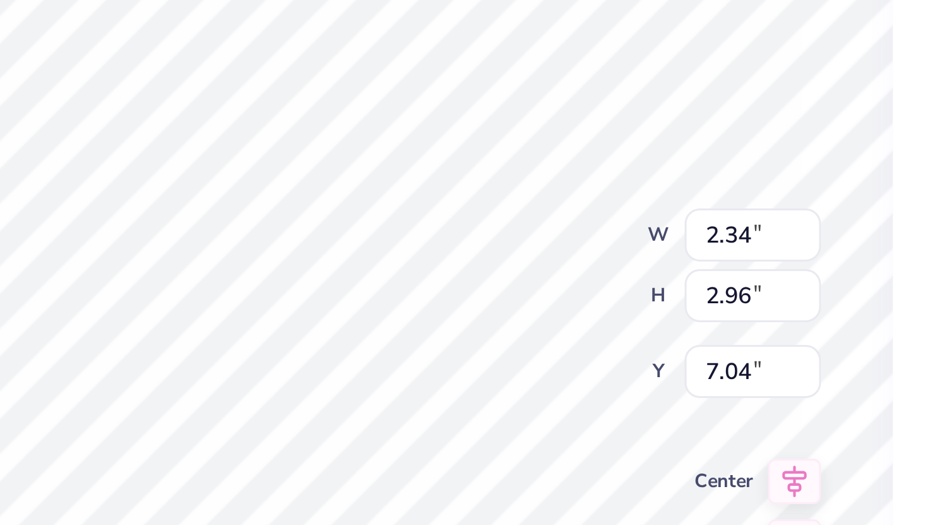
type input "2.34"
type input "2.96"
type input "7.04"
type input "2.94"
type input "2.87"
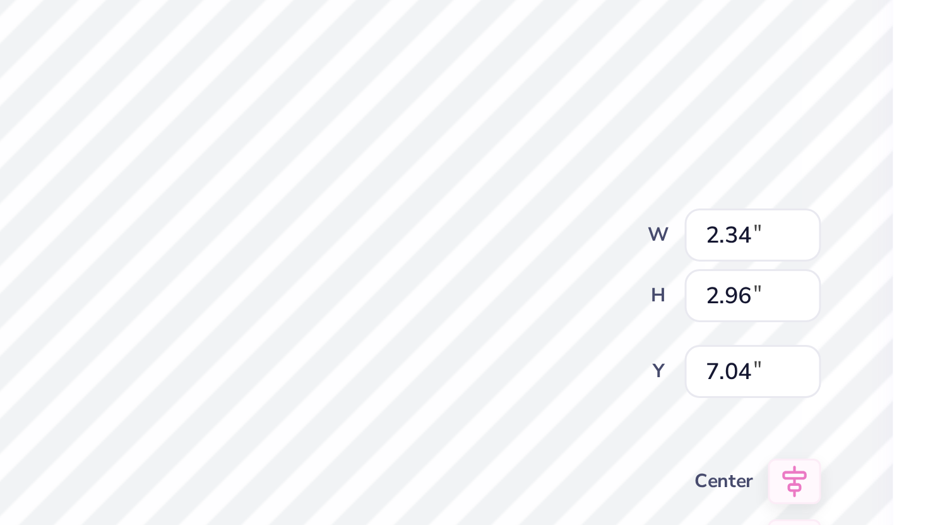
type input "7.22"
type input "2.95"
type input "3.32"
type input "6.90"
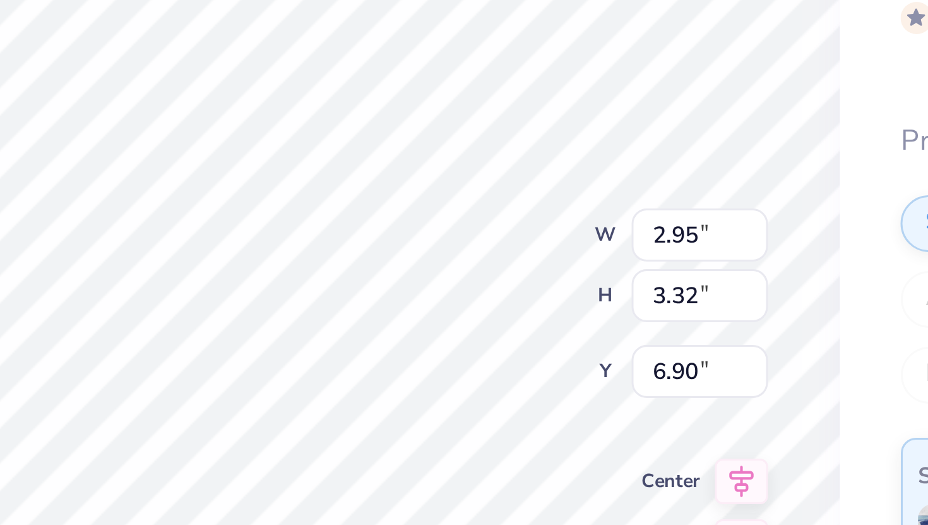
type input "0.92"
type input "0.86"
type input "8.24"
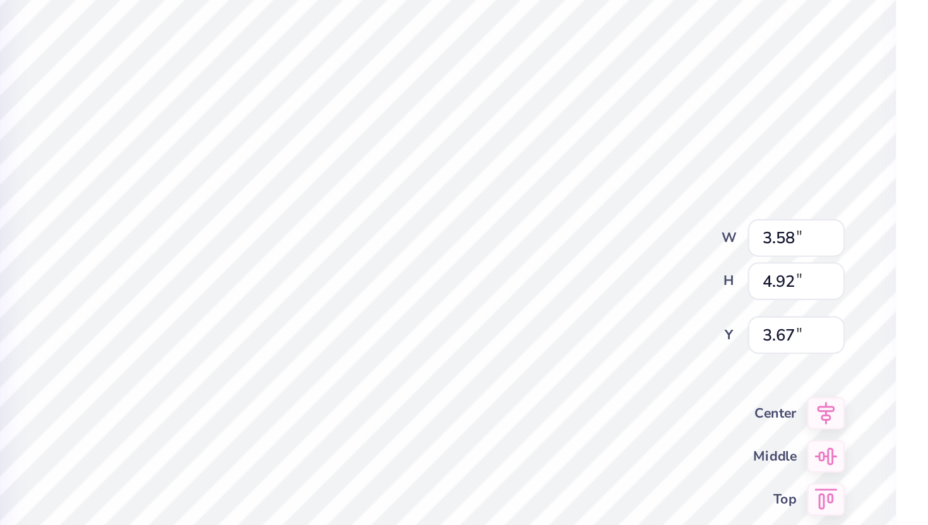
type input "3.67"
type input "4.26"
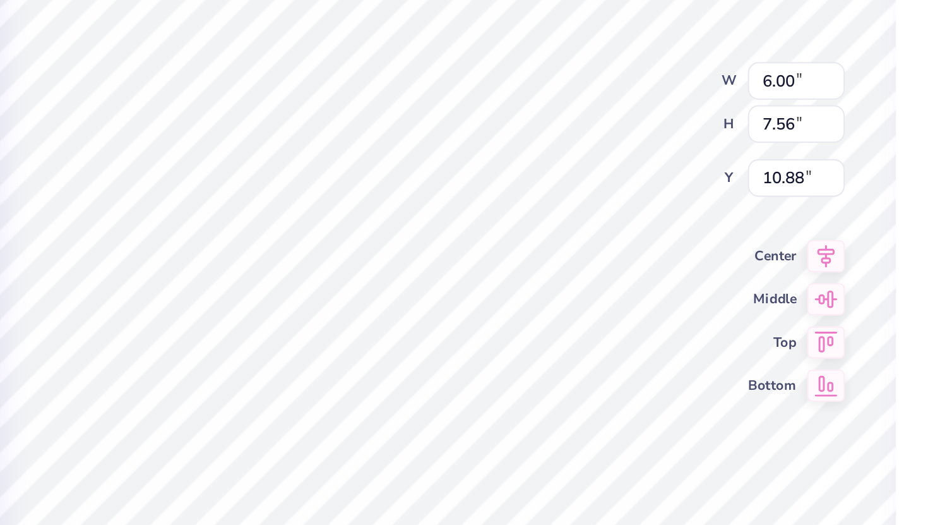
type input "6.19"
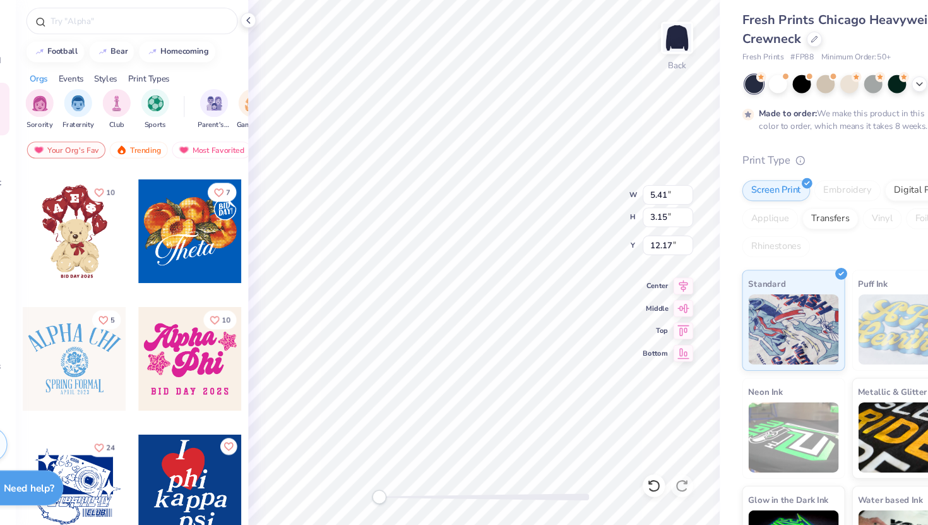
type input "12.17"
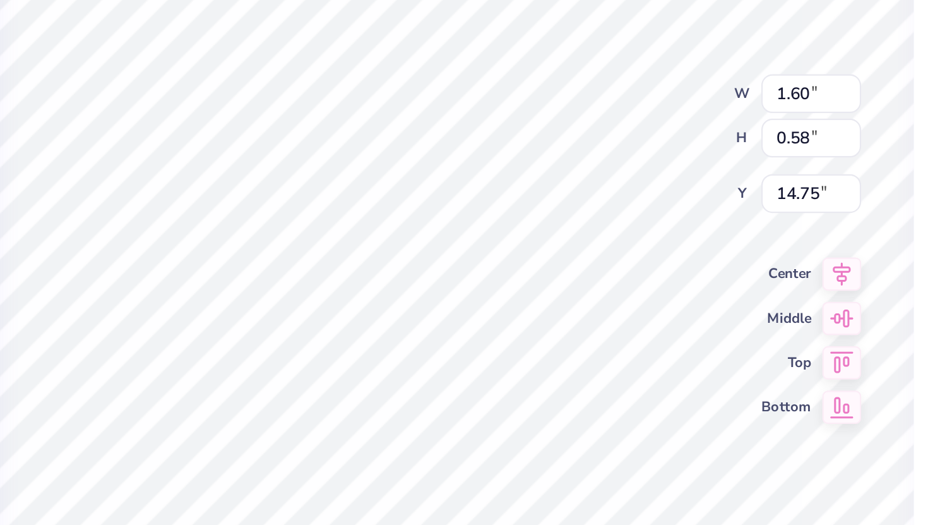
type input "14.42"
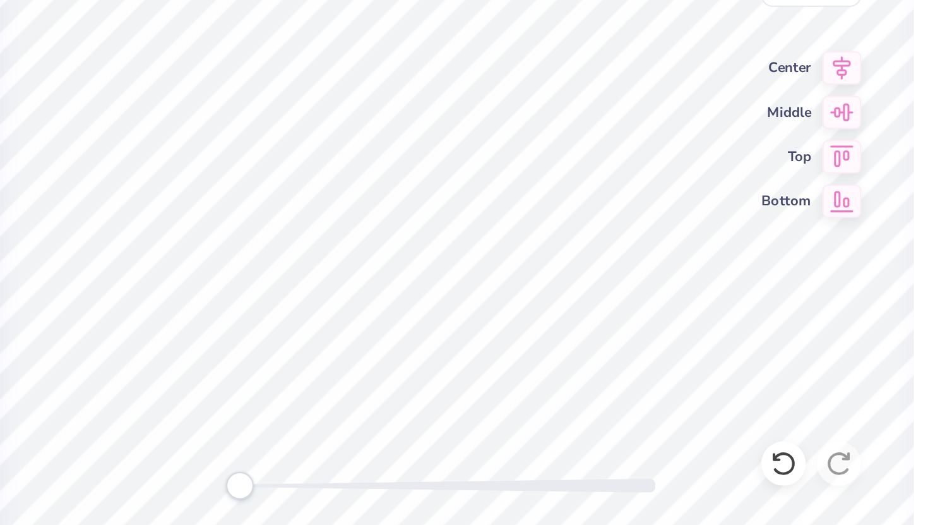
click at [698, 354] on div "Fresh Prints Chicago Heavyweight Crewneck Fresh Prints # FP88 Minimum Order: 50…" at bounding box center [809, 313] width 237 height 534
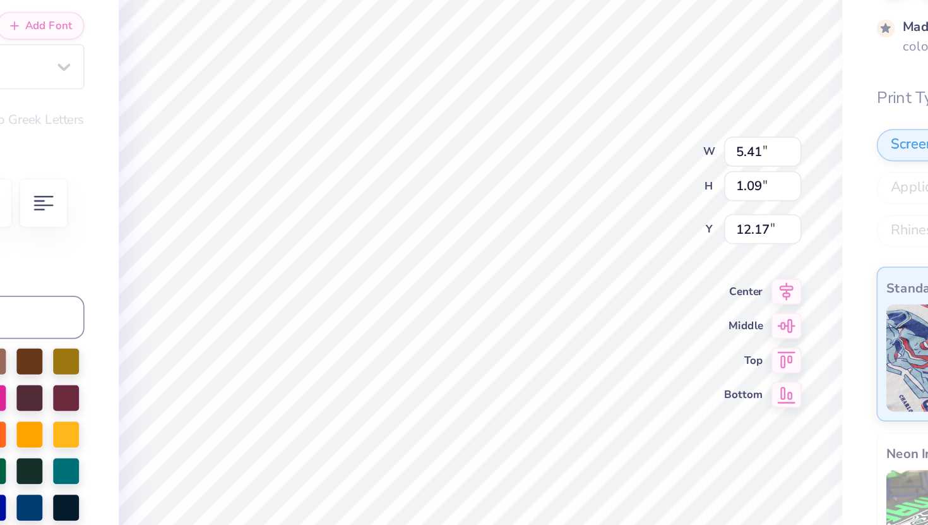
scroll to position [0, 1]
paste textarea "Family"
type textarea "F"
type input "4.71"
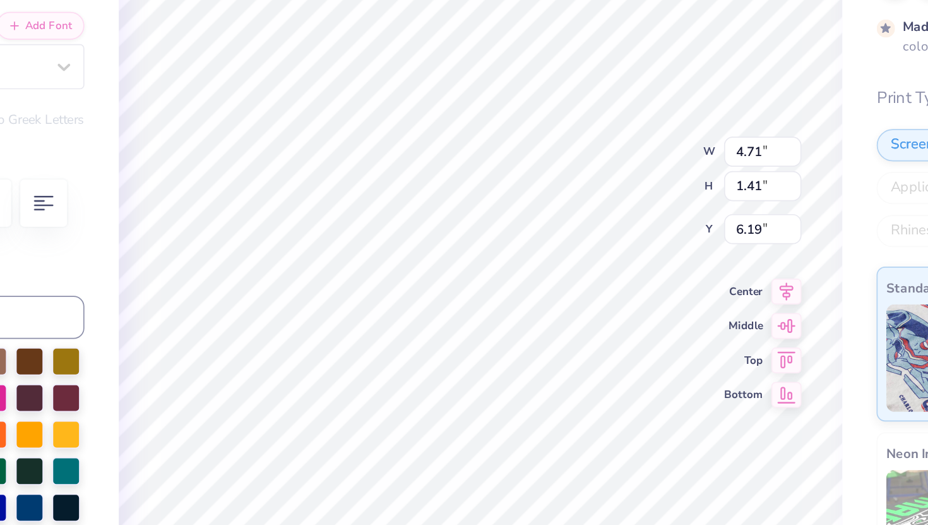
type input "1.41"
type input "6.19"
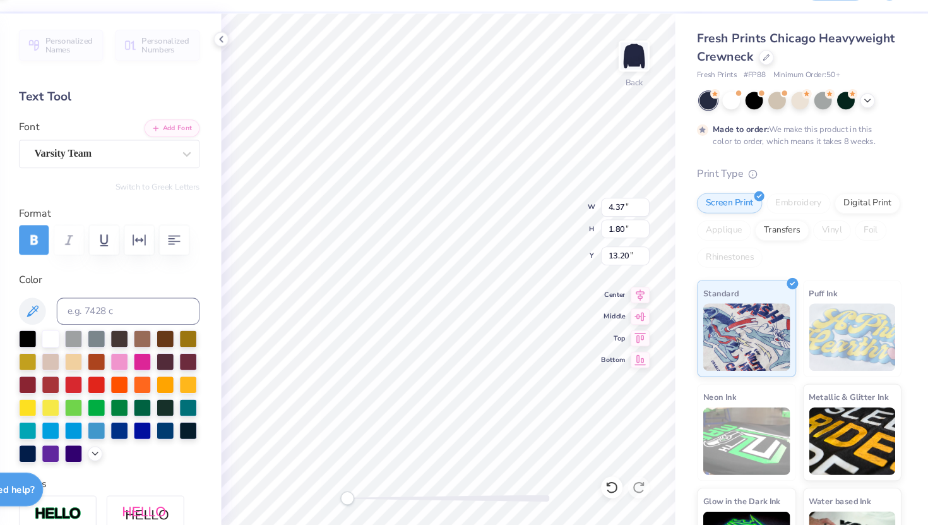
type input "14.14"
type input "8.43"
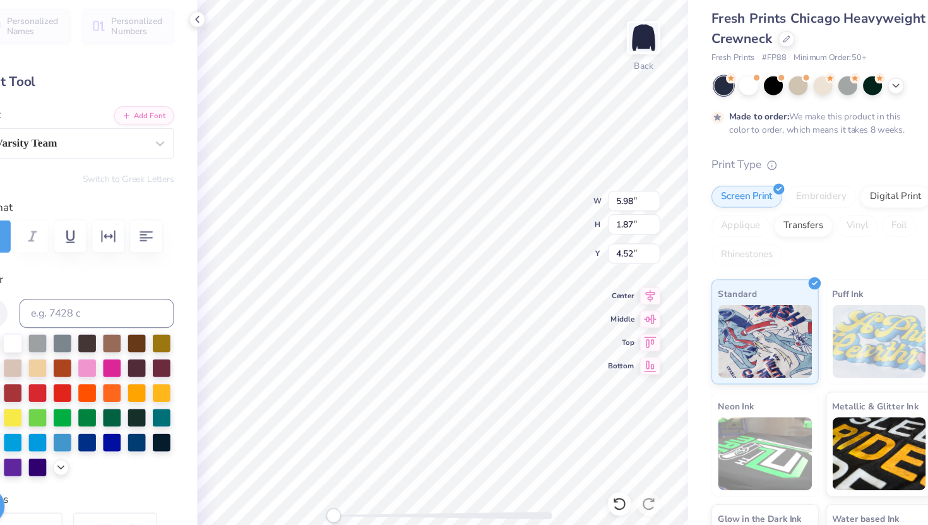
type input "3.69"
type input "3.72"
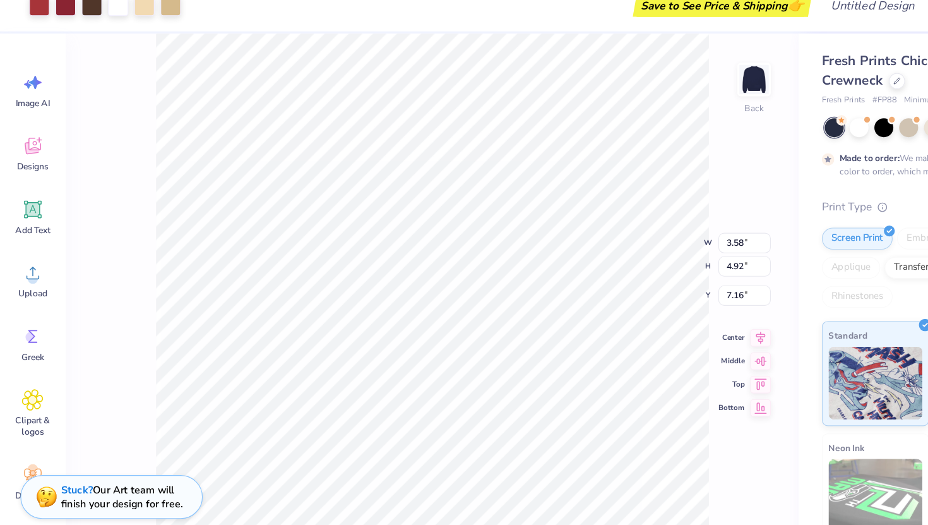
type input "7.28"
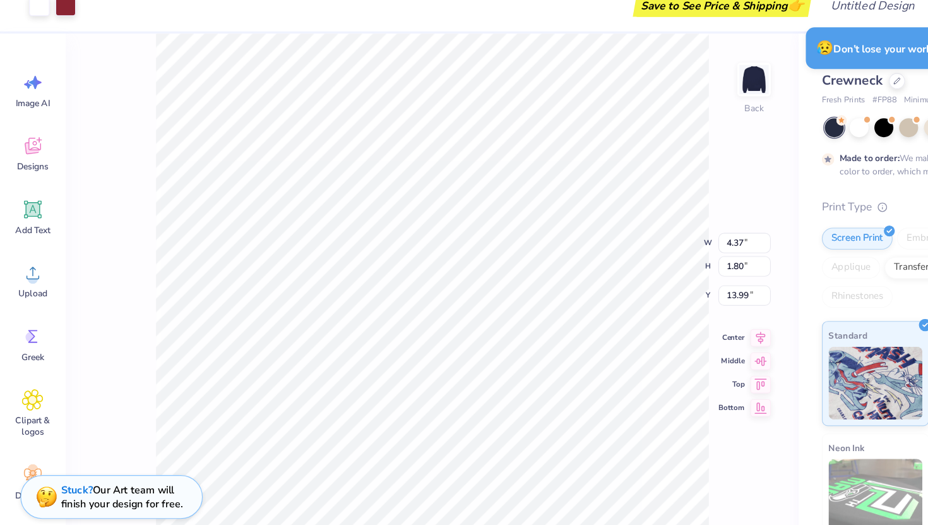
type input "13.94"
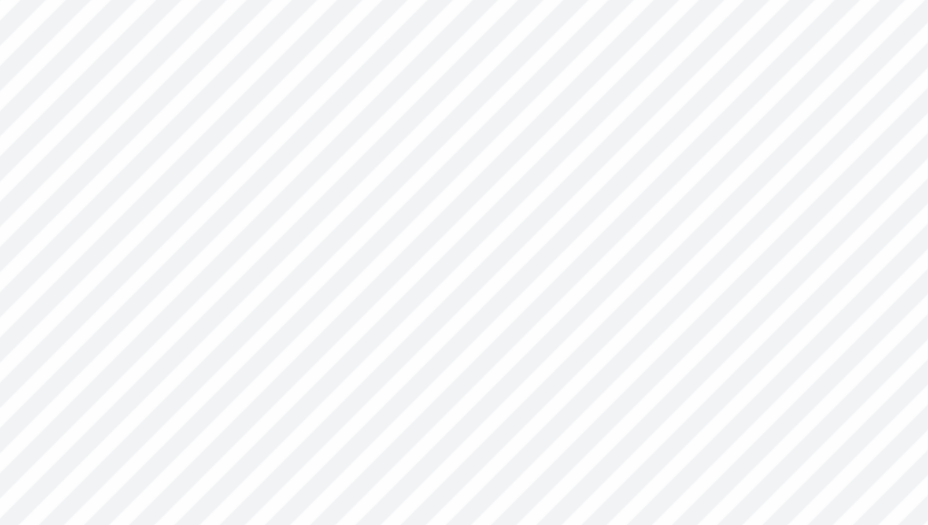
type input "0.43"
type input "0.45"
type input "6.46"
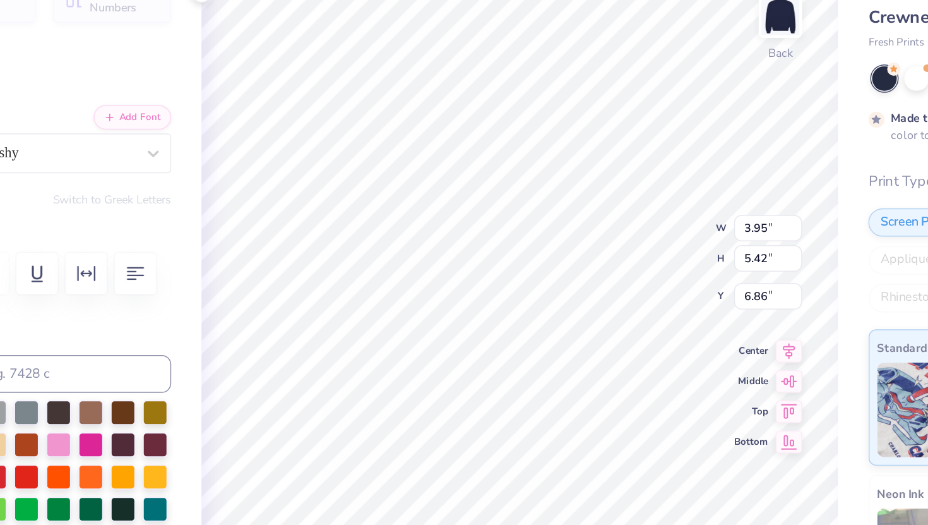
type input "5.82"
click at [583, 241] on div "Back W 3.95 H 5.42 Y 5.82 Center Middle Top Bottom" at bounding box center [478, 285] width 425 height 479
type input "13.13"
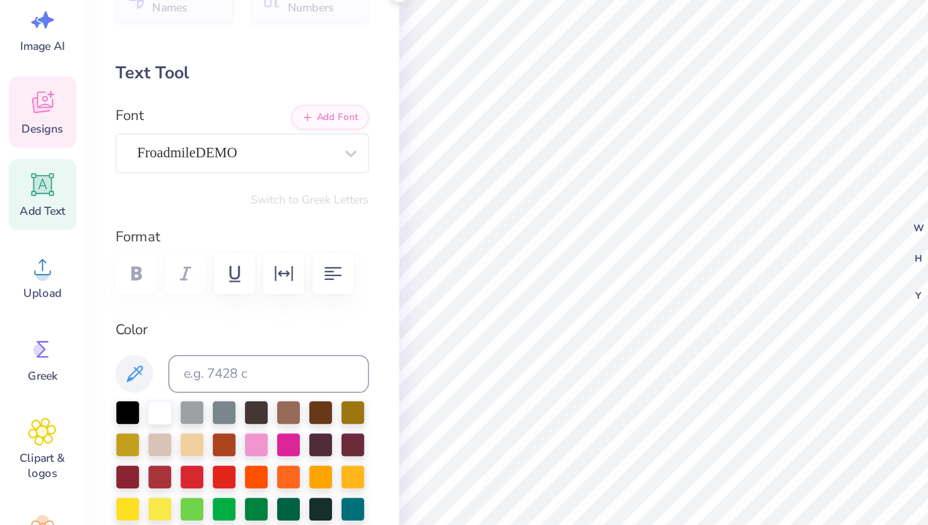
scroll to position [0, 2]
type textarea "Sigma Delta"
type input "4.71"
type input "1.41"
type input "5.04"
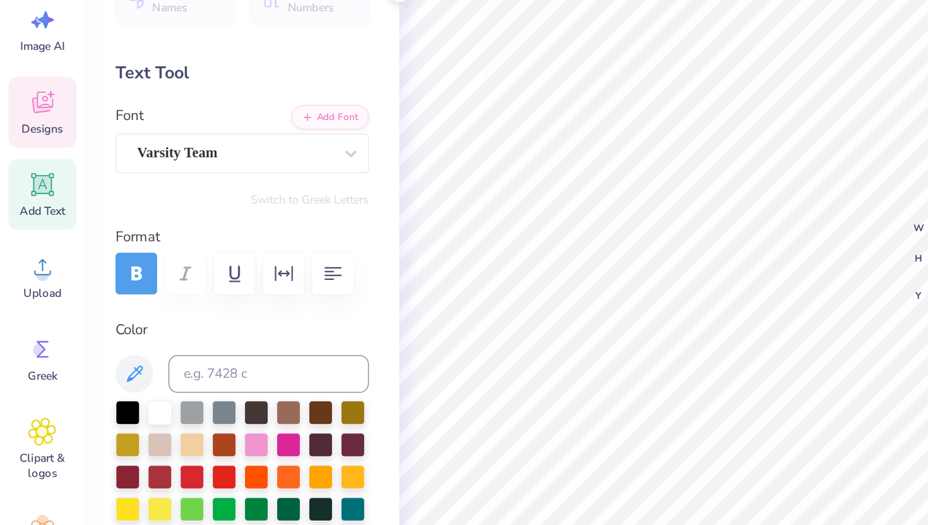
scroll to position [0, 1]
type textarea "Sig delt"
type input "4.04"
type input "1.12"
type input "11.47"
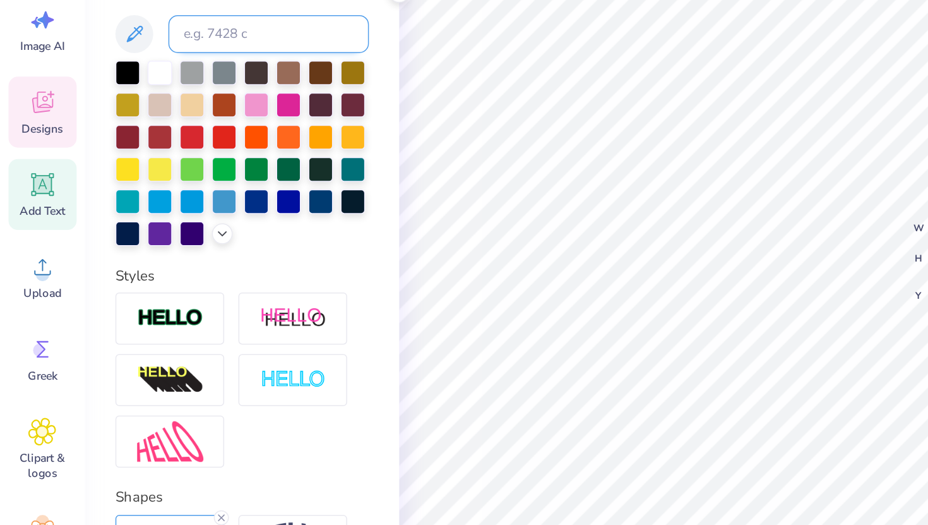
scroll to position [259, 0]
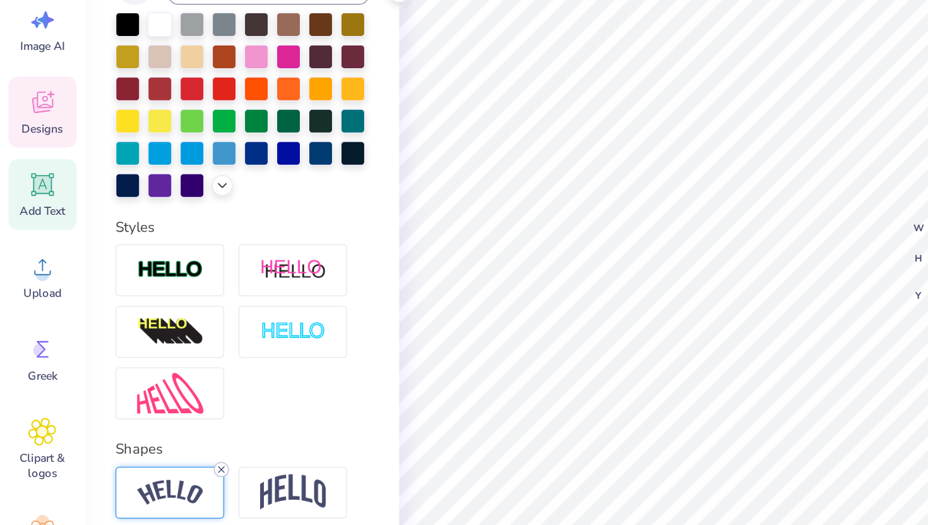
click at [149, 387] on icon at bounding box center [148, 388] width 8 height 8
click at [561, 251] on div "Back W 4.05 4.05 " H 0.81 0.81 " Y 12.07 12.07 " Center Middle Top Bottom" at bounding box center [478, 285] width 425 height 479
type input "5.25"
type input "2.95"
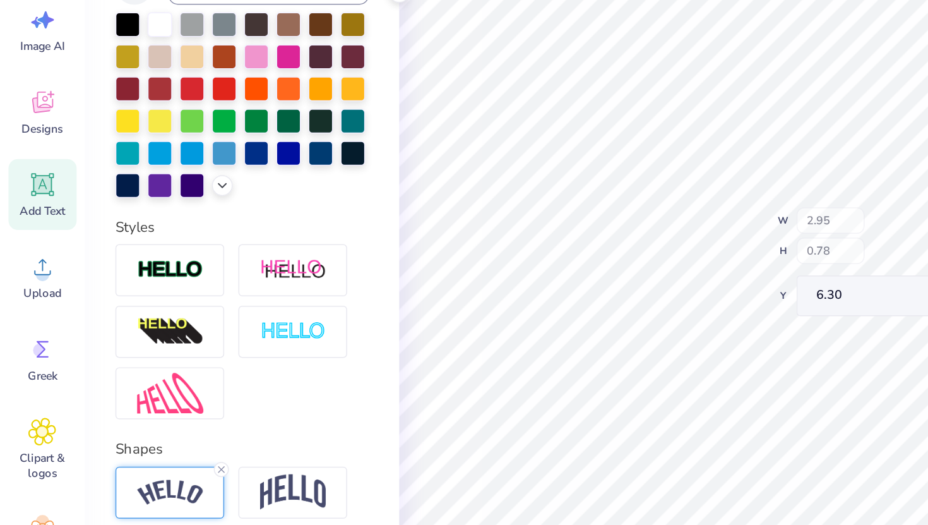
type input "0.78"
type input "6.30"
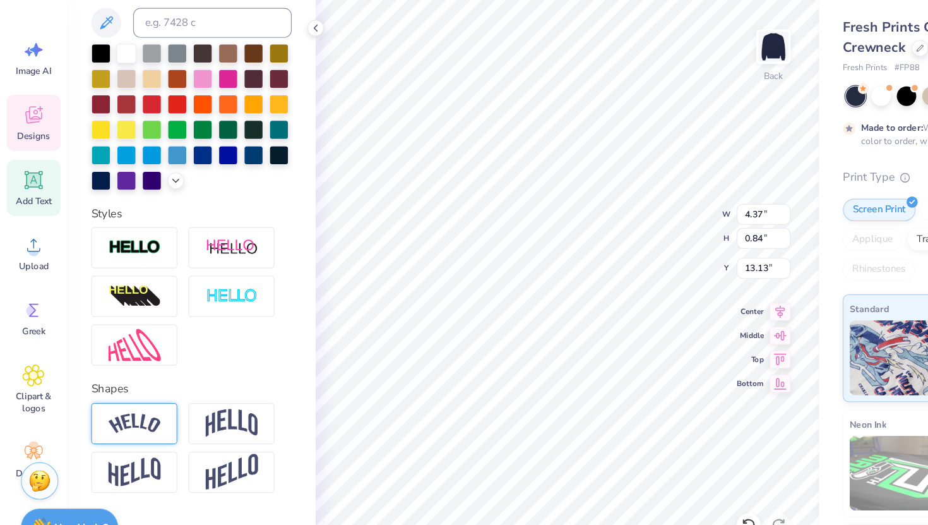
click at [22, 203] on icon at bounding box center [28, 198] width 19 height 19
type input "5.95"
type input "1.72"
type input "9.64"
type input "3.06"
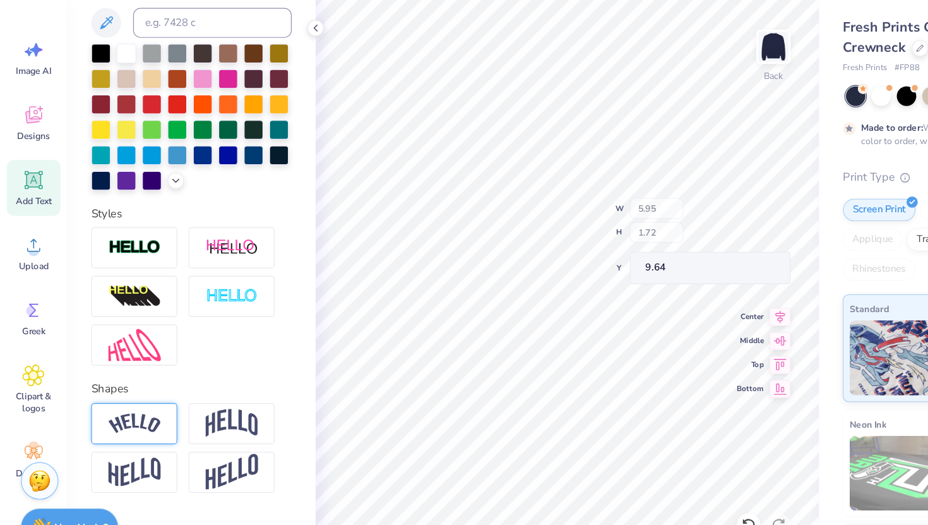
type input "3.40"
type input "7.39"
